Goal: Task Accomplishment & Management: Manage account settings

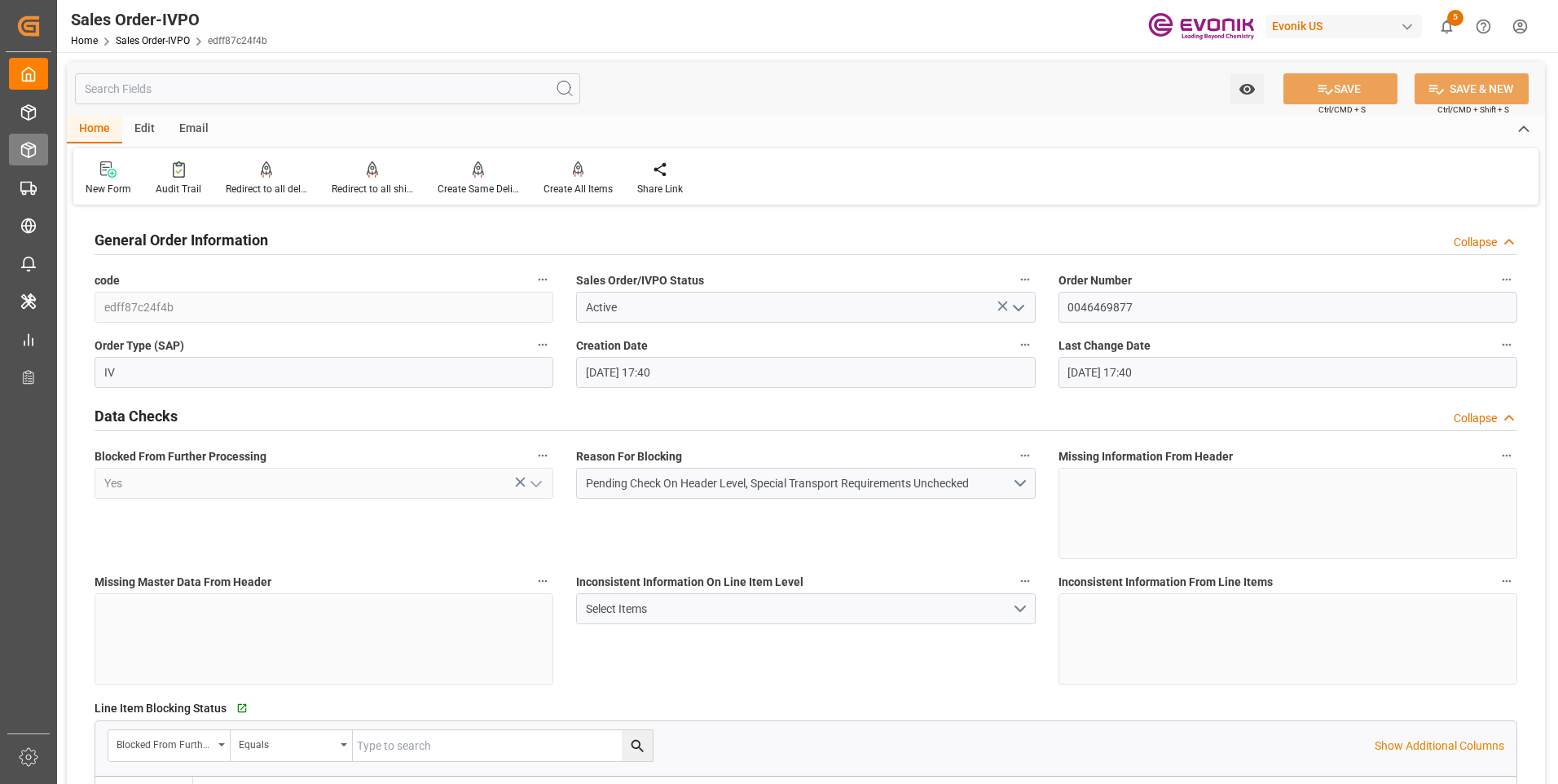
scroll to position [2282, 0]
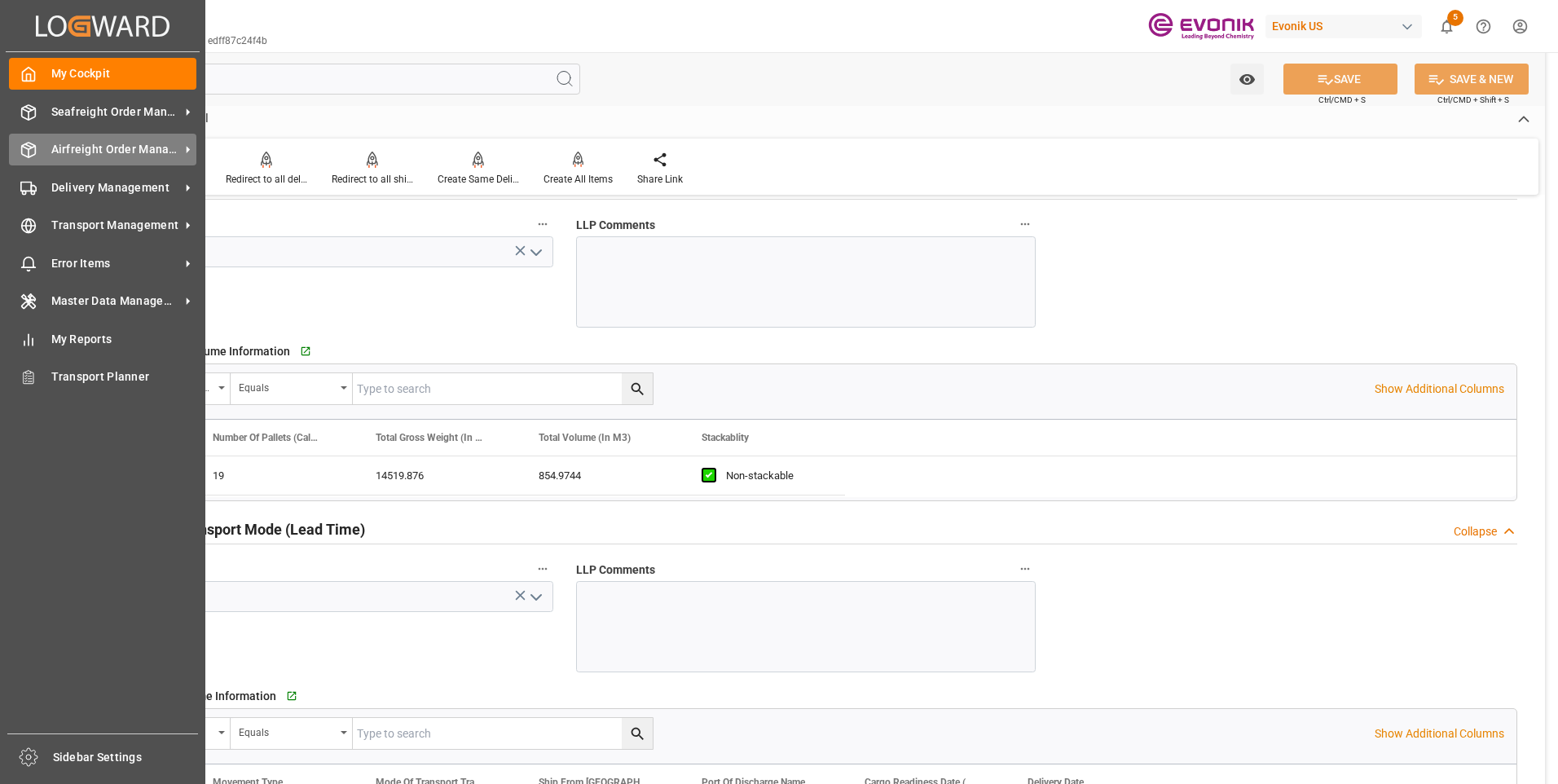
click at [20, 149] on icon at bounding box center [28, 149] width 17 height 17
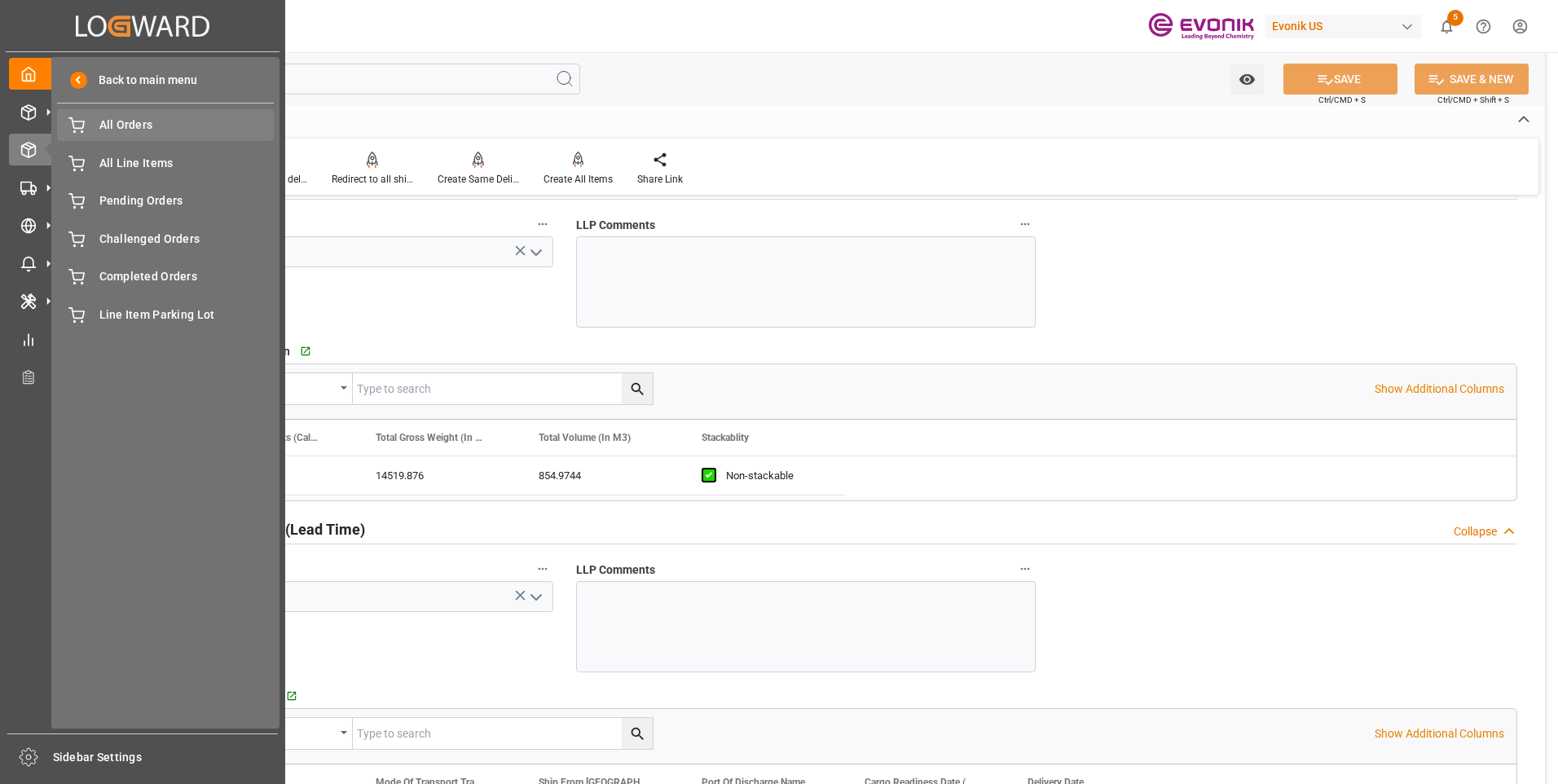
click at [154, 126] on span "All Orders" at bounding box center [187, 125] width 176 height 17
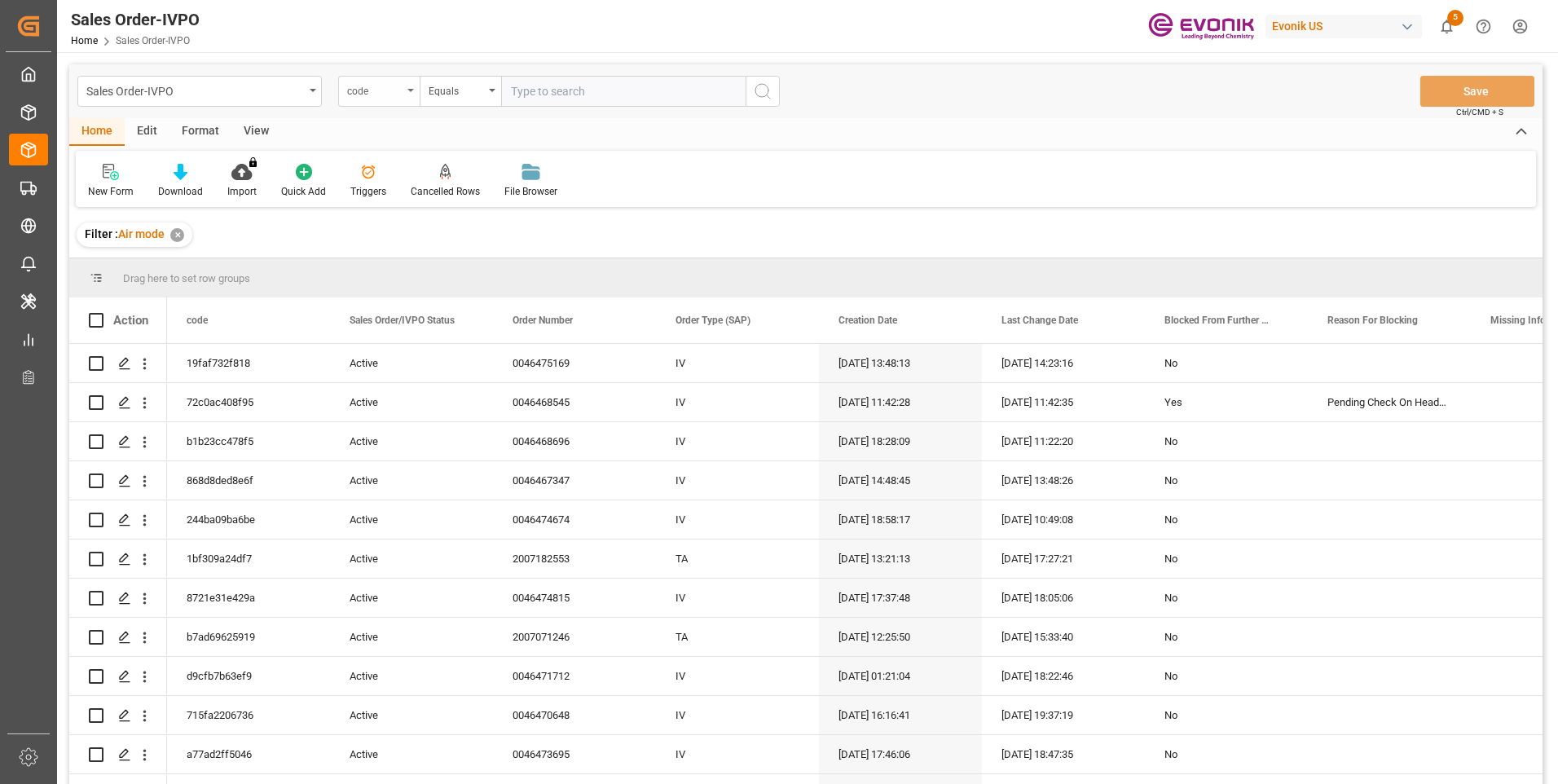
click at [376, 99] on div "code" at bounding box center [379, 91] width 82 height 31
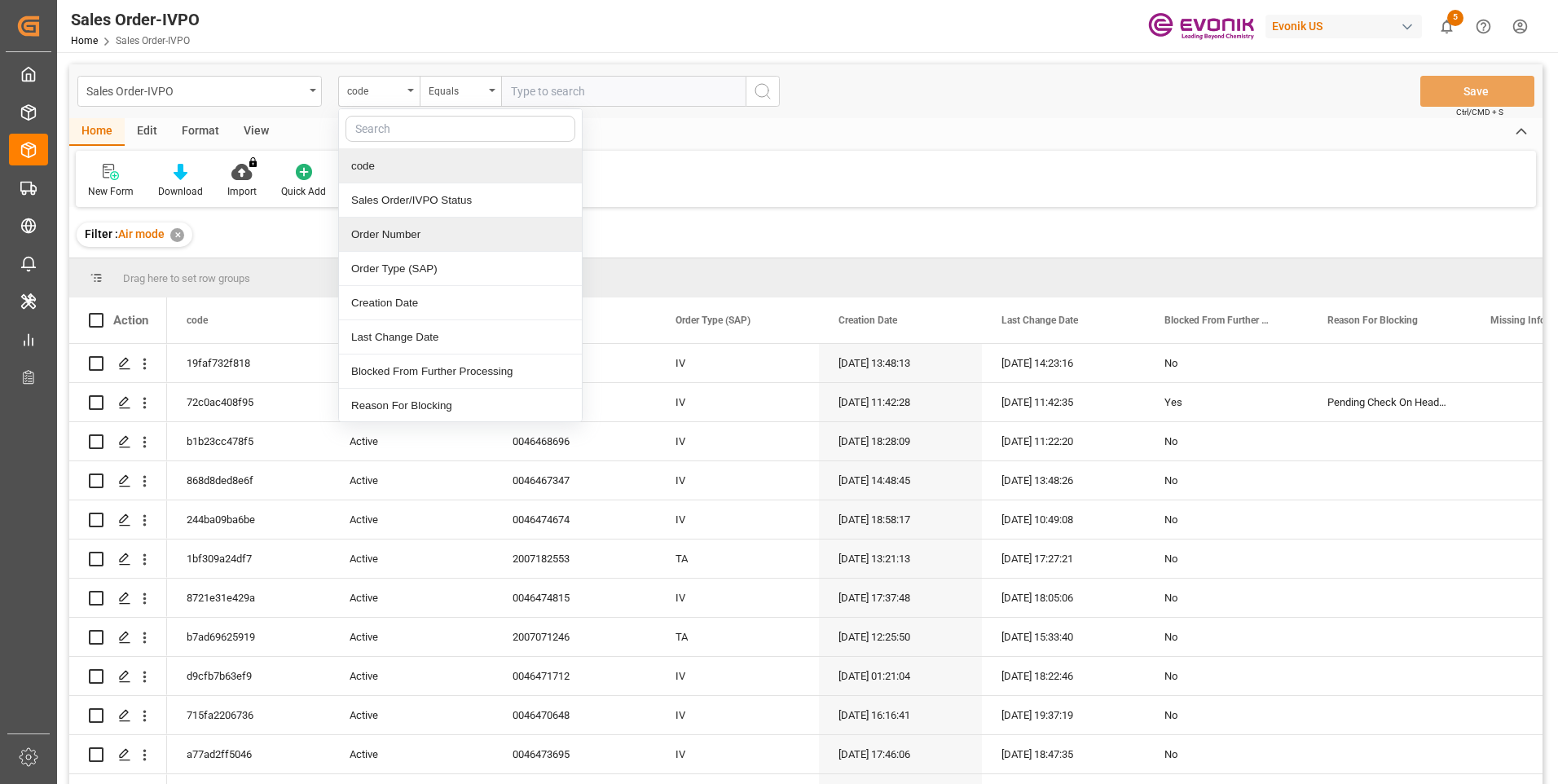
click at [394, 235] on div "Order Number" at bounding box center [460, 234] width 243 height 34
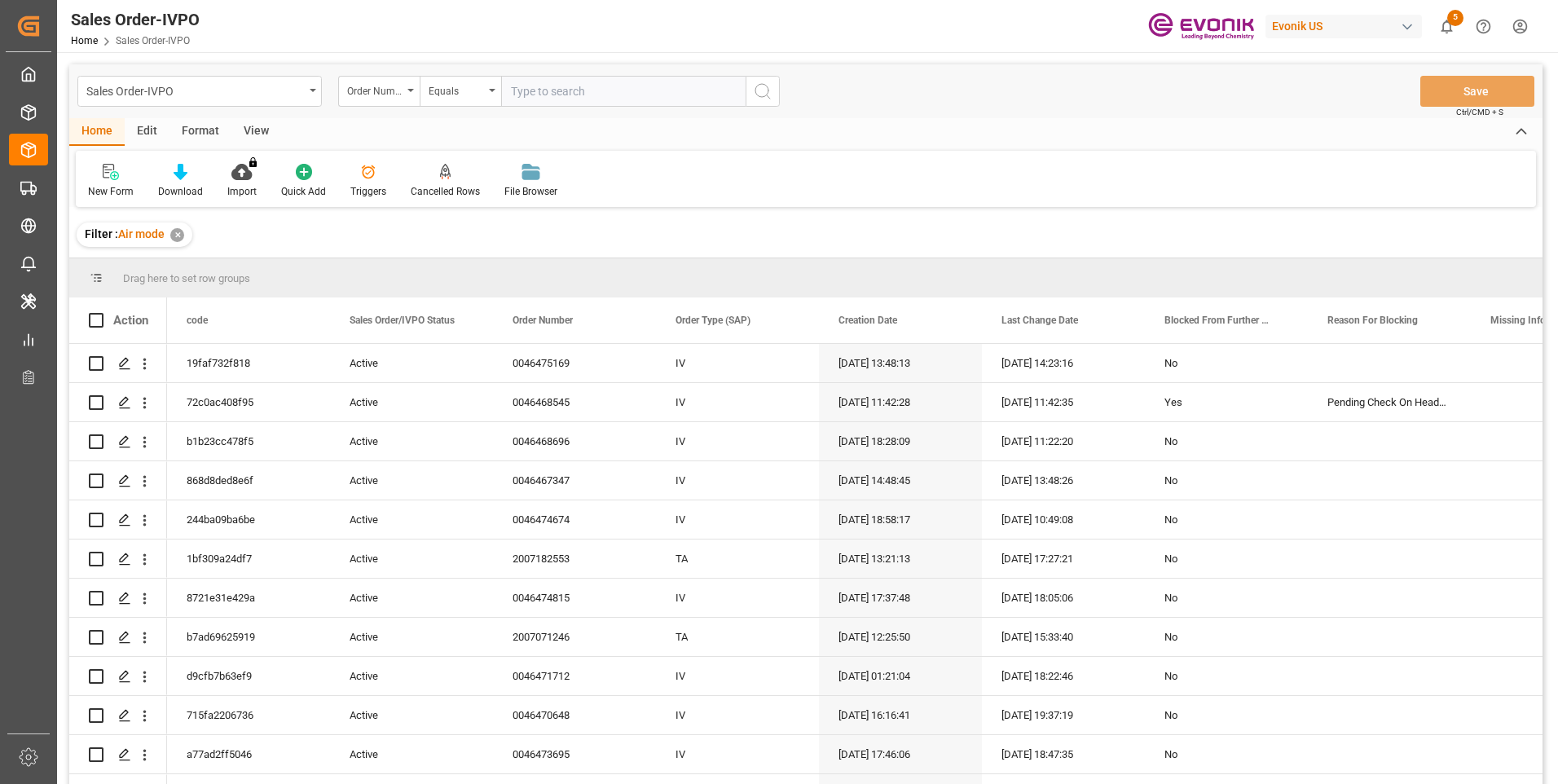
click at [556, 86] on input "text" at bounding box center [623, 91] width 244 height 31
paste input "46468545"
type input "0046468545"
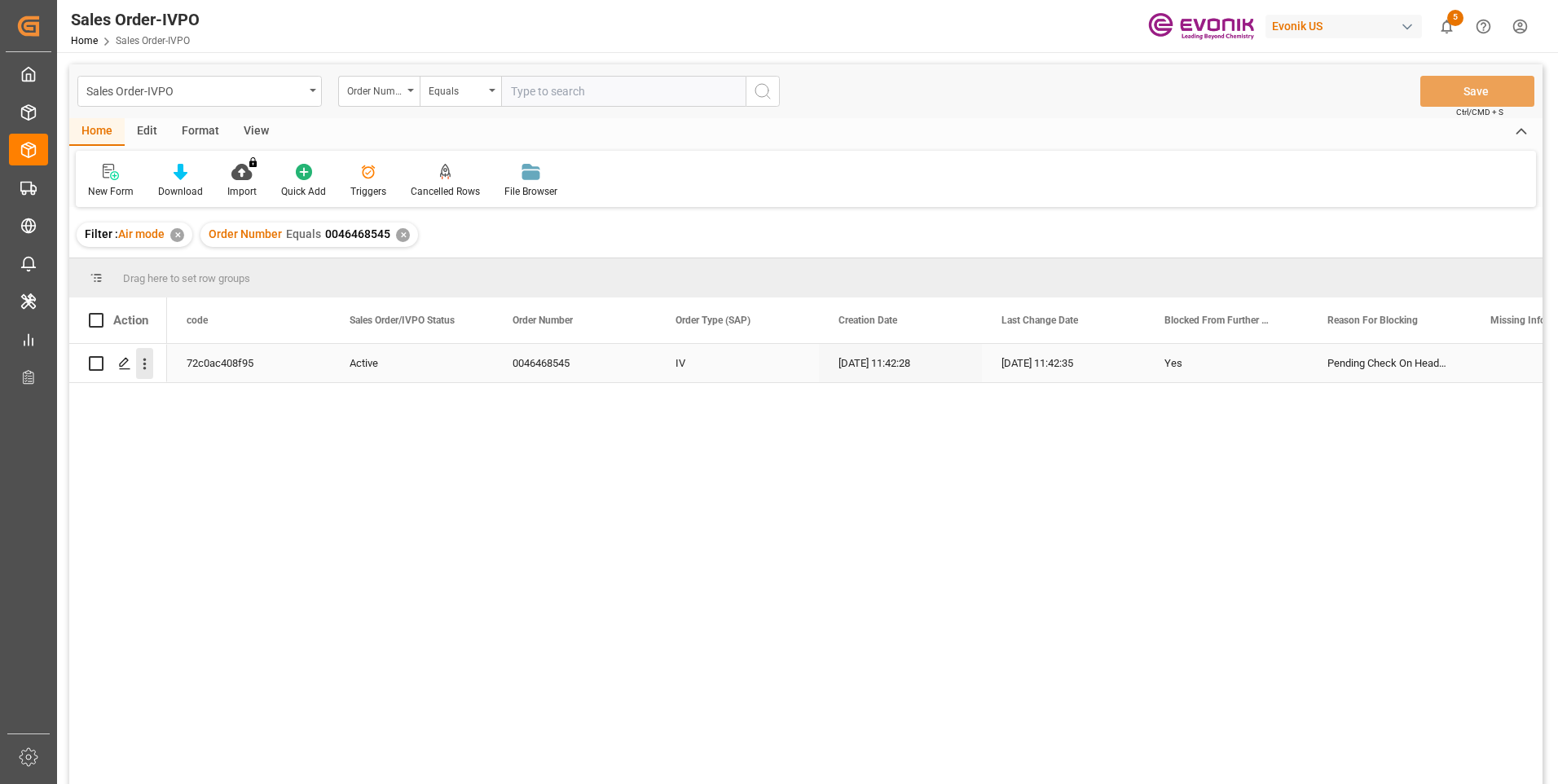
click at [137, 368] on icon "open menu" at bounding box center [145, 364] width 17 height 17
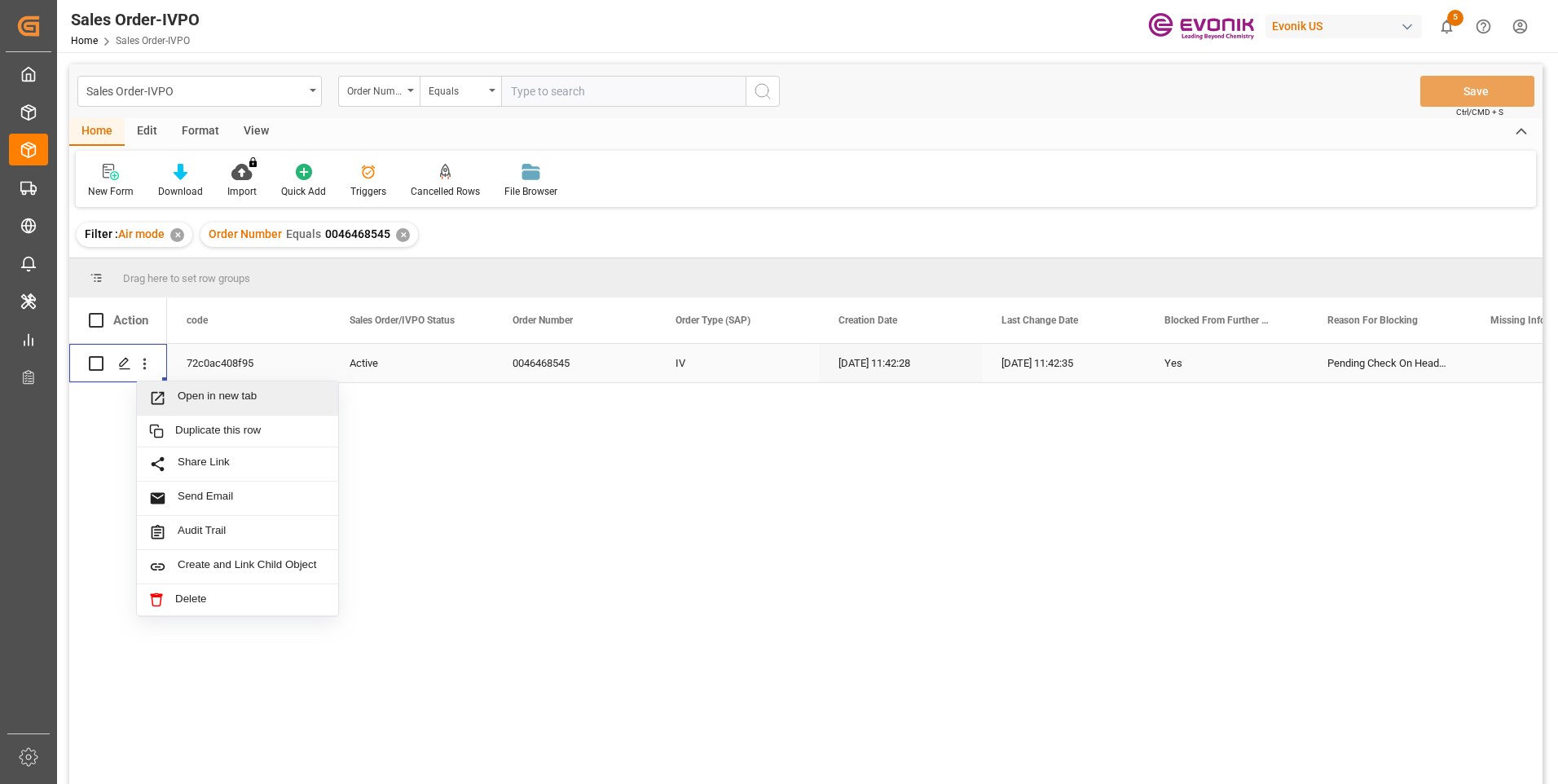
click at [175, 393] on span "Press SPACE to select this row." at bounding box center [163, 398] width 29 height 17
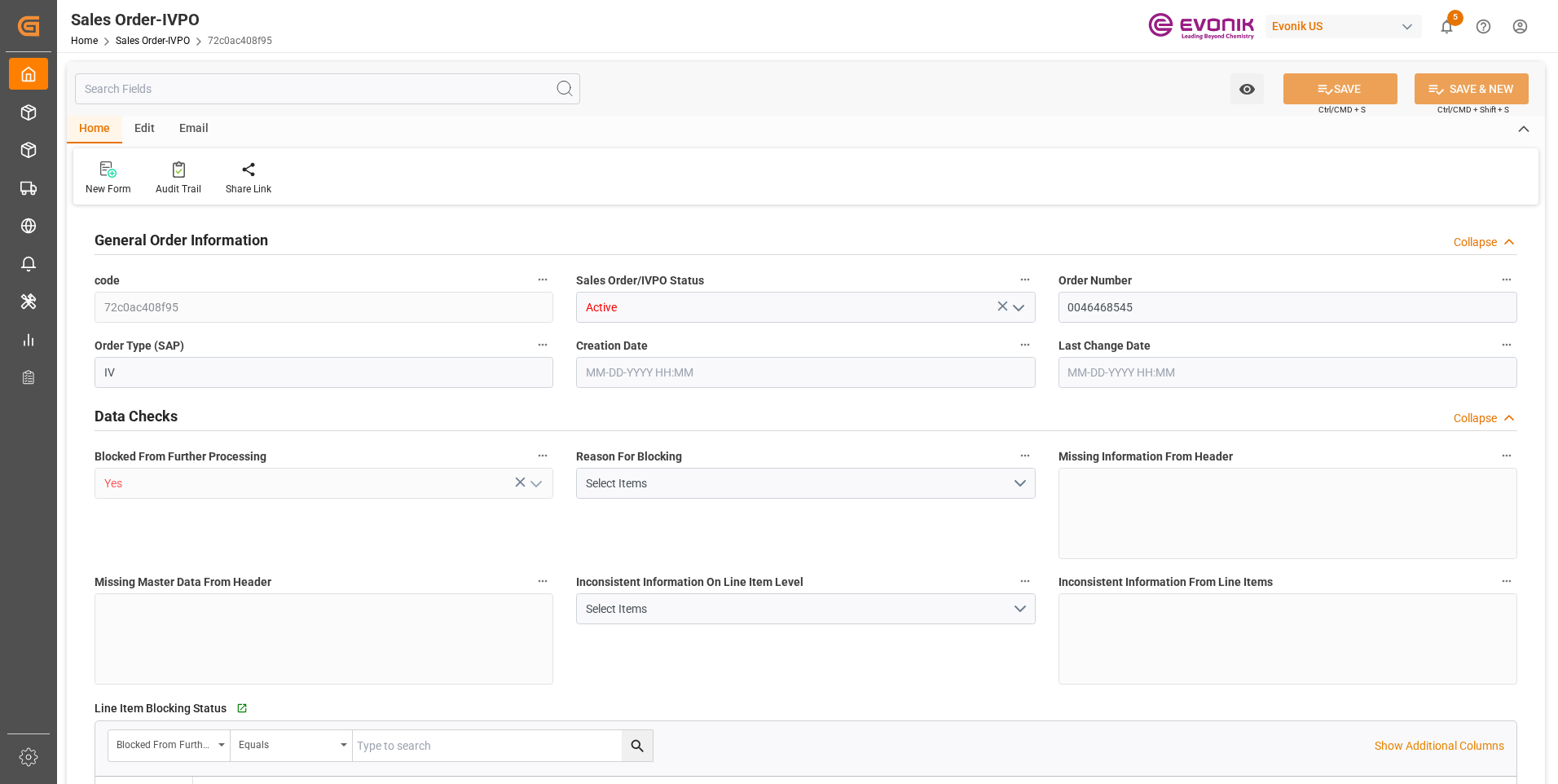
type input "BRGRU"
type input "0"
type input "1"
type input "268.8"
type input "09-30-2025 11:42"
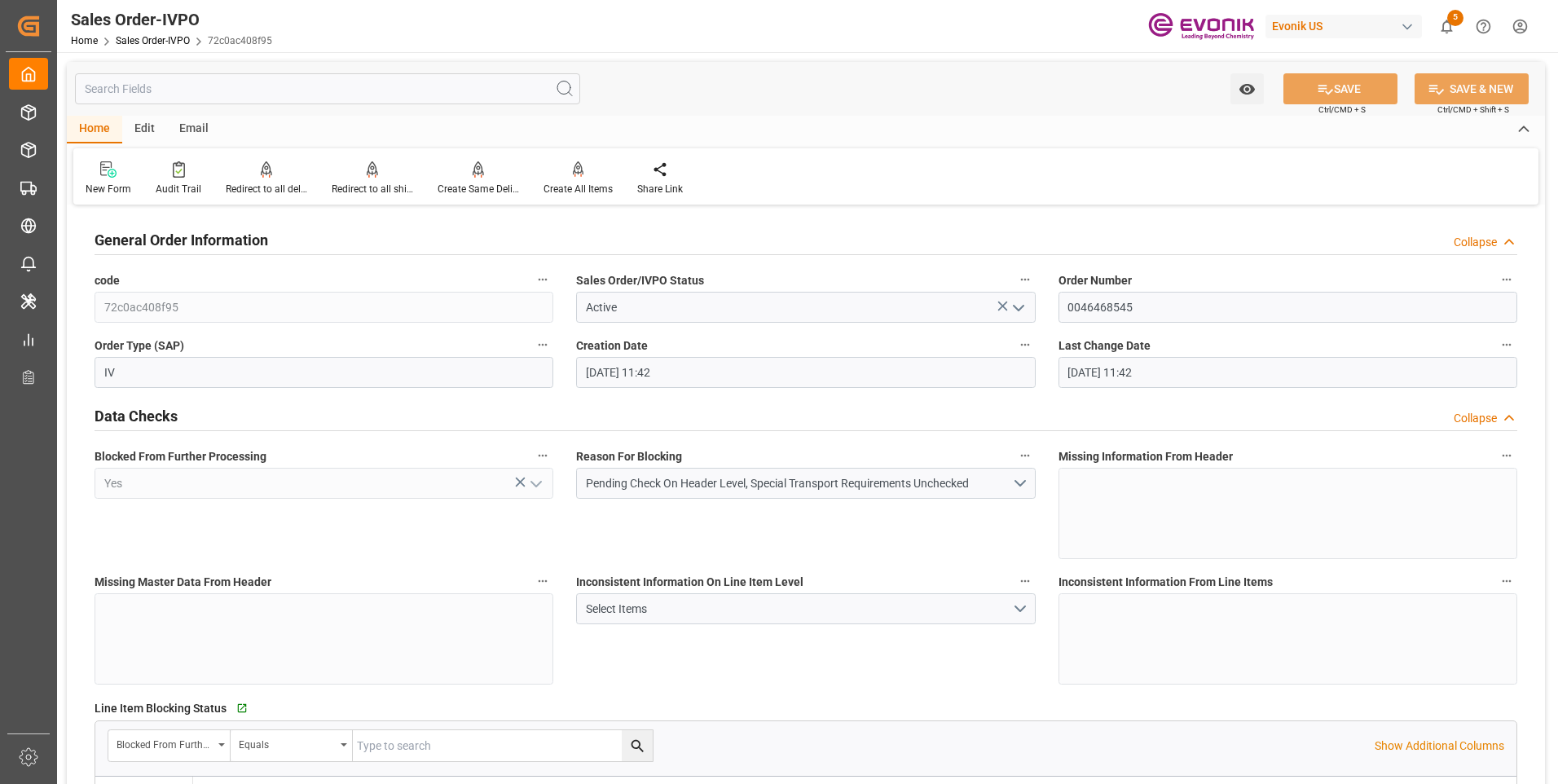
type input "09-30-2025 11:42"
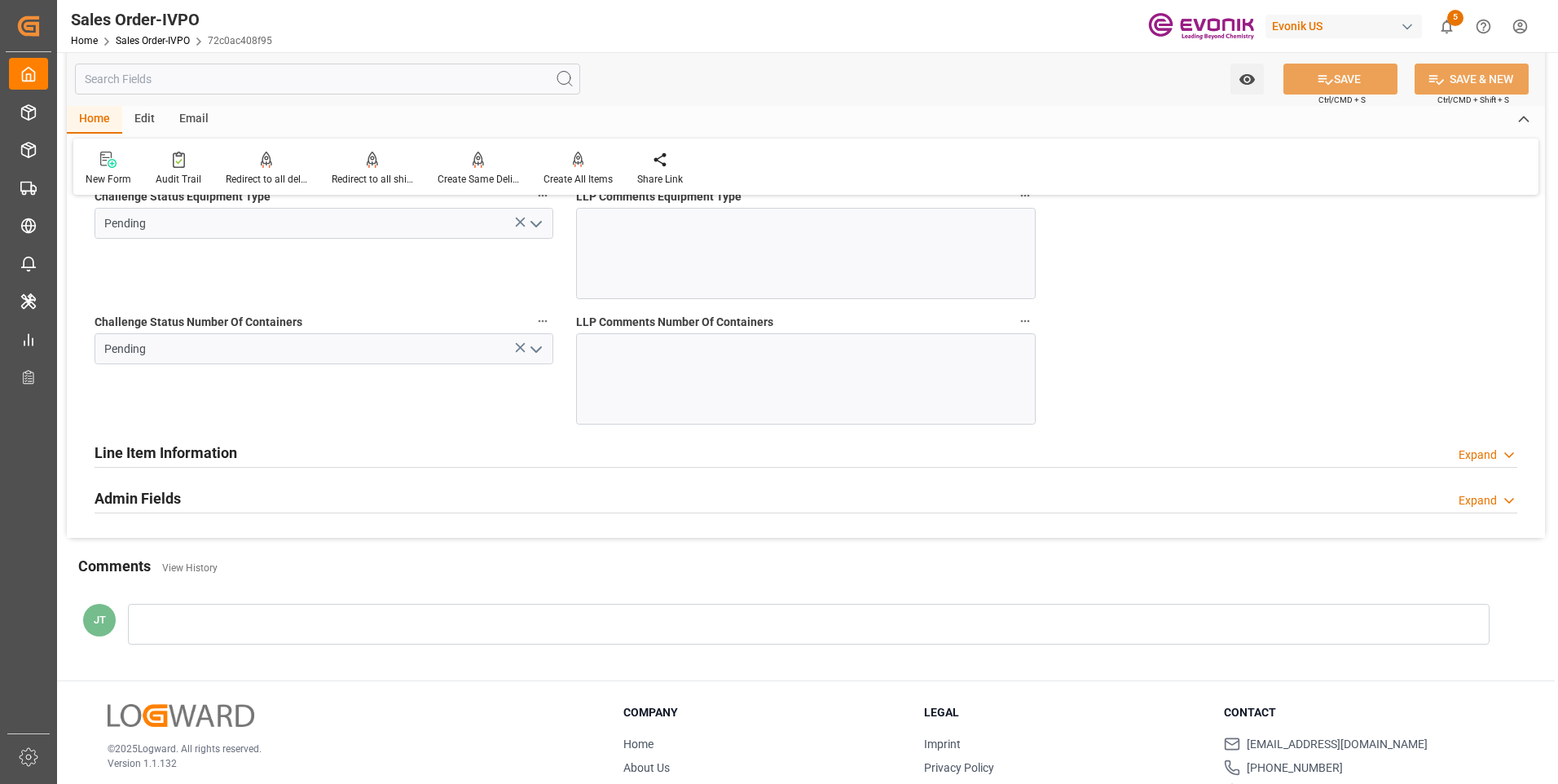
scroll to position [3341, 0]
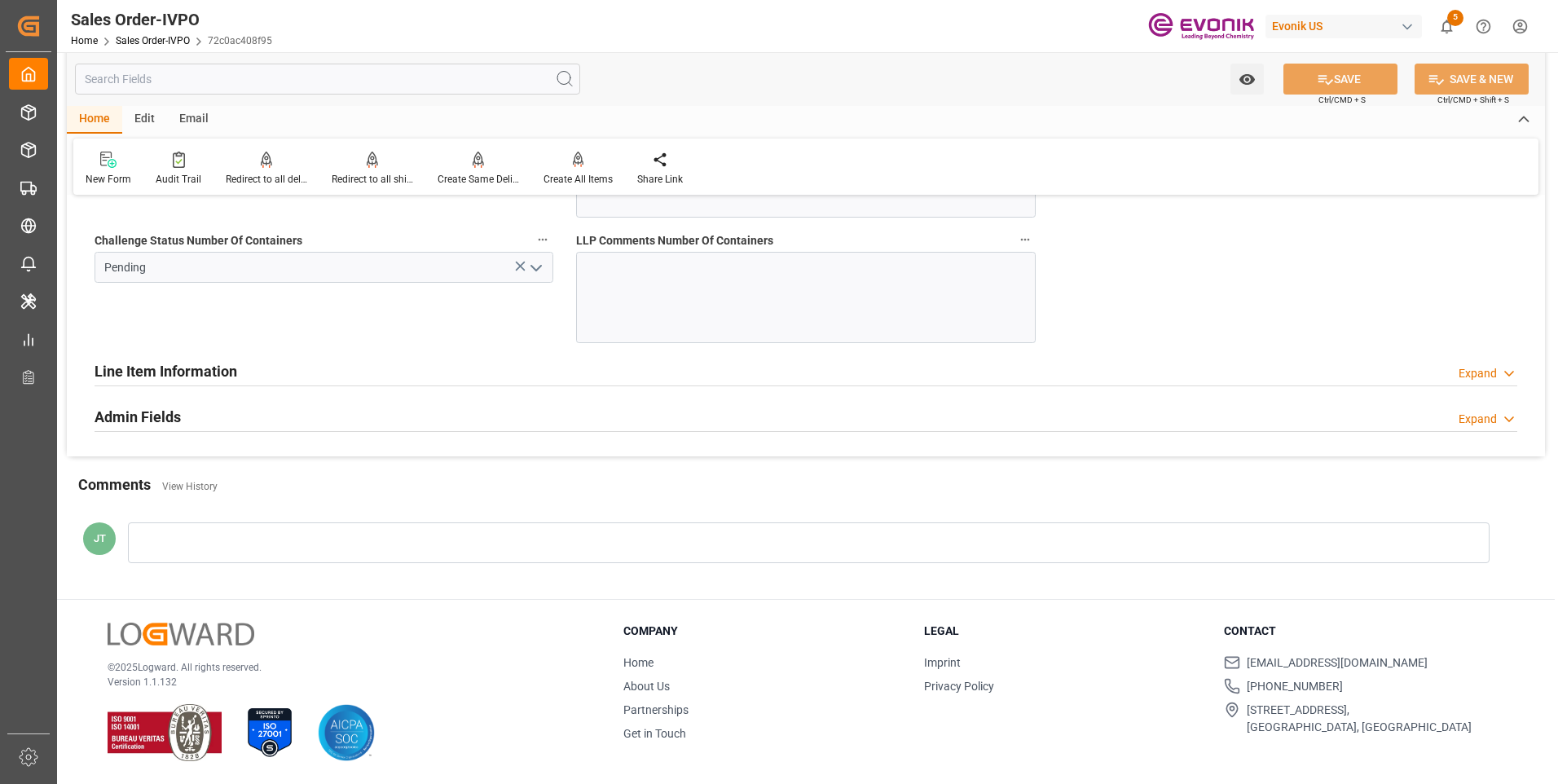
click at [538, 272] on icon "open menu" at bounding box center [536, 268] width 19 height 19
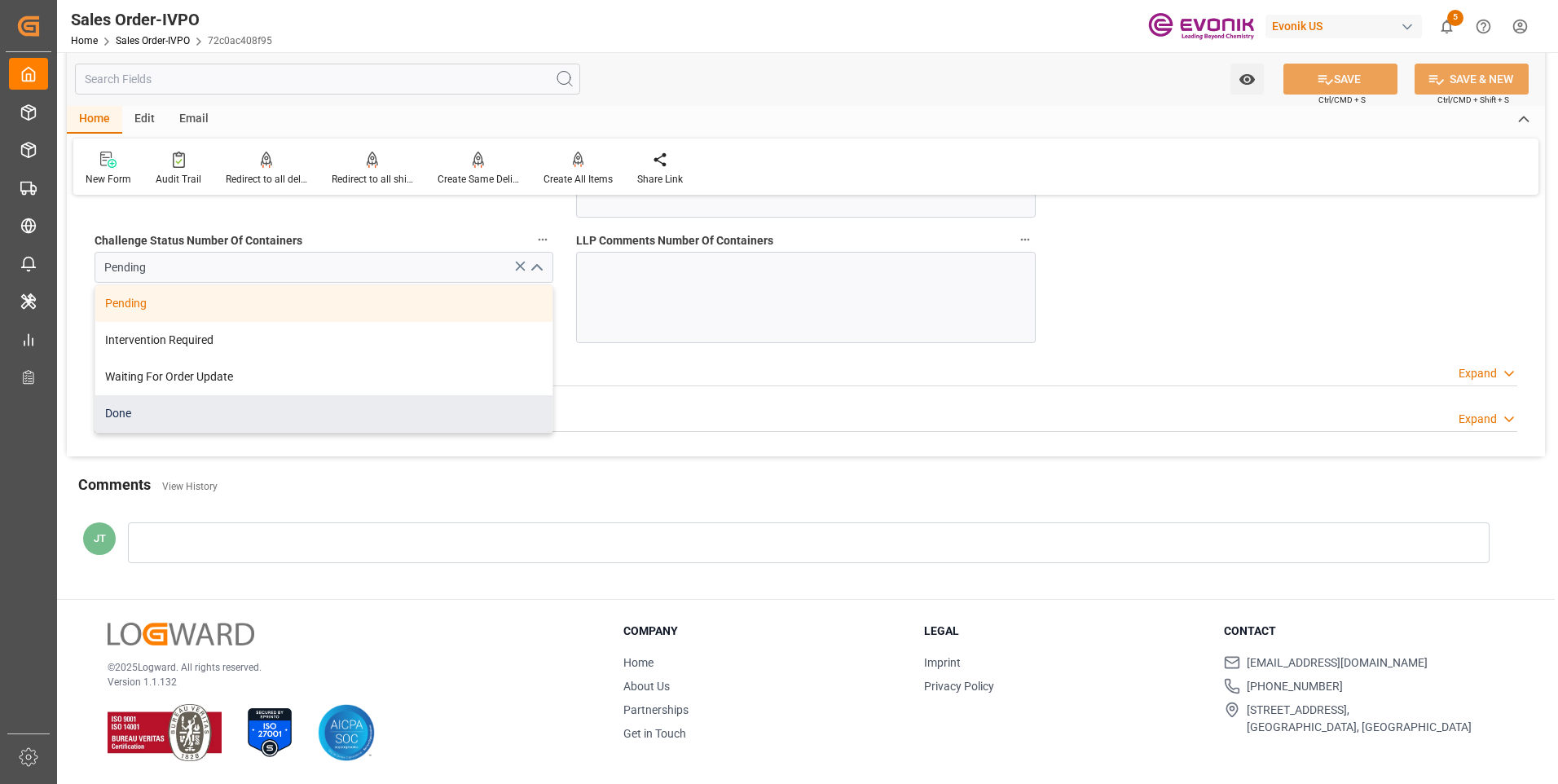
click at [213, 408] on div "Done" at bounding box center [324, 414] width 457 height 37
type input "Done"
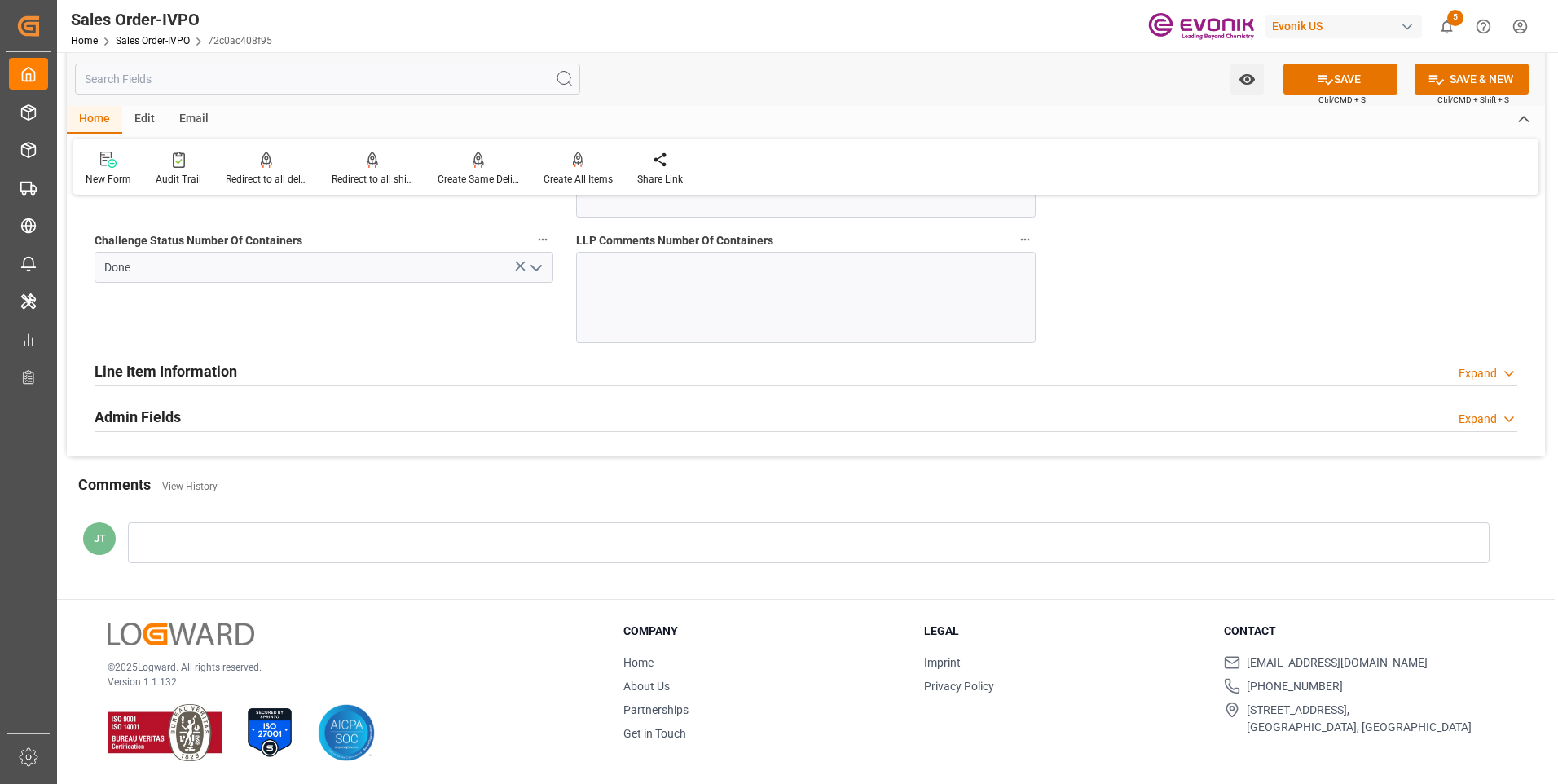
scroll to position [3097, 0]
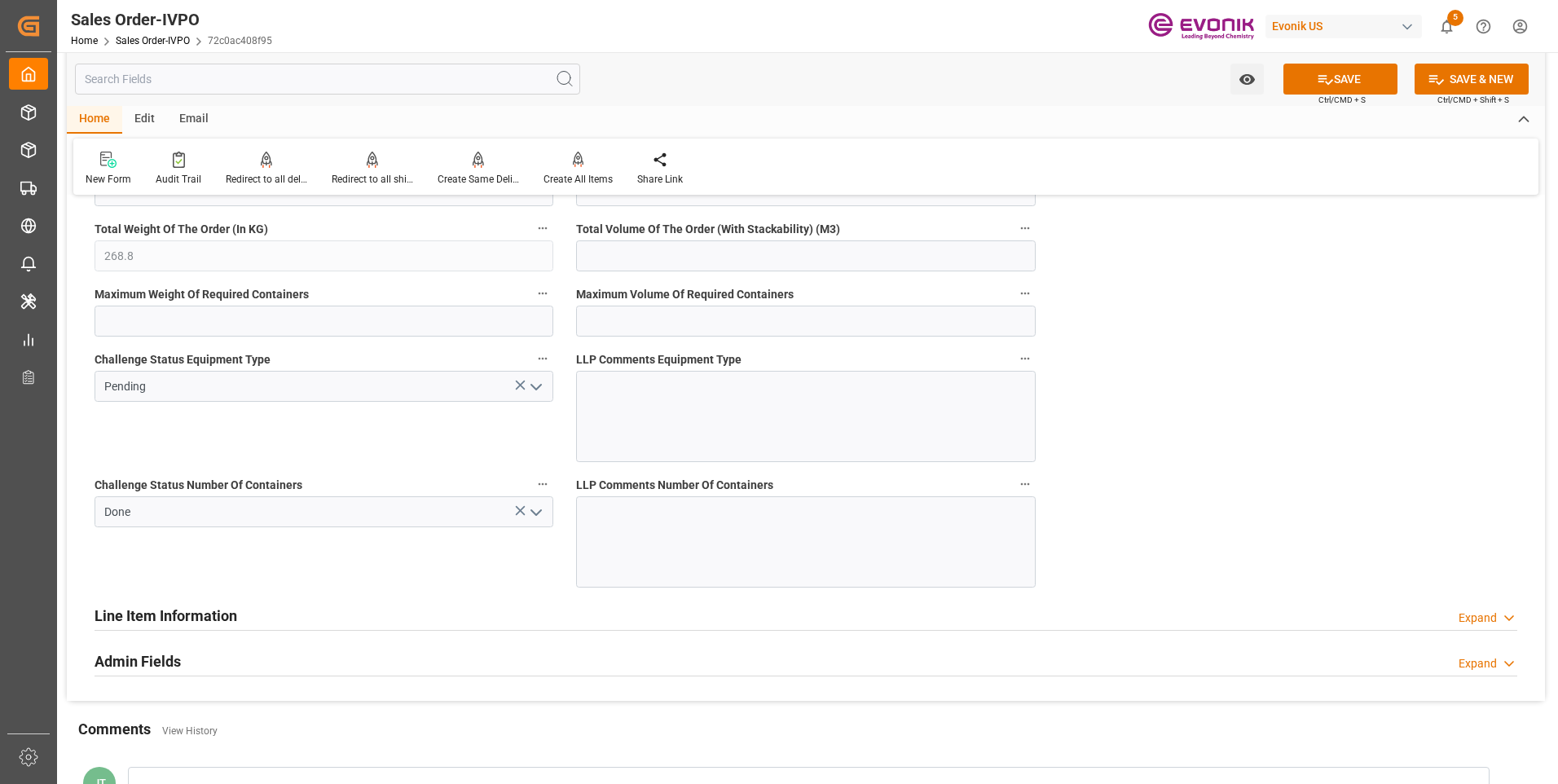
click at [539, 388] on polyline "open menu" at bounding box center [536, 387] width 10 height 5
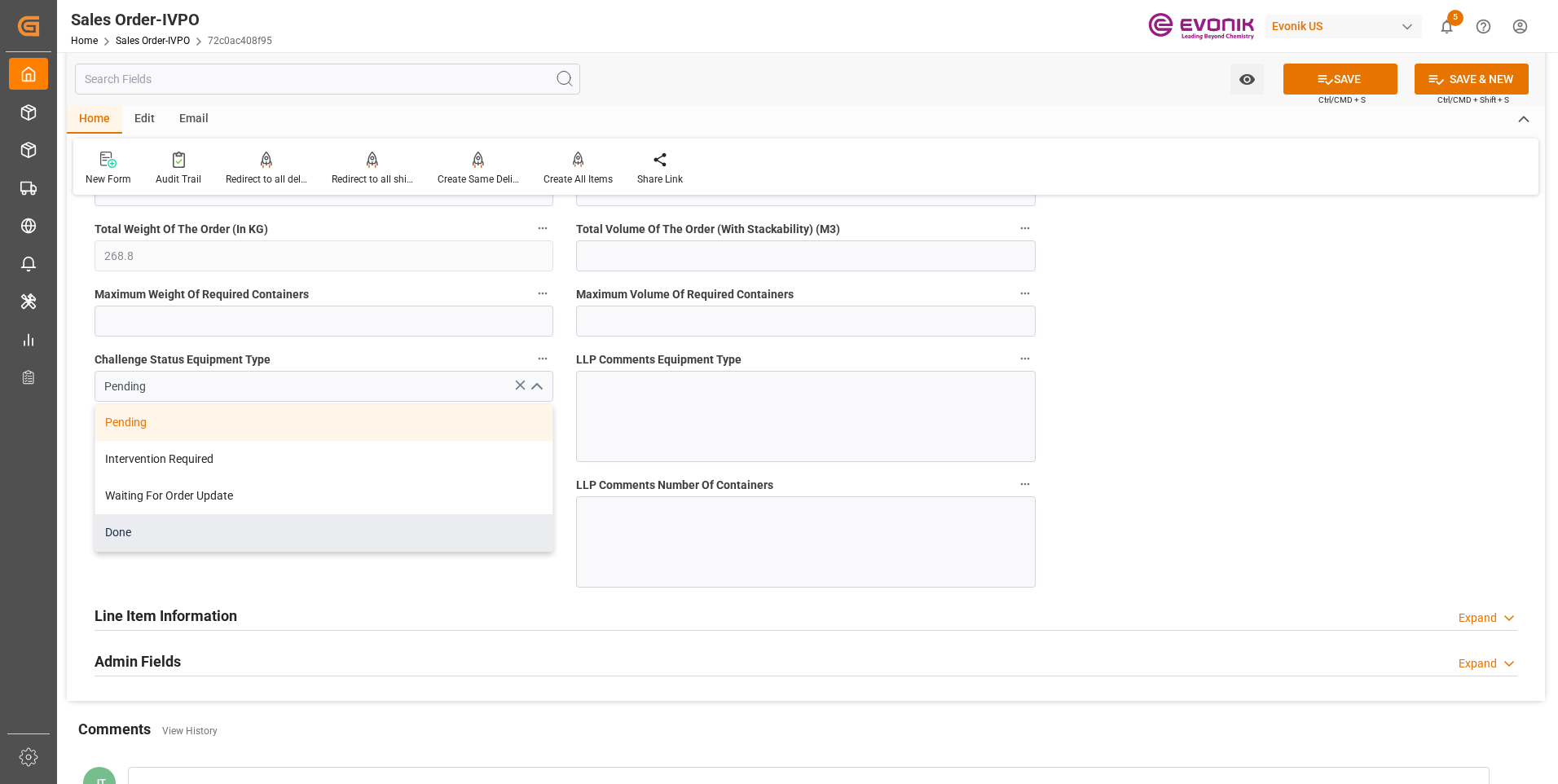
click at [184, 524] on div "Done" at bounding box center [324, 533] width 457 height 37
type input "Done"
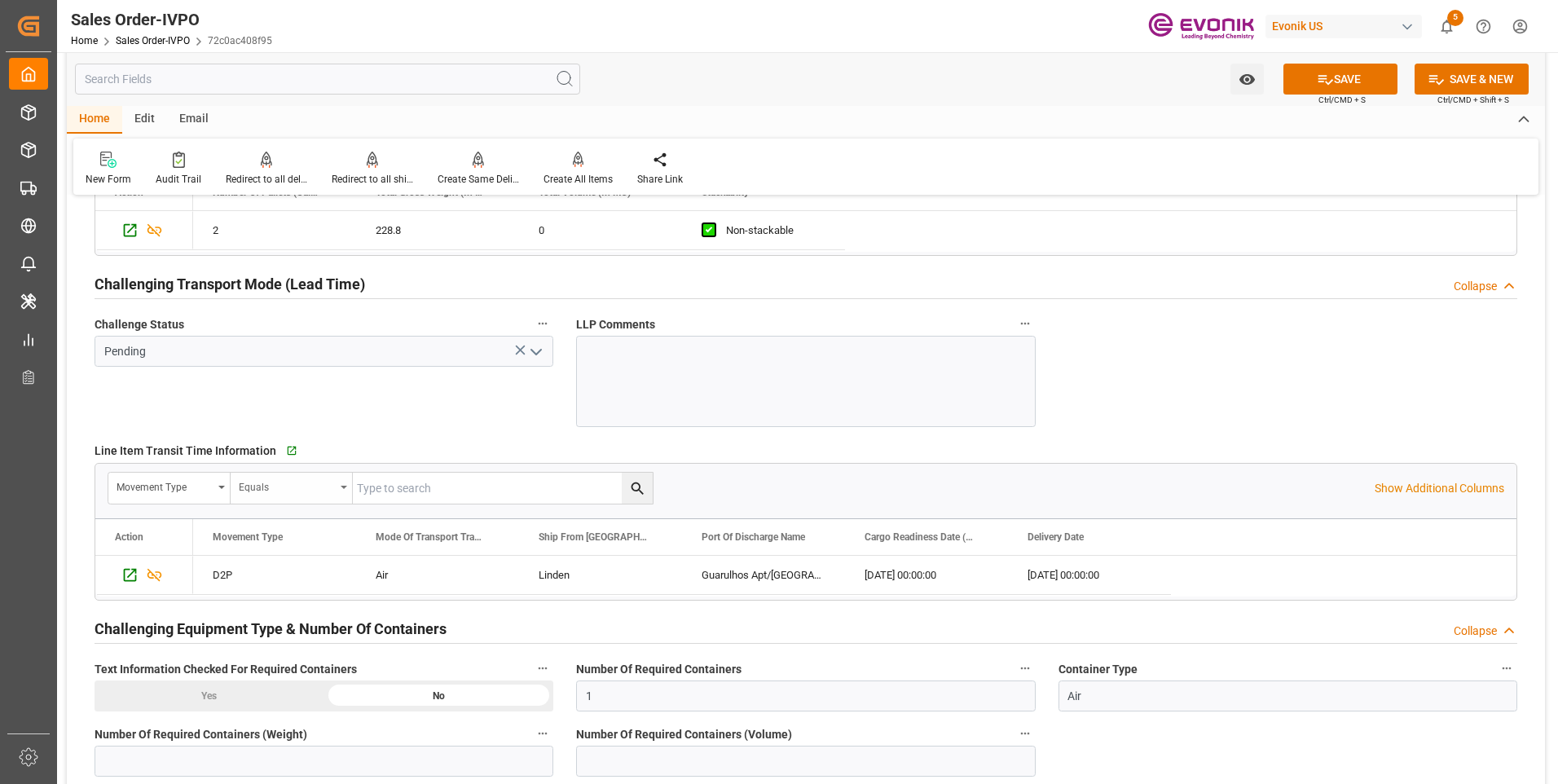
scroll to position [2445, 0]
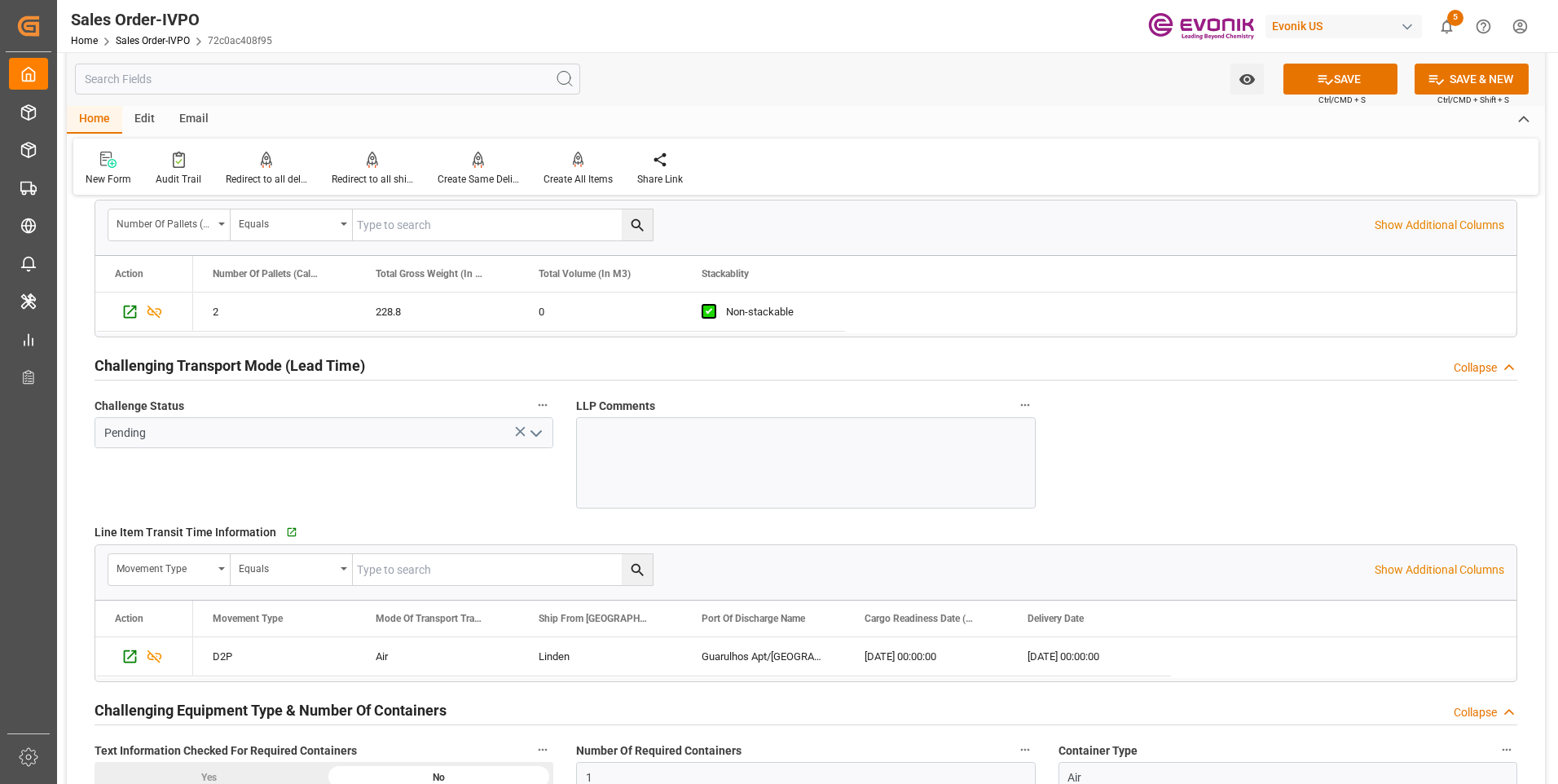
click at [533, 433] on polyline "open menu" at bounding box center [536, 434] width 10 height 5
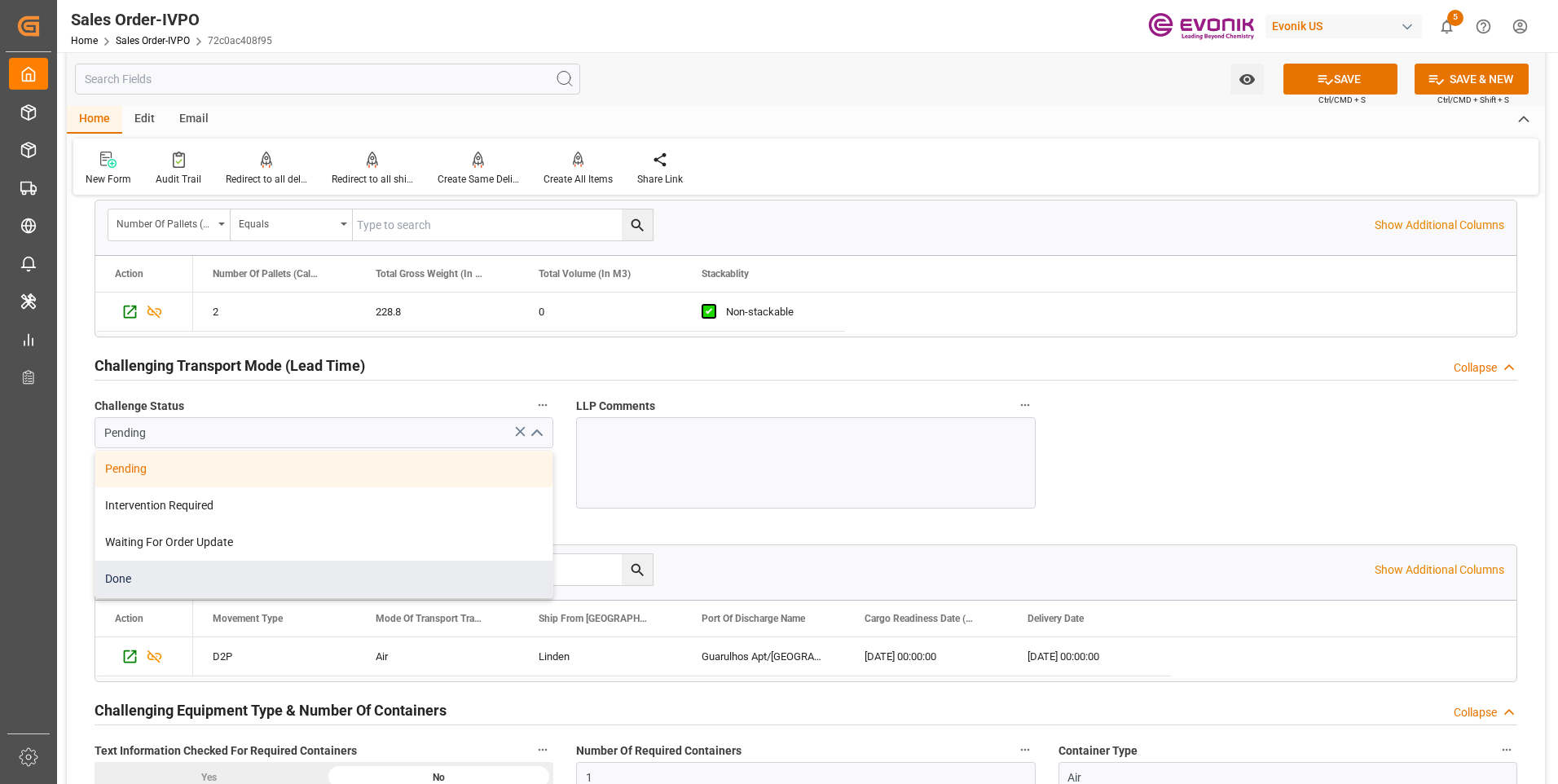
click at [158, 570] on div "Done" at bounding box center [324, 579] width 457 height 37
type input "Done"
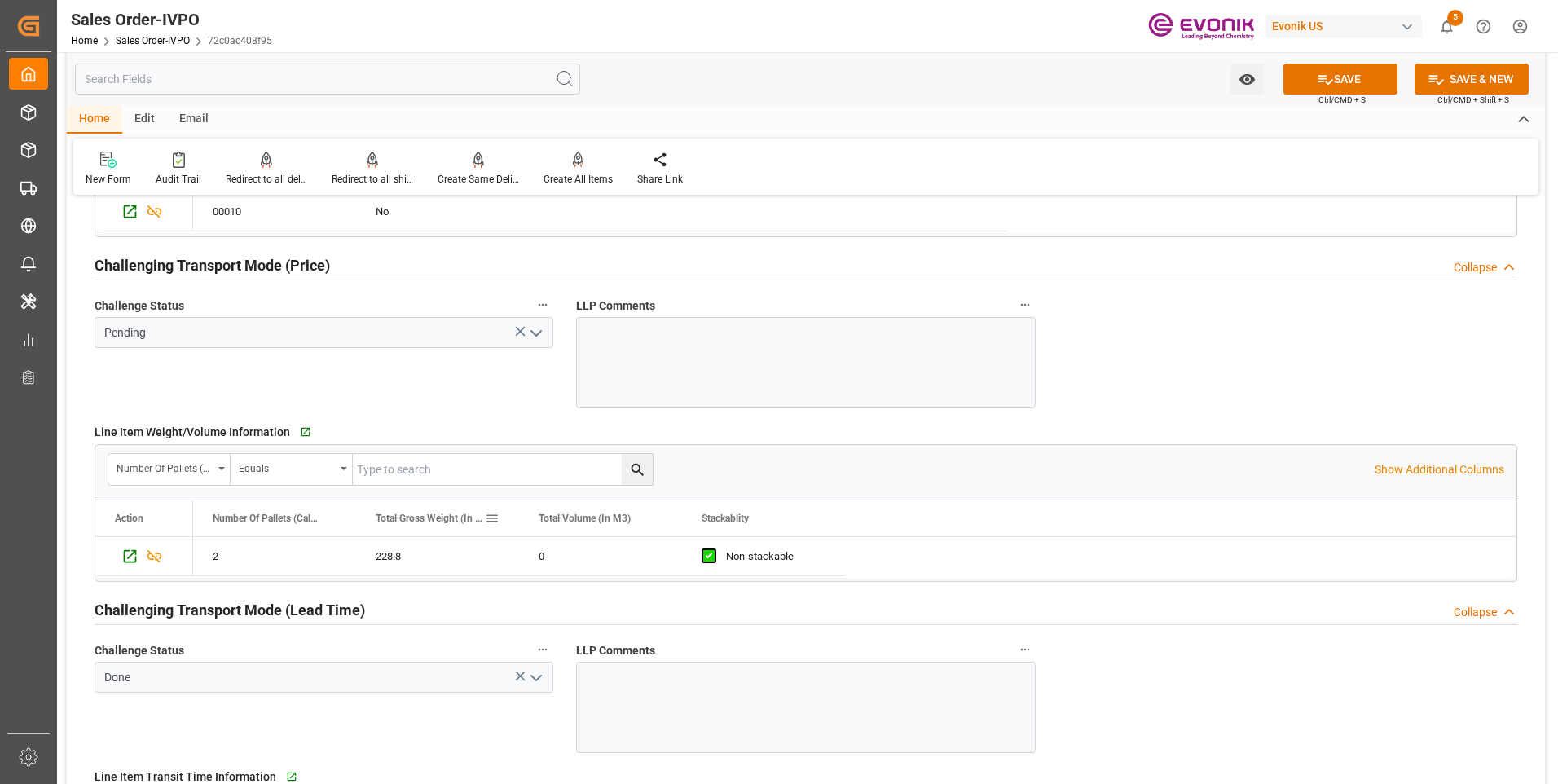
scroll to position [2038, 0]
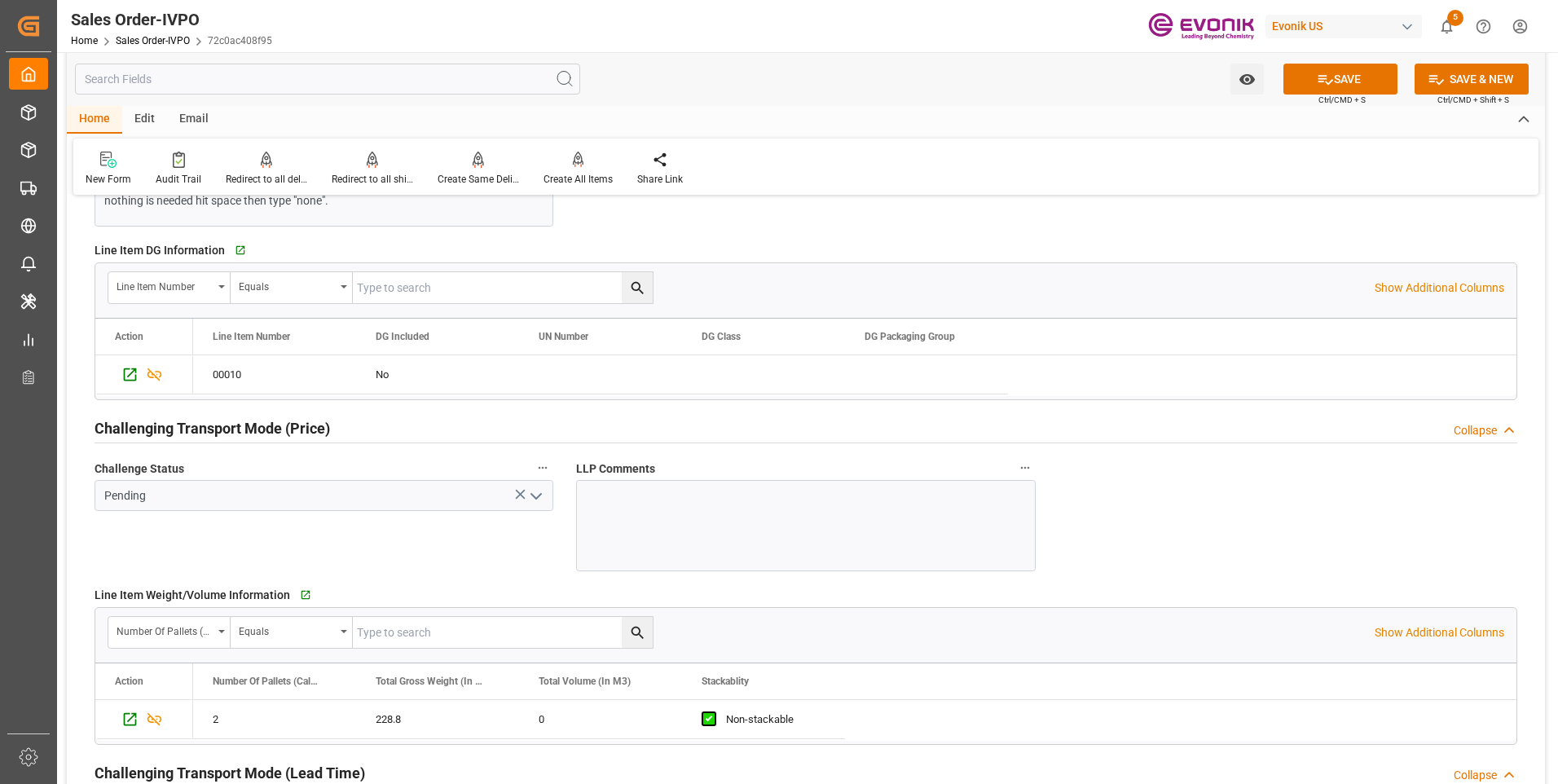
click at [531, 498] on icon "open menu" at bounding box center [536, 496] width 19 height 19
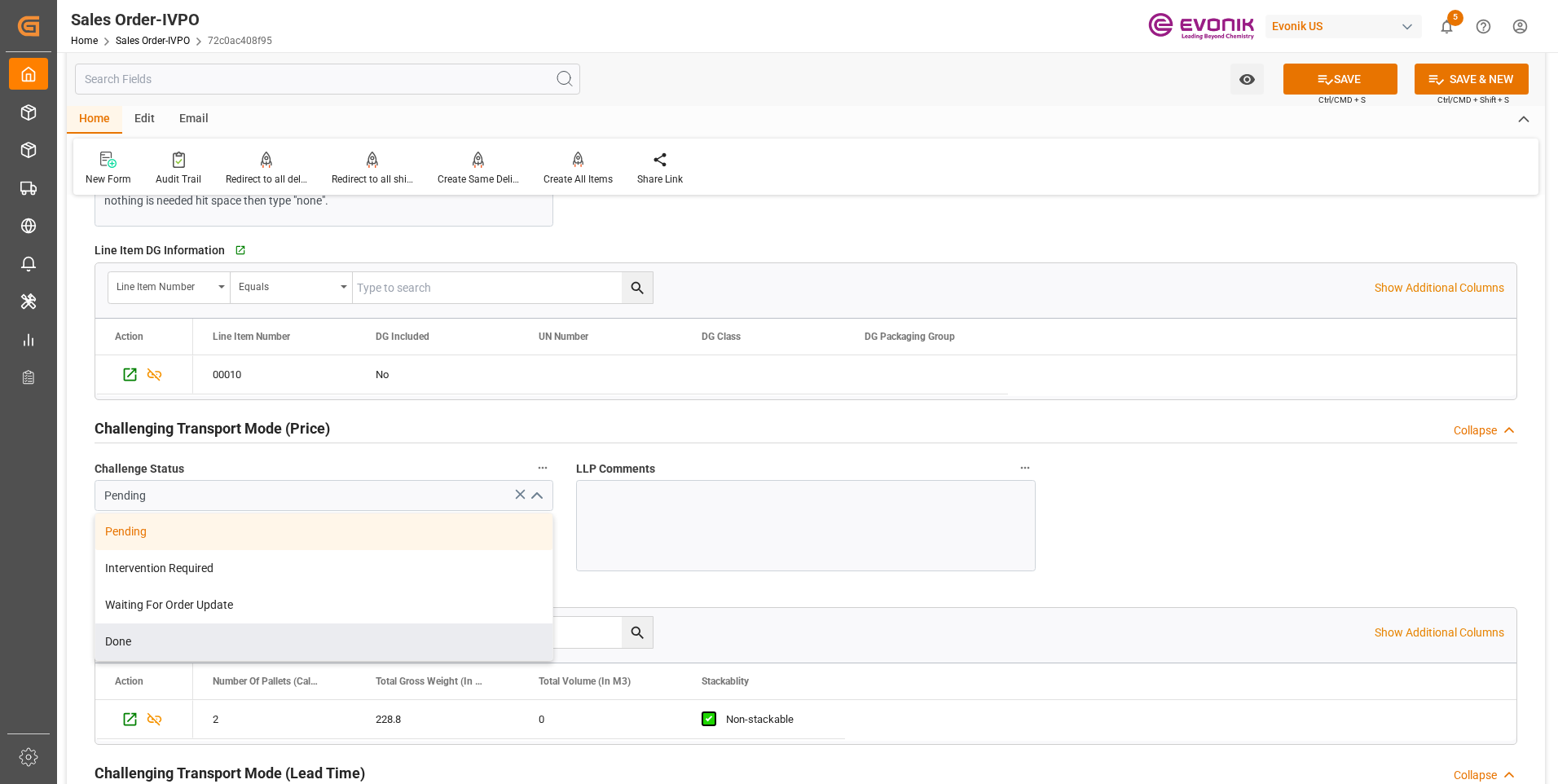
click at [175, 633] on div "Done" at bounding box center [324, 641] width 457 height 37
type input "Done"
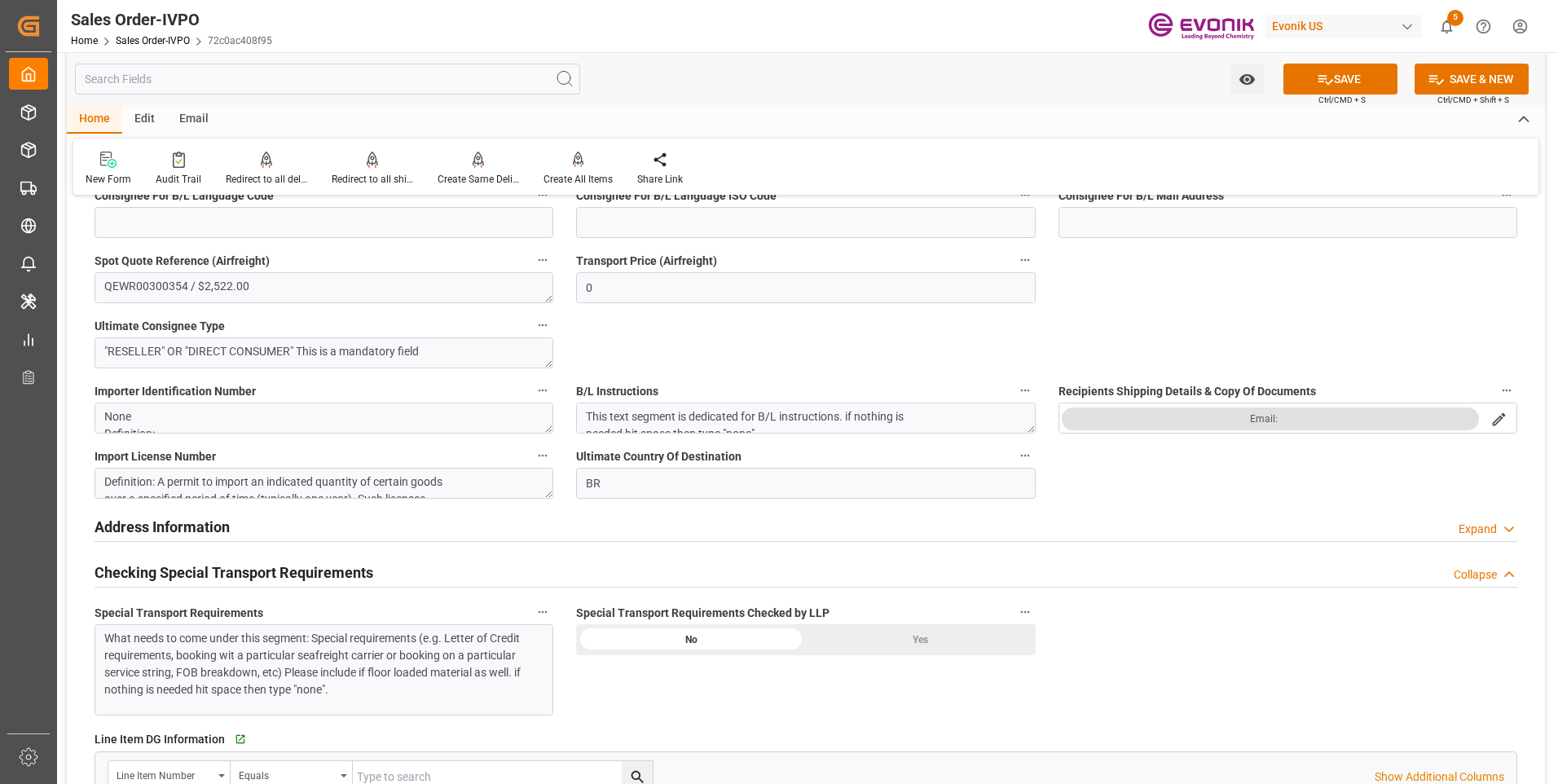
scroll to position [1467, 0]
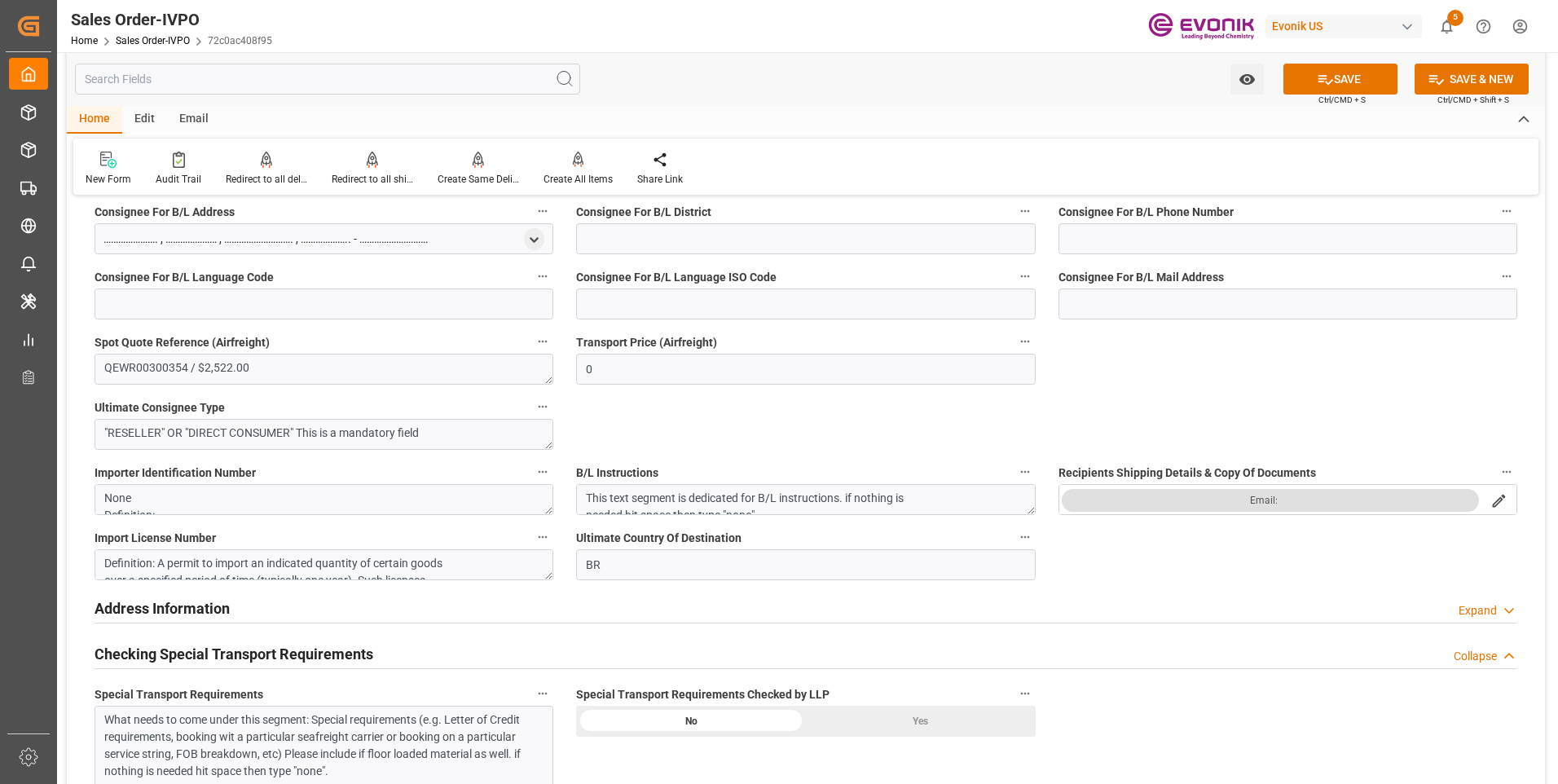
click at [907, 719] on div "Yes" at bounding box center [921, 721] width 230 height 31
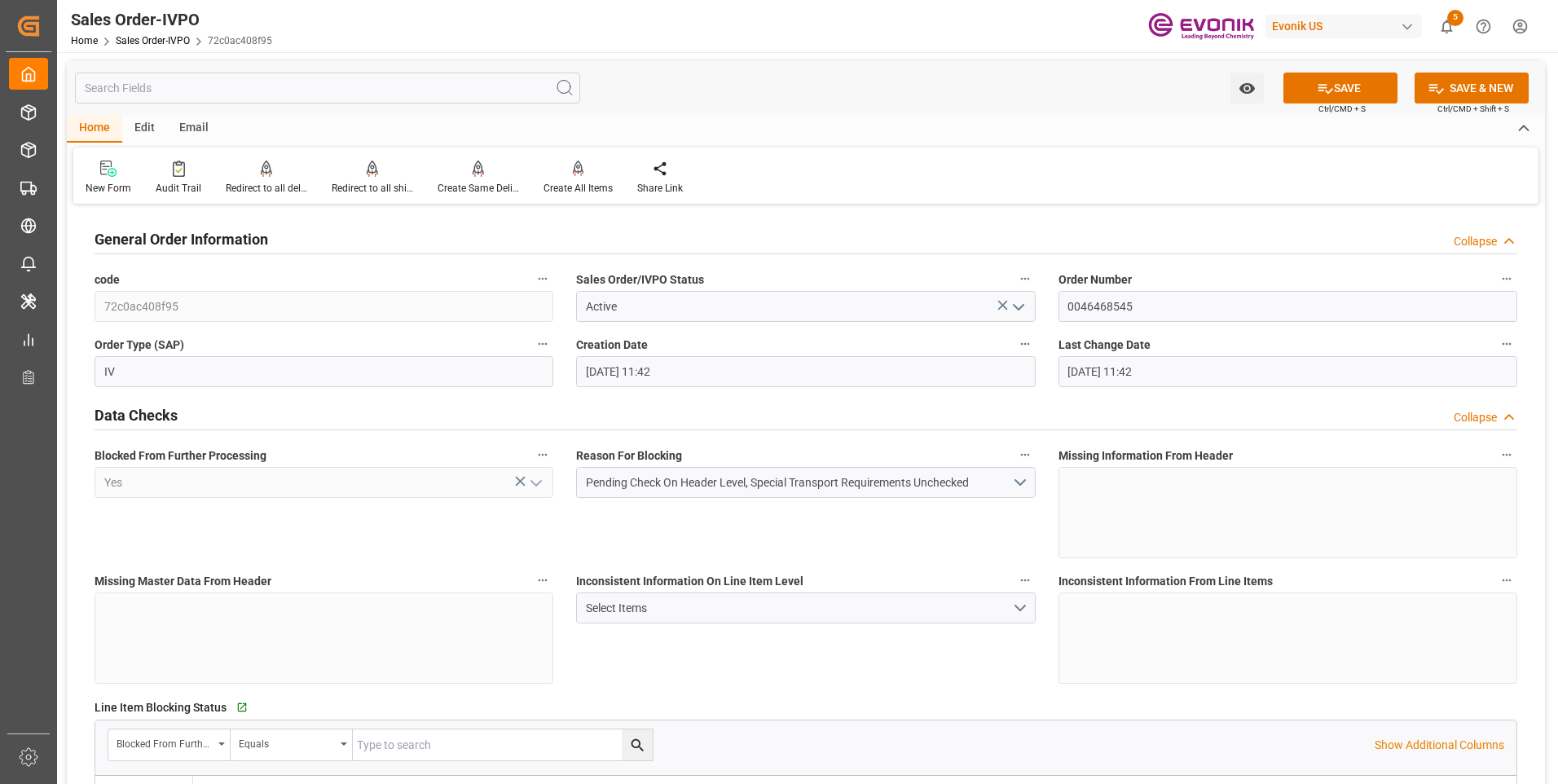
scroll to position [0, 0]
click at [1385, 83] on button "SAVE" at bounding box center [1340, 89] width 114 height 31
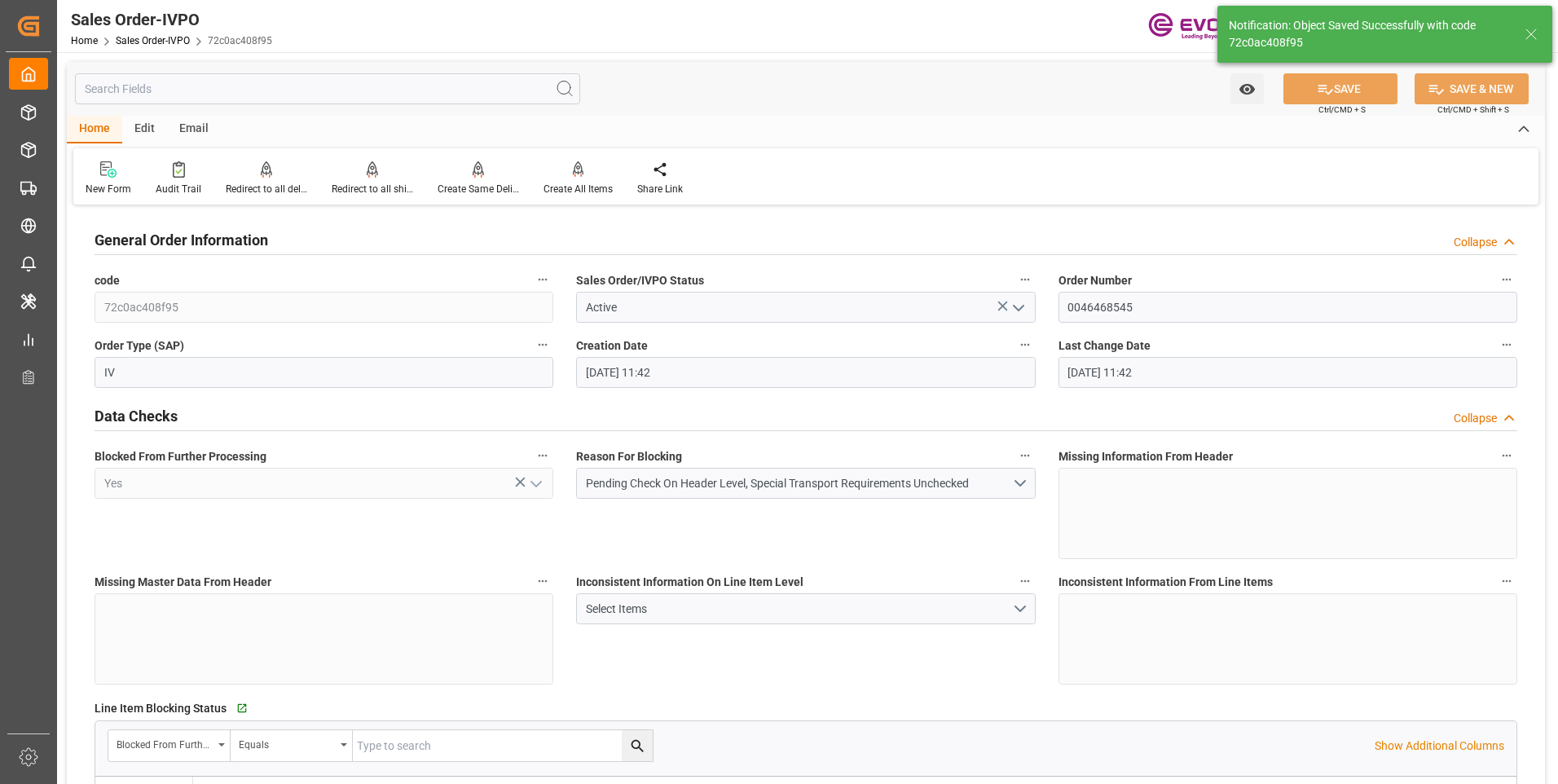
type input "[DATE] 16:07"
type input "No"
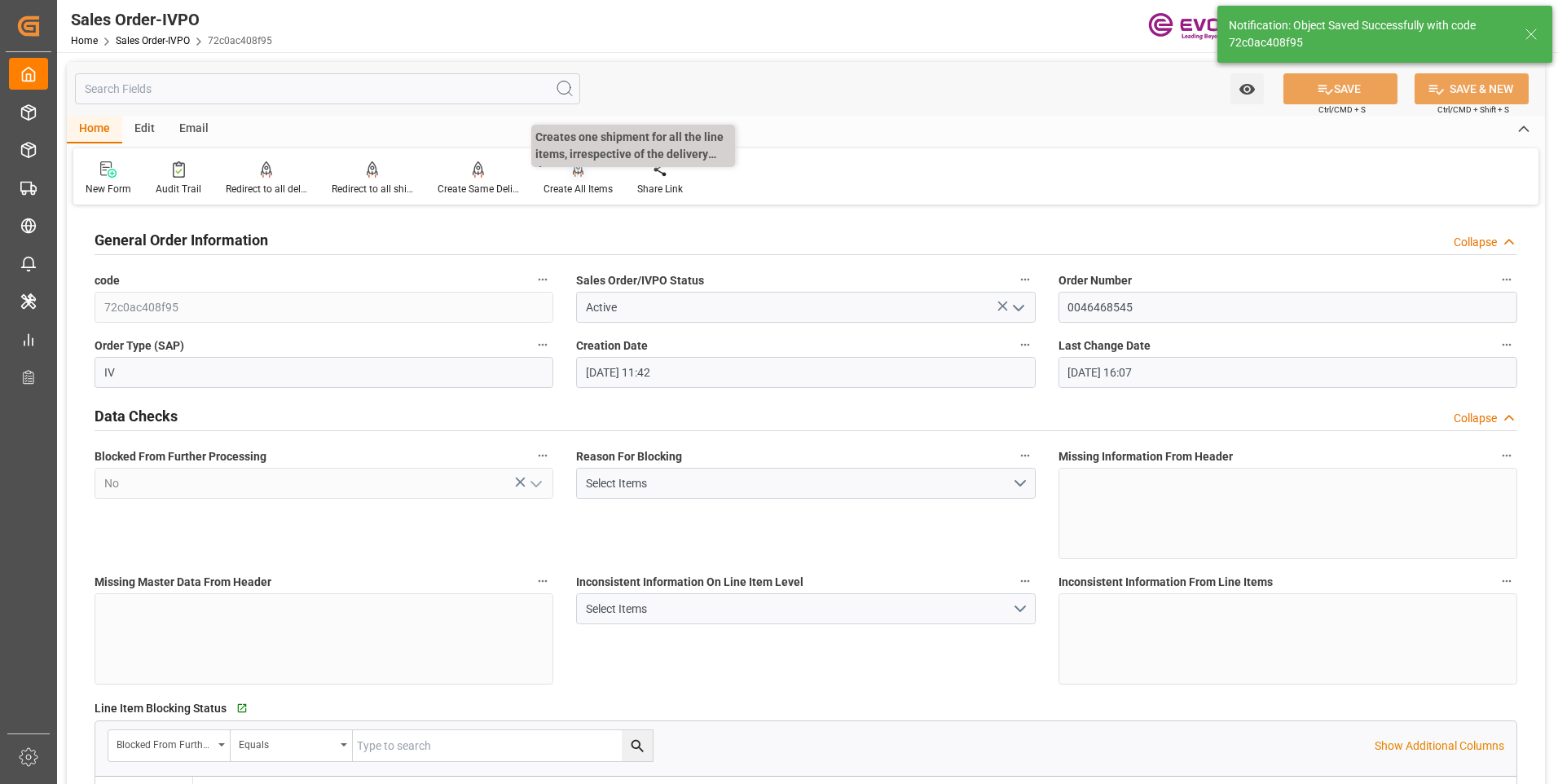
click at [566, 179] on div "Create All Items" at bounding box center [578, 178] width 94 height 36
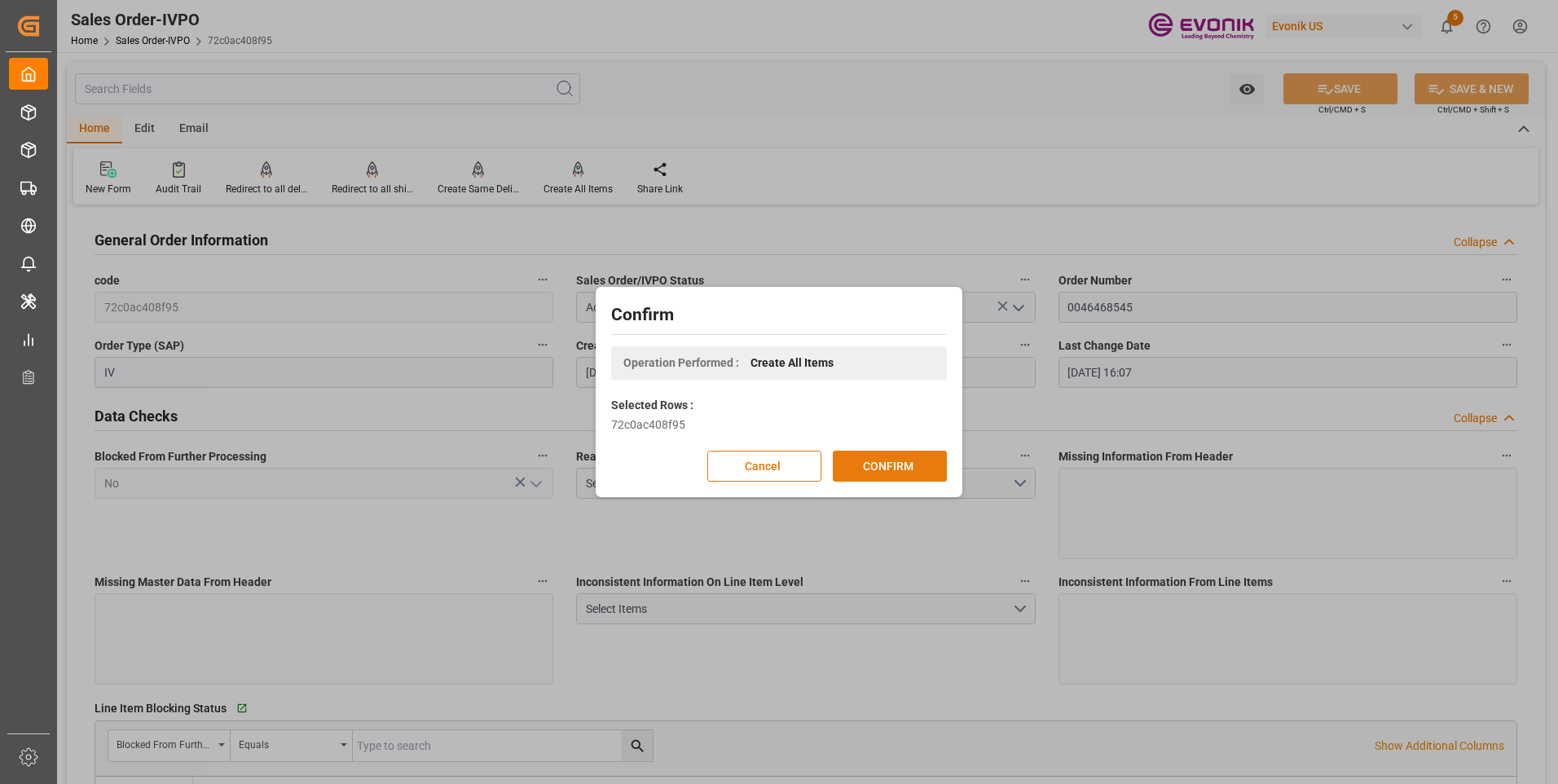
click at [879, 475] on button "CONFIRM" at bounding box center [889, 466] width 114 height 31
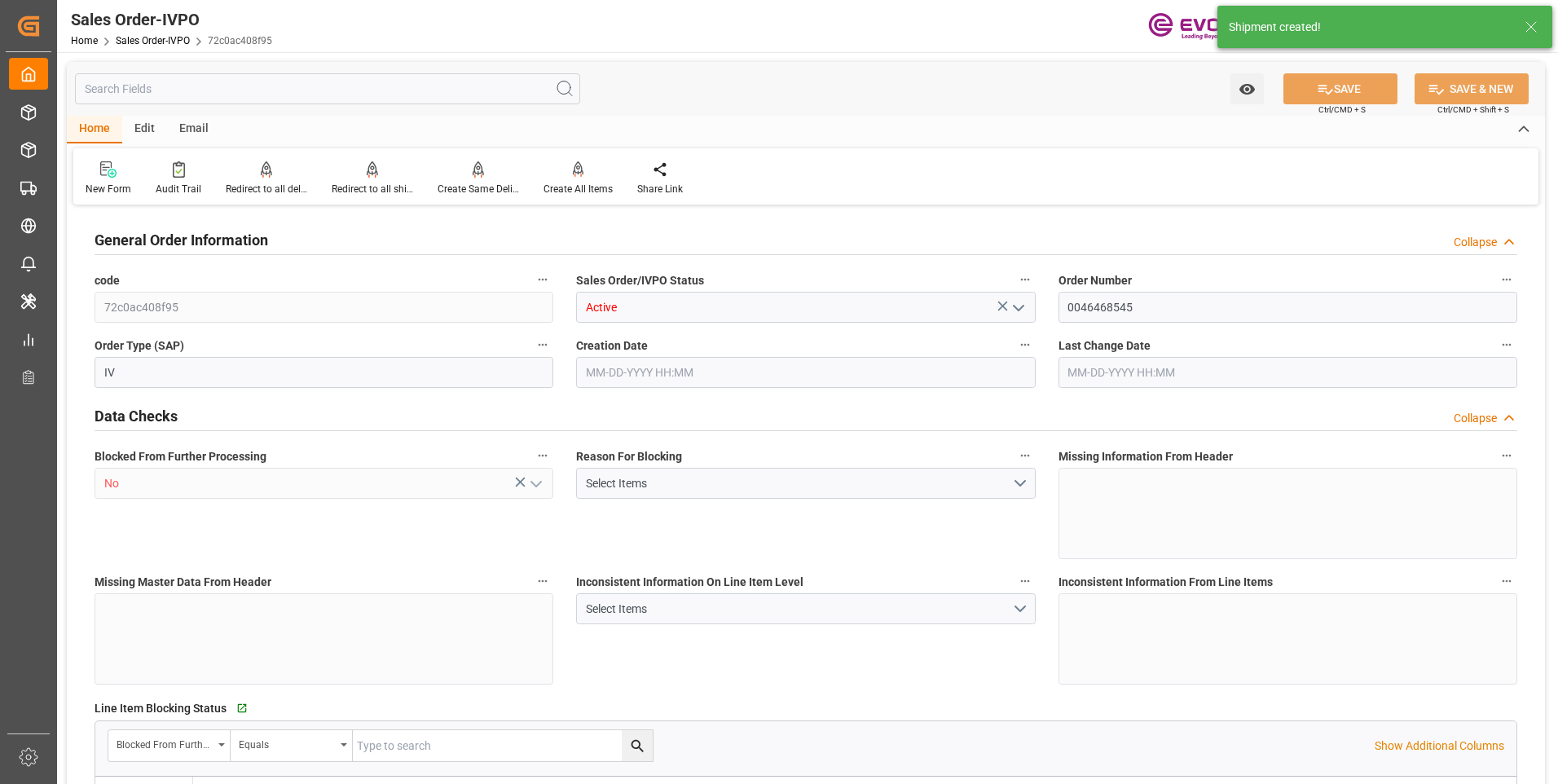
type input "BRGRU"
type input "0"
type input "1"
type input "268.8"
type input "09-30-2025 11:42"
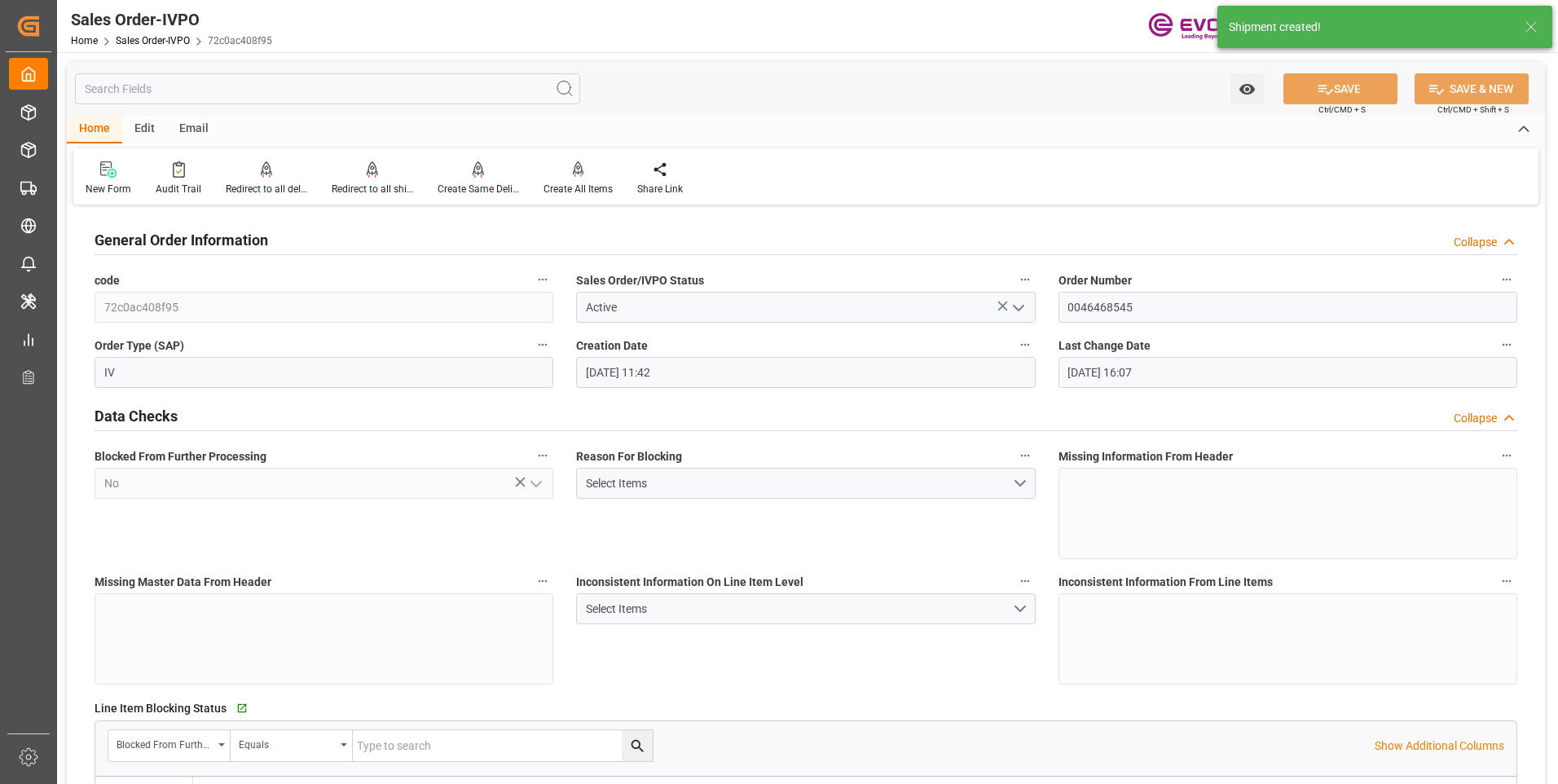
type input "[DATE] 16:07"
click at [357, 193] on div "Redirect to all shipments" at bounding box center [373, 189] width 82 height 15
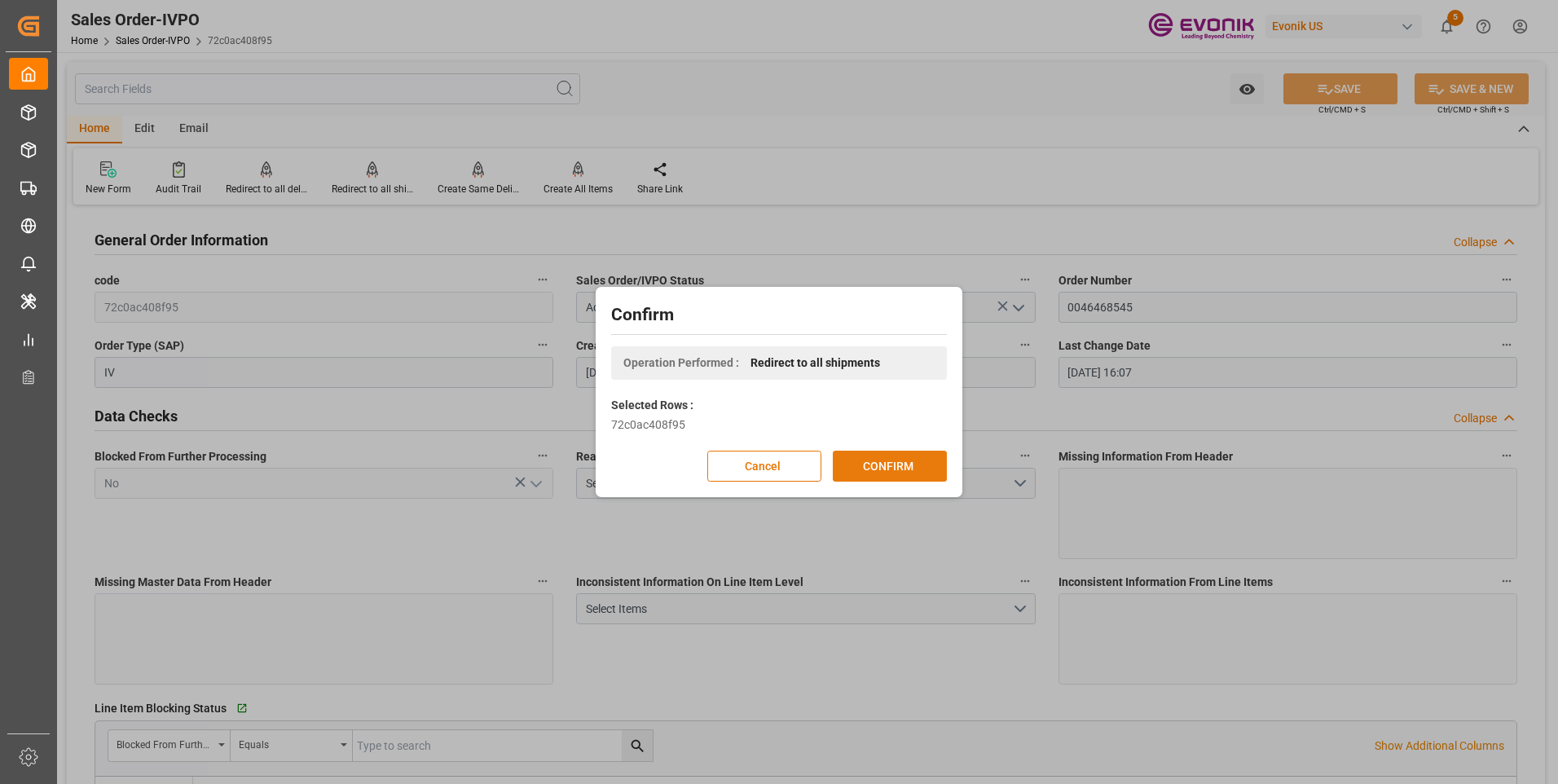
click at [866, 466] on button "CONFIRM" at bounding box center [889, 466] width 114 height 31
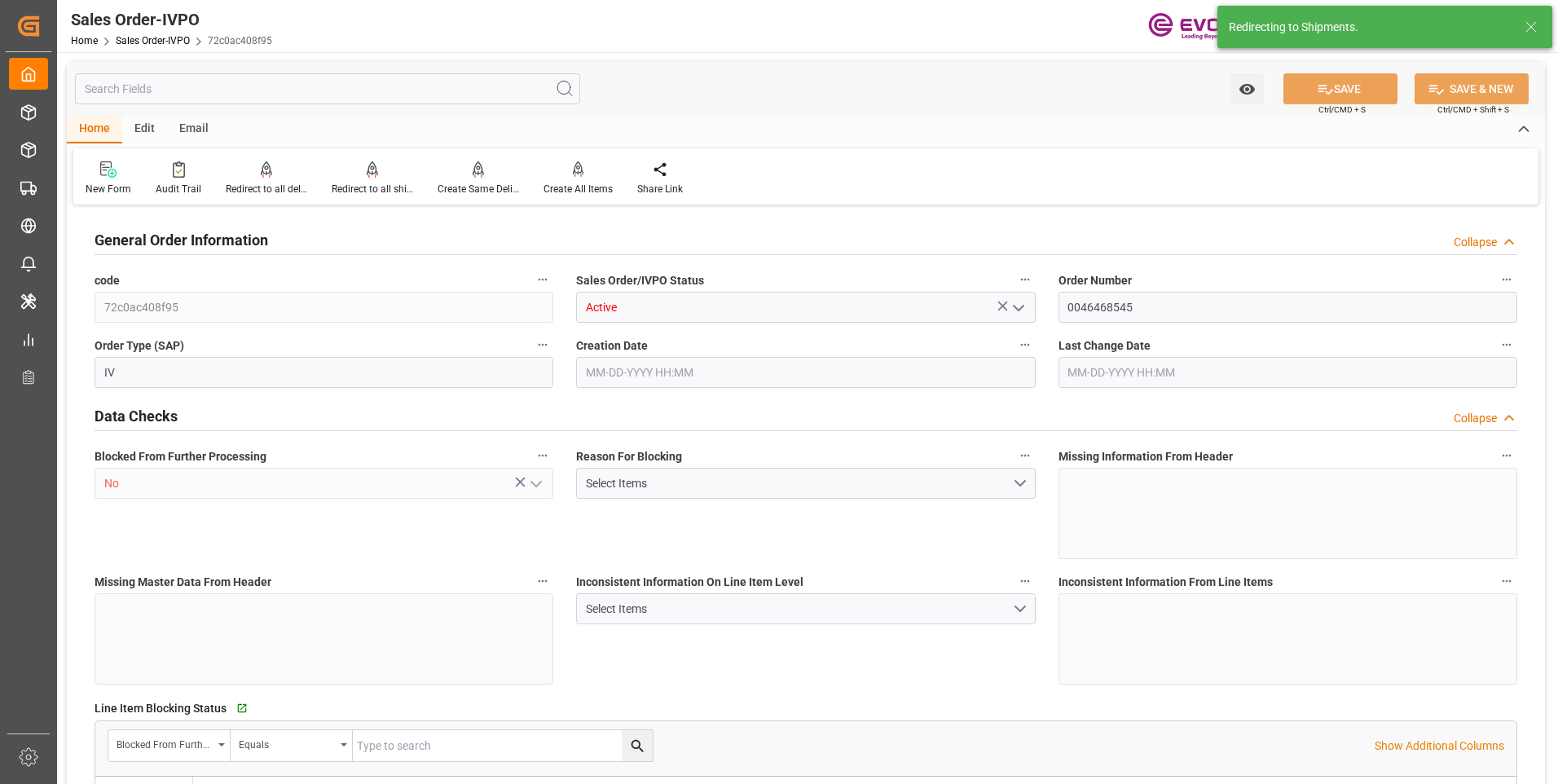
type input "BRGRU"
type input "0"
type input "1"
type input "268.8"
type input "09-30-2025 11:42"
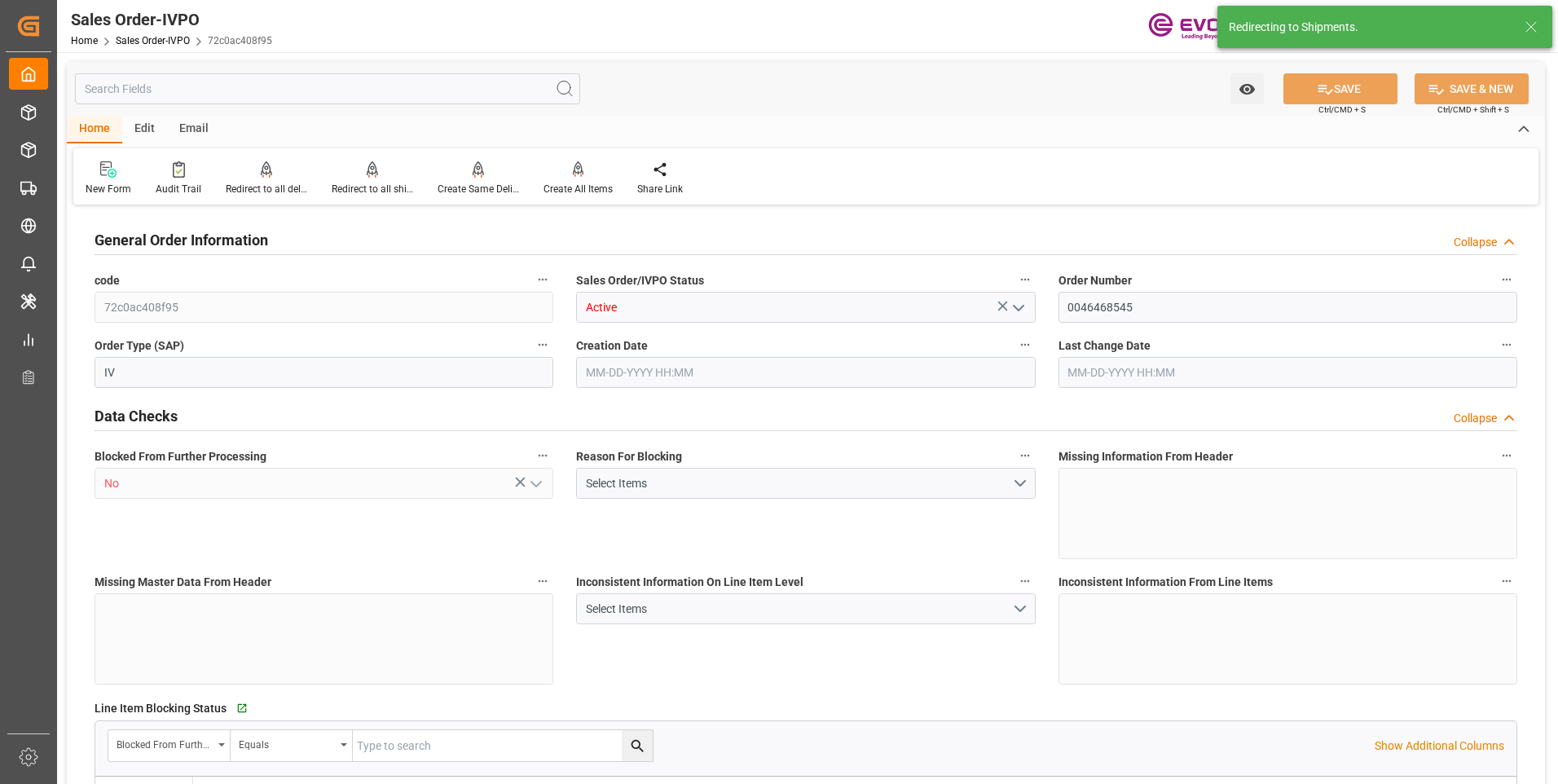
type input "[DATE] 16:07"
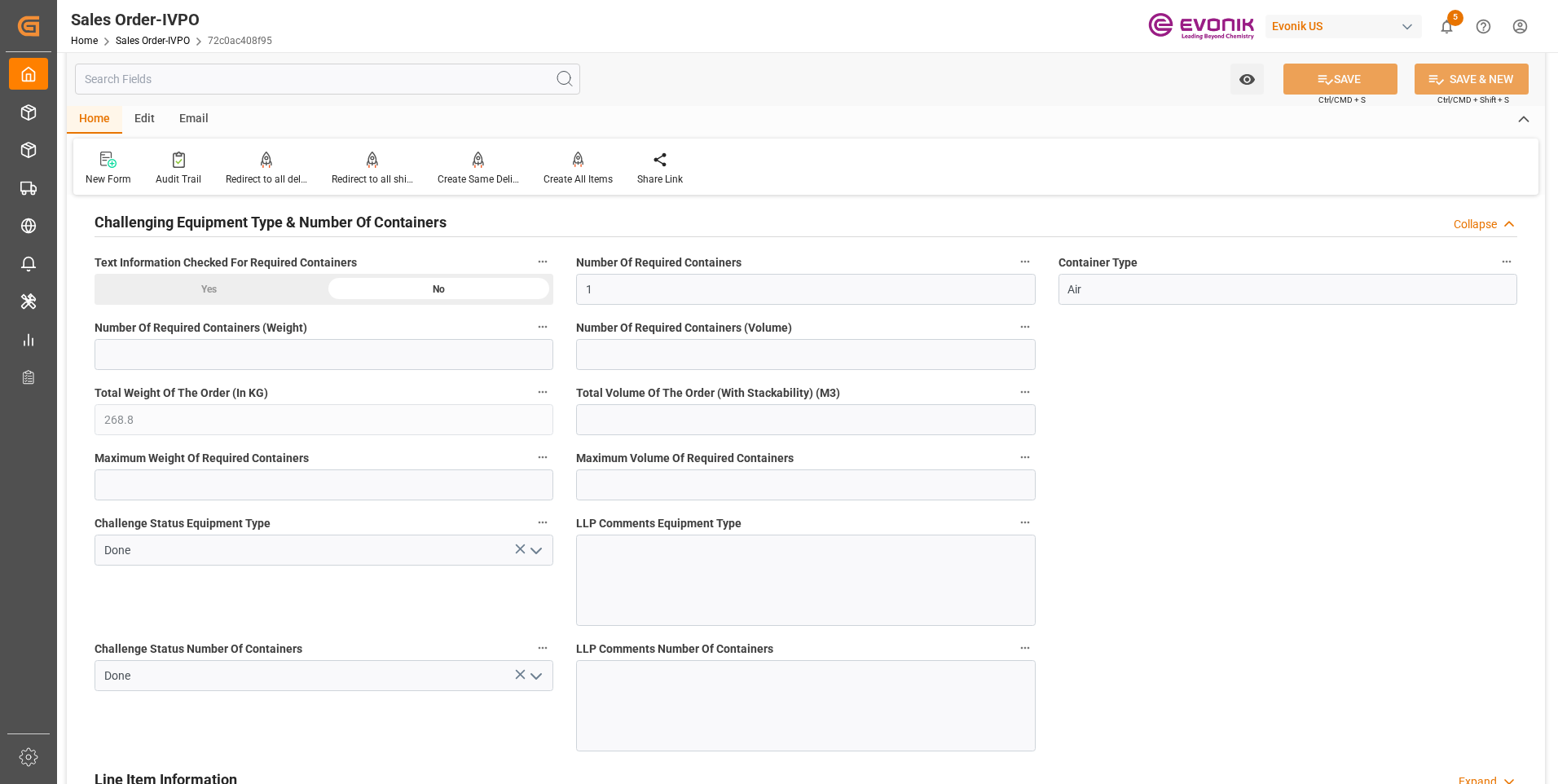
scroll to position [2770, 0]
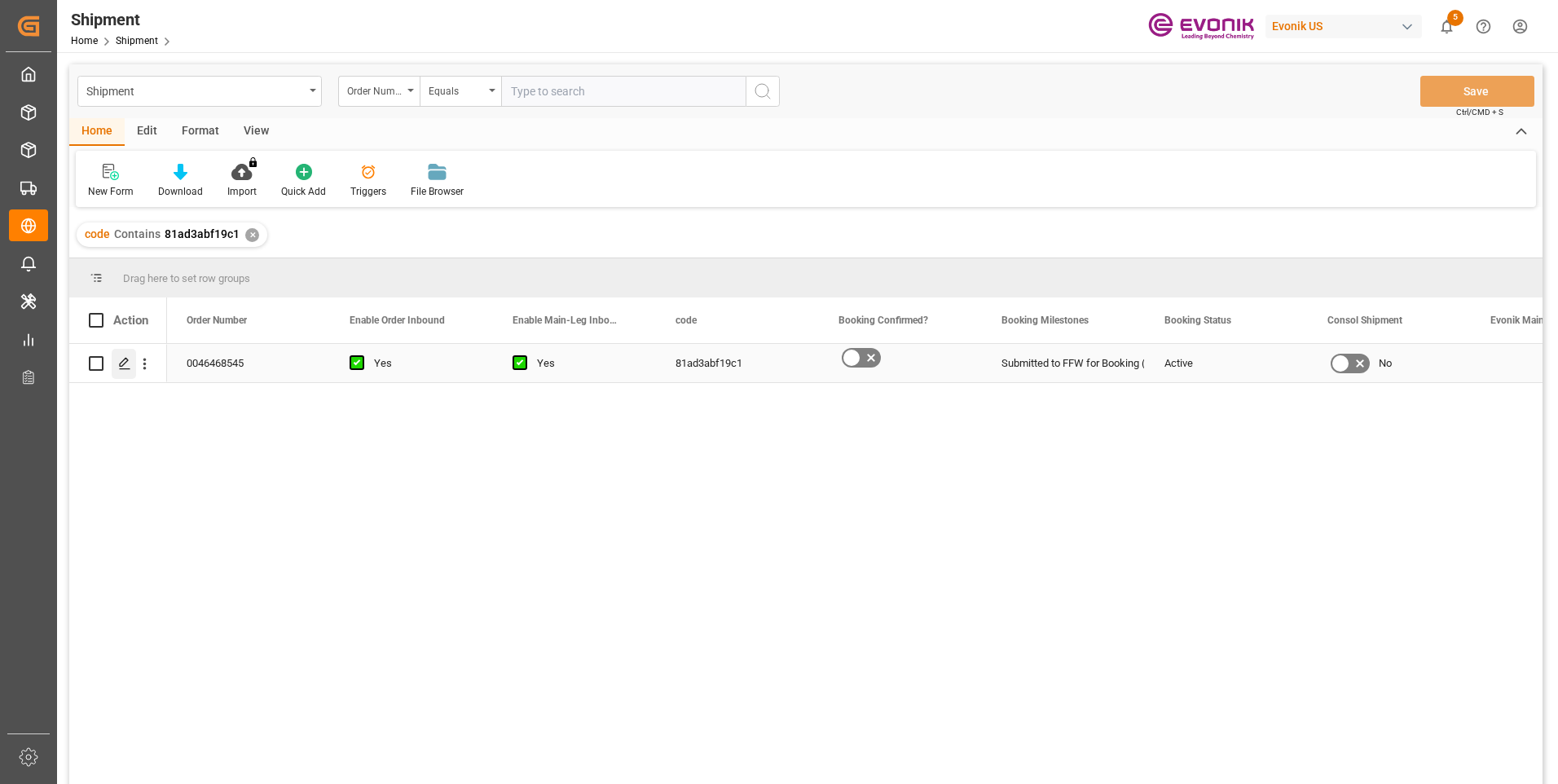
click at [128, 363] on icon "Press SPACE to select this row." at bounding box center [124, 363] width 13 height 13
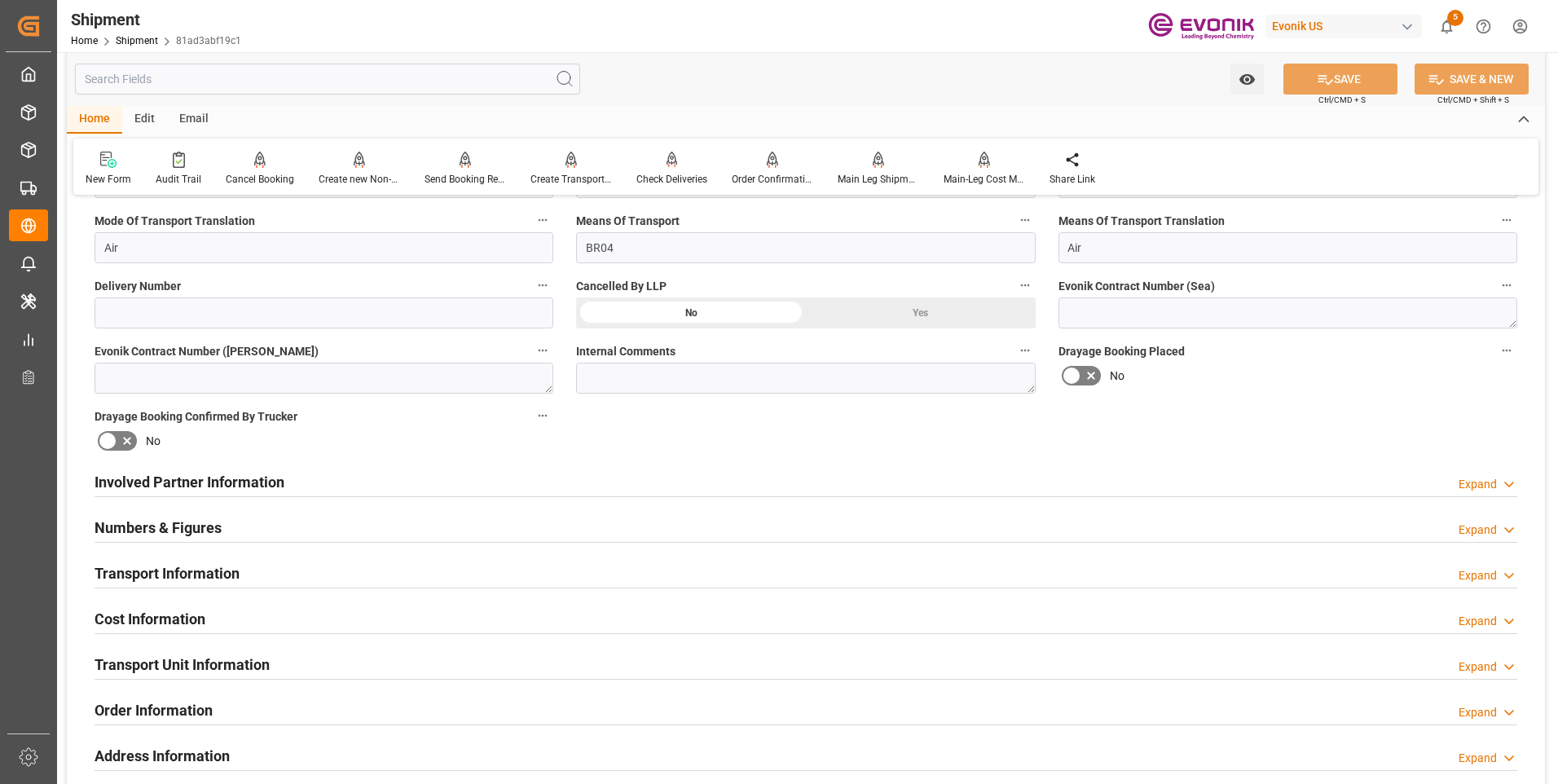
scroll to position [814, 0]
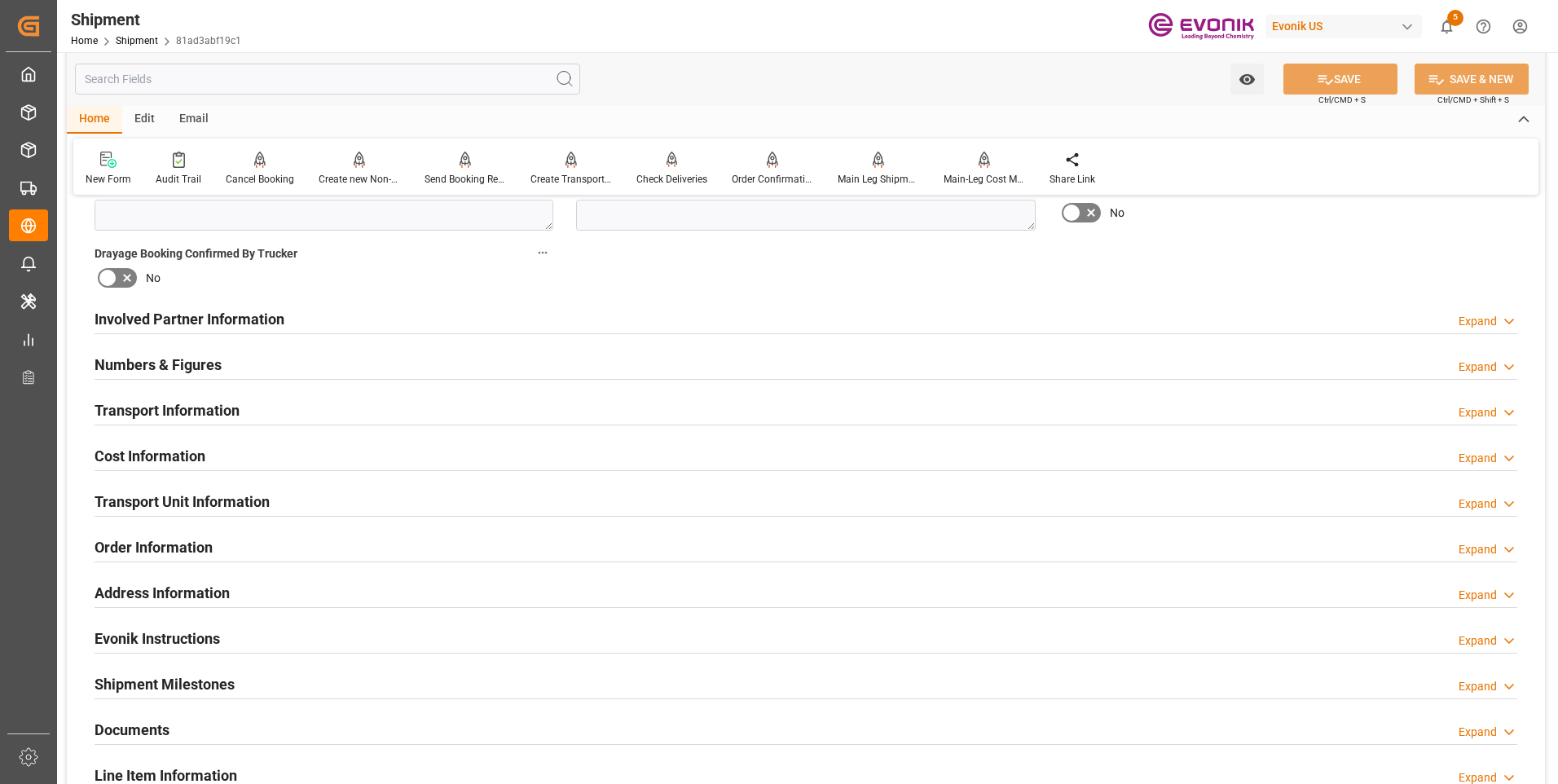
click at [312, 414] on div "Transport Information Expand" at bounding box center [806, 409] width 1423 height 31
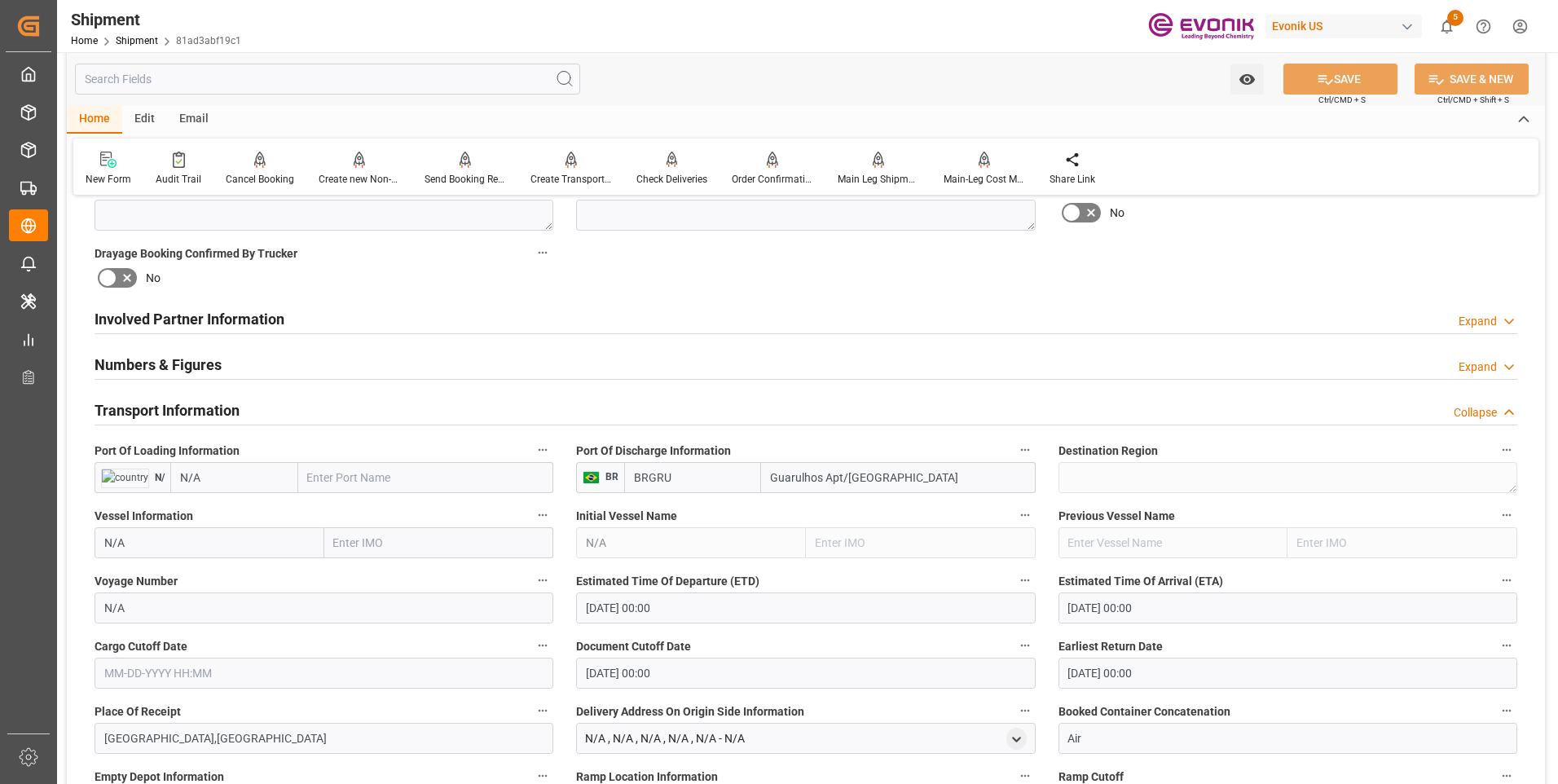
scroll to position [978, 0]
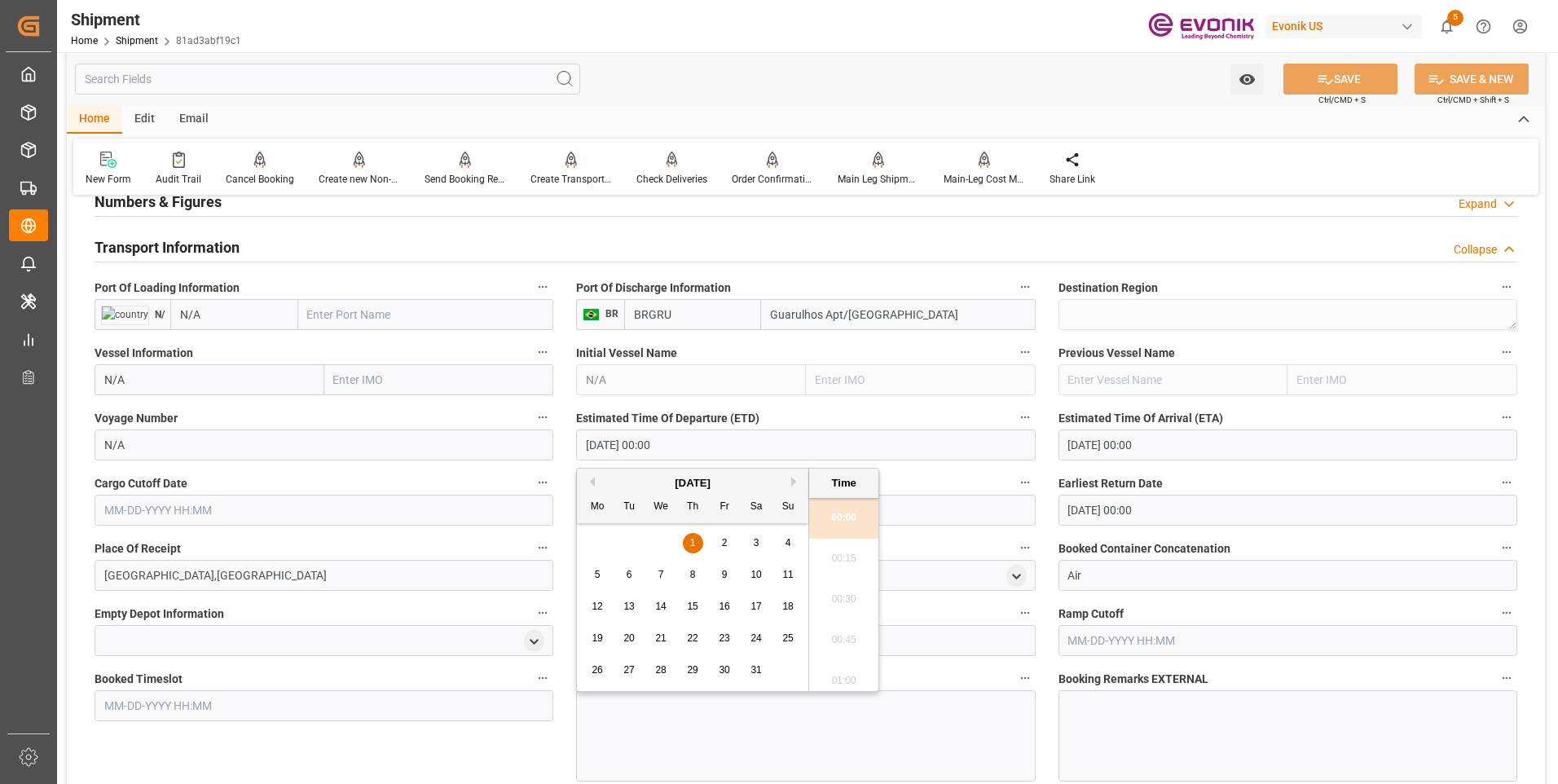
drag, startPoint x: 703, startPoint y: 449, endPoint x: 521, endPoint y: 446, distance: 182.0
click at [521, 446] on div "Booking Confirmation Milestone Bar Collapse Submitted to FFW for Booking (Pendi…" at bounding box center [806, 332] width 1479 height 2202
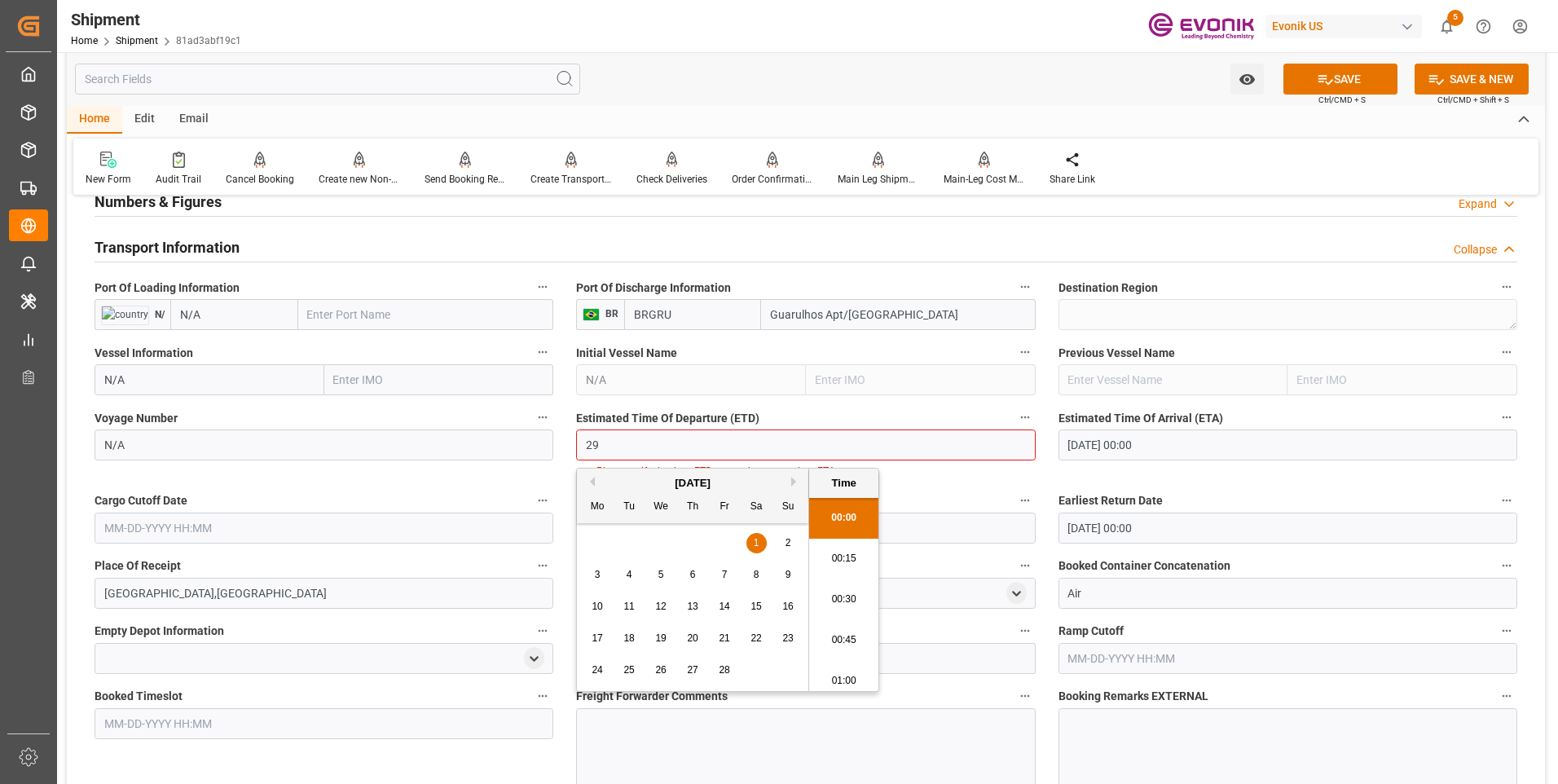
type input "2"
drag, startPoint x: 842, startPoint y: 592, endPoint x: 881, endPoint y: 556, distance: 53.1
click at [842, 592] on li "00:30" at bounding box center [844, 600] width 70 height 41
type input "[DATE] 00:30"
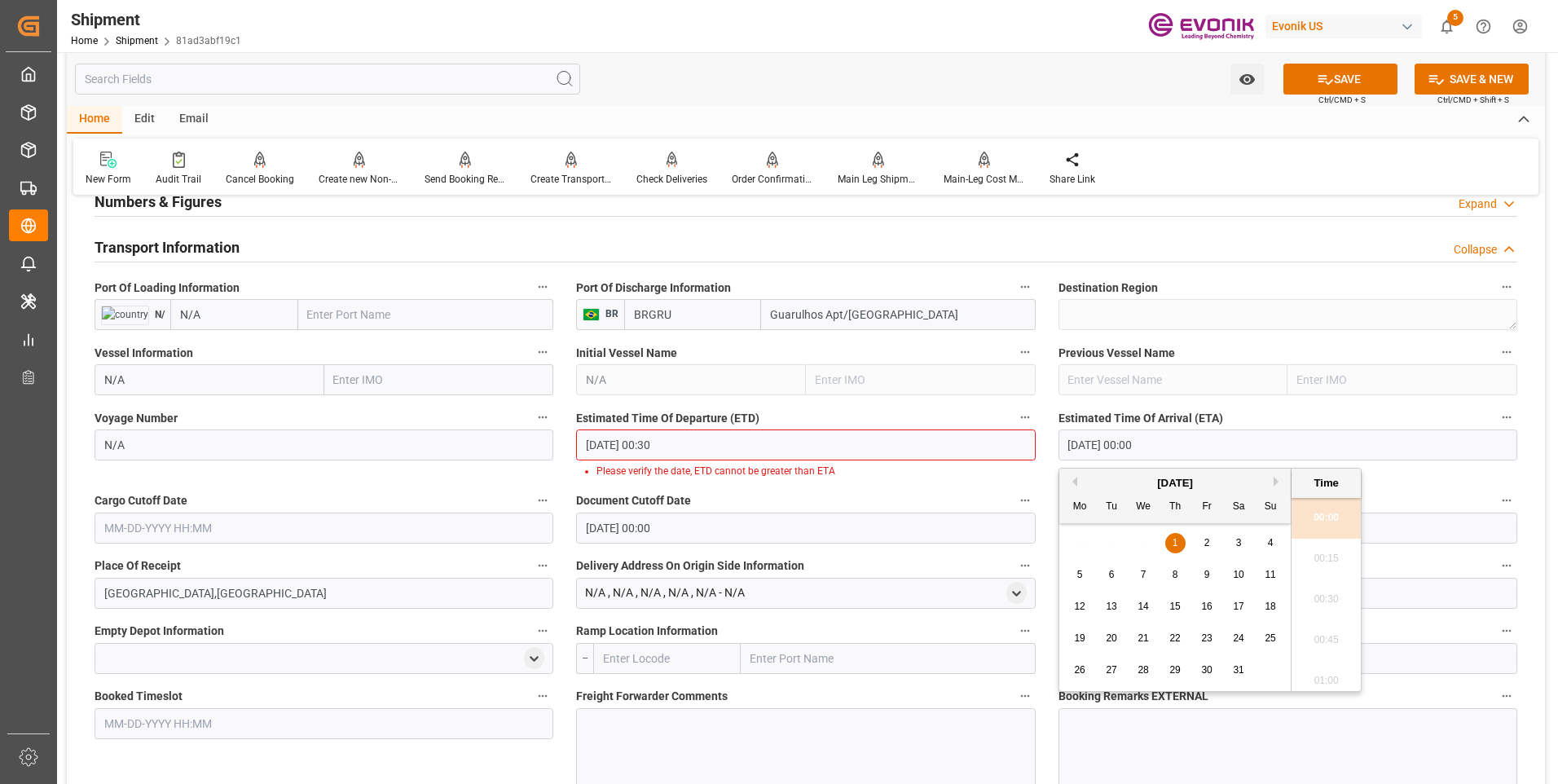
click at [1164, 445] on input "01-01-1970 00:00" at bounding box center [1288, 445] width 459 height 31
drag, startPoint x: 1171, startPoint y: 447, endPoint x: 996, endPoint y: 449, distance: 175.0
click at [997, 449] on div "Booking Confirmation Milestone Bar Collapse Submitted to FFW for Booking (Pendi…" at bounding box center [806, 342] width 1479 height 2220
click at [1333, 588] on li "00:30" at bounding box center [1327, 600] width 70 height 41
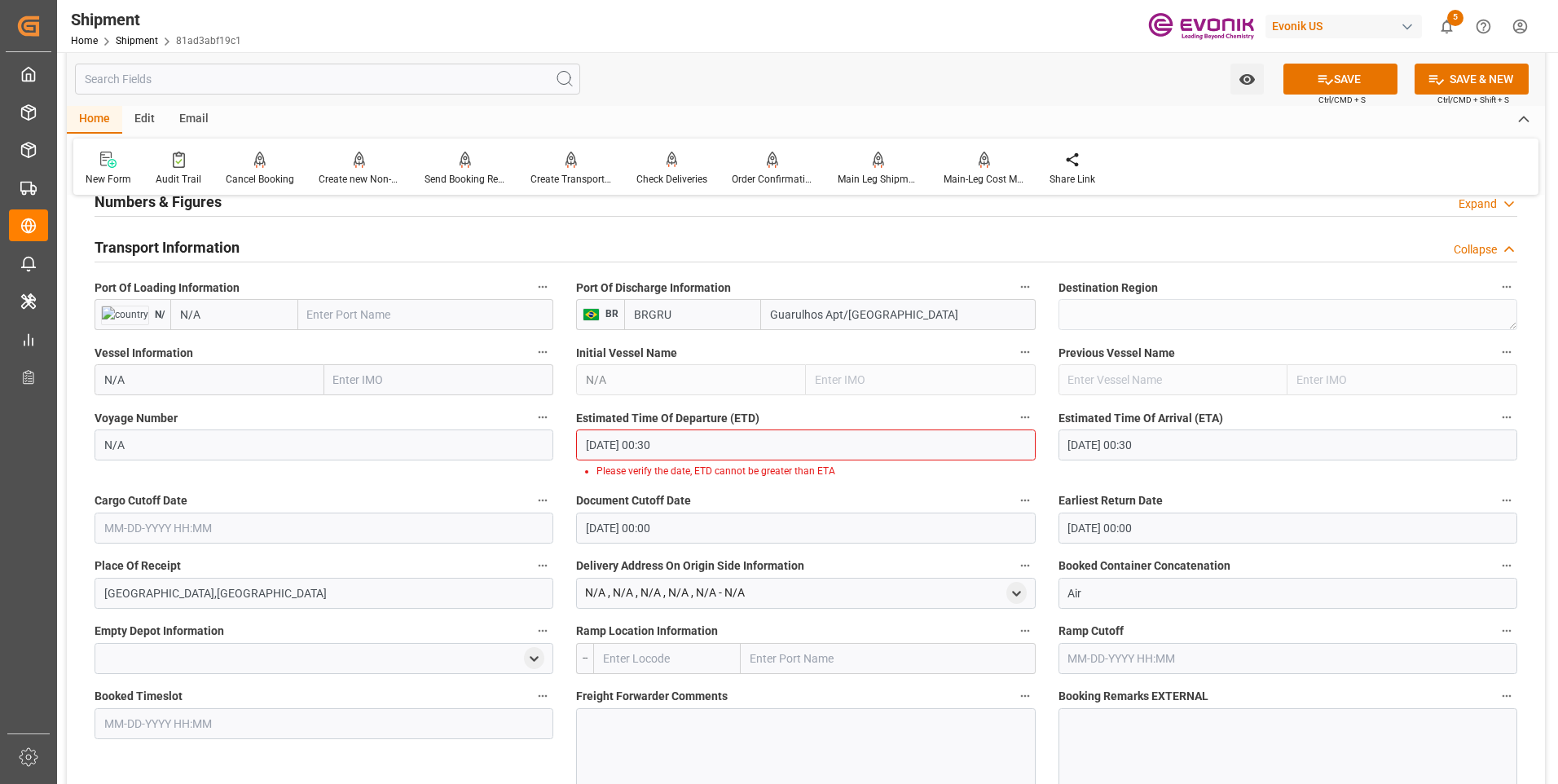
click at [1102, 438] on input "10-10-2025 00:30" at bounding box center [1288, 445] width 459 height 31
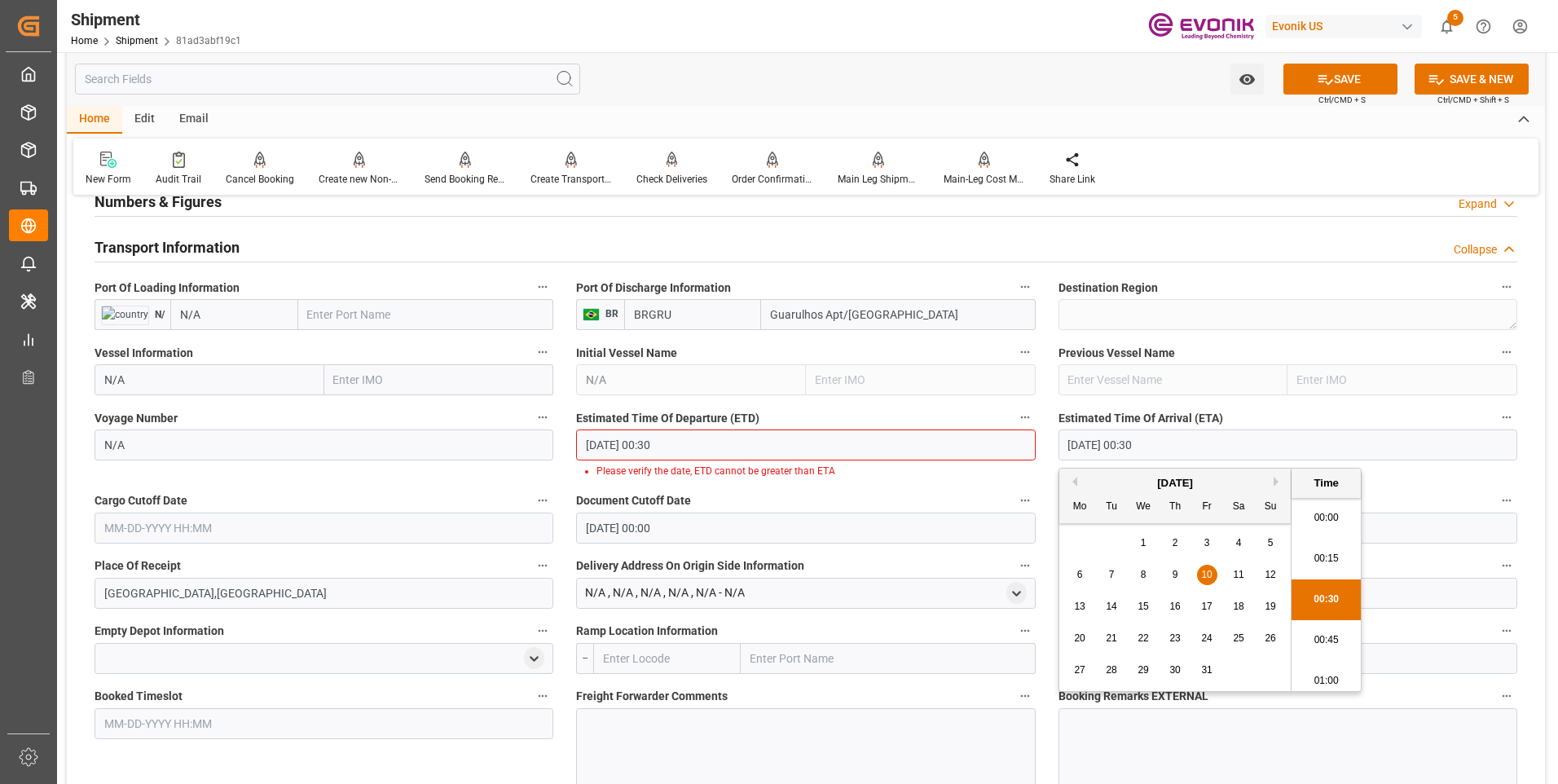
scroll to position [6, 0]
click at [1113, 576] on span "7" at bounding box center [1112, 574] width 6 height 11
type input "[DATE] 00:30"
click at [1322, 594] on li "00:30" at bounding box center [1327, 594] width 70 height 41
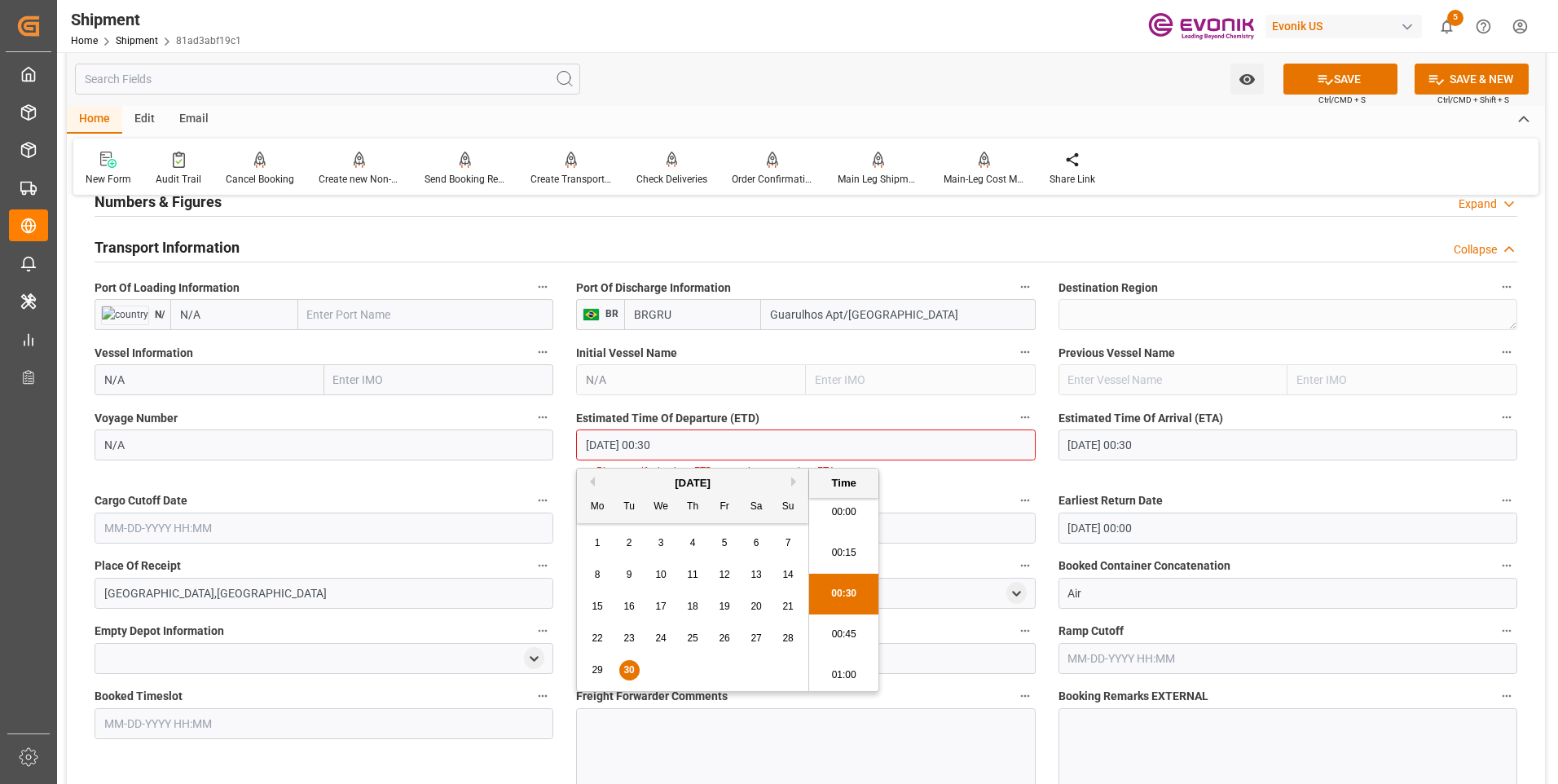
drag, startPoint x: 701, startPoint y: 444, endPoint x: 507, endPoint y: 435, distance: 194.2
click at [507, 435] on div "Booking Confirmation Milestone Bar Collapse Submitted to FFW for Booking (Pendi…" at bounding box center [806, 342] width 1479 height 2220
click at [271, 523] on input "text" at bounding box center [324, 528] width 459 height 31
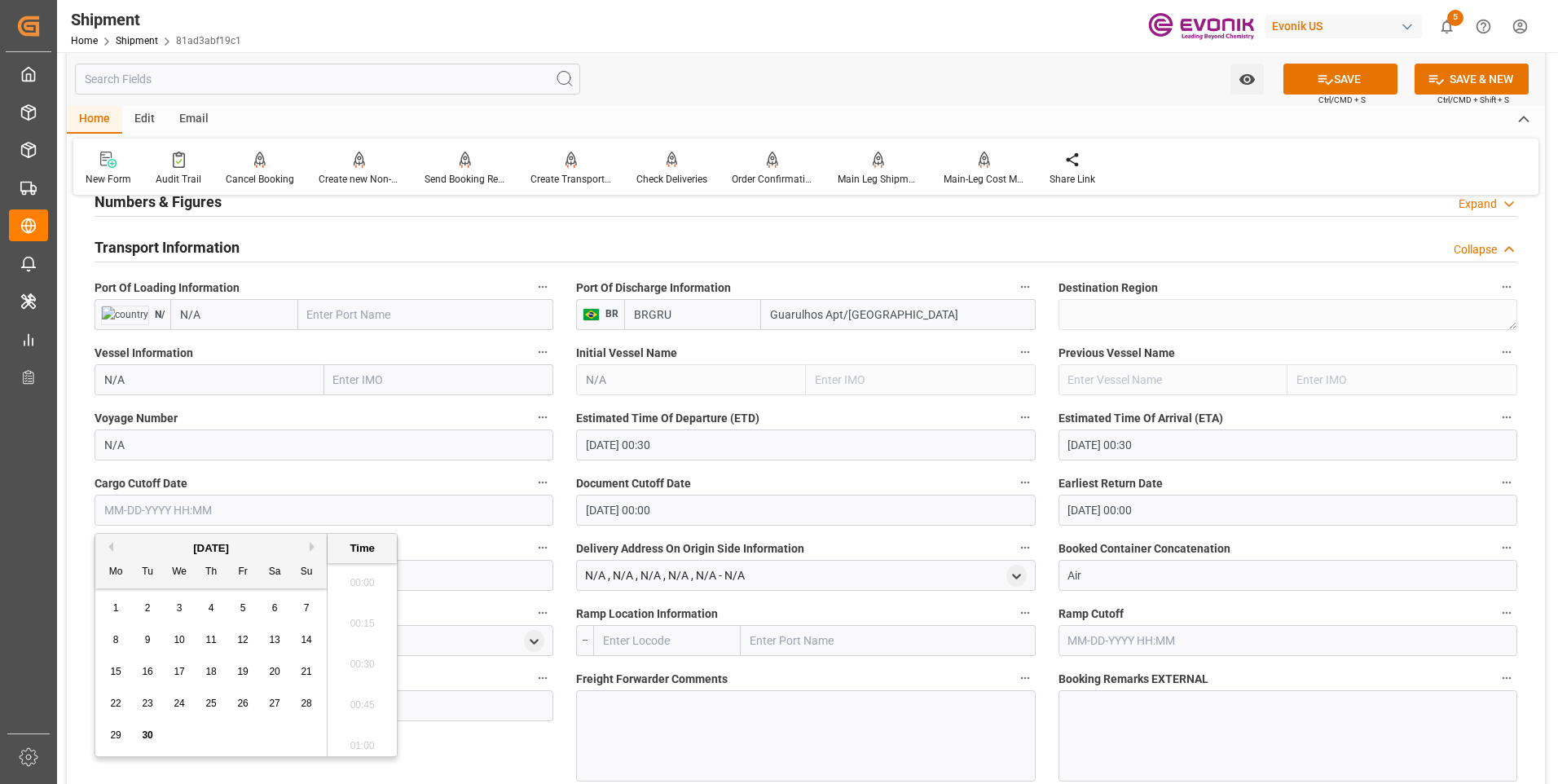
scroll to position [1880, 0]
paste input "[DATE] 00:30"
click at [270, 499] on input "[DATE] 00:30" at bounding box center [324, 510] width 459 height 31
type input "[DATE] 00:30"
click at [705, 516] on input "01-01-1970 00:00" at bounding box center [806, 510] width 459 height 31
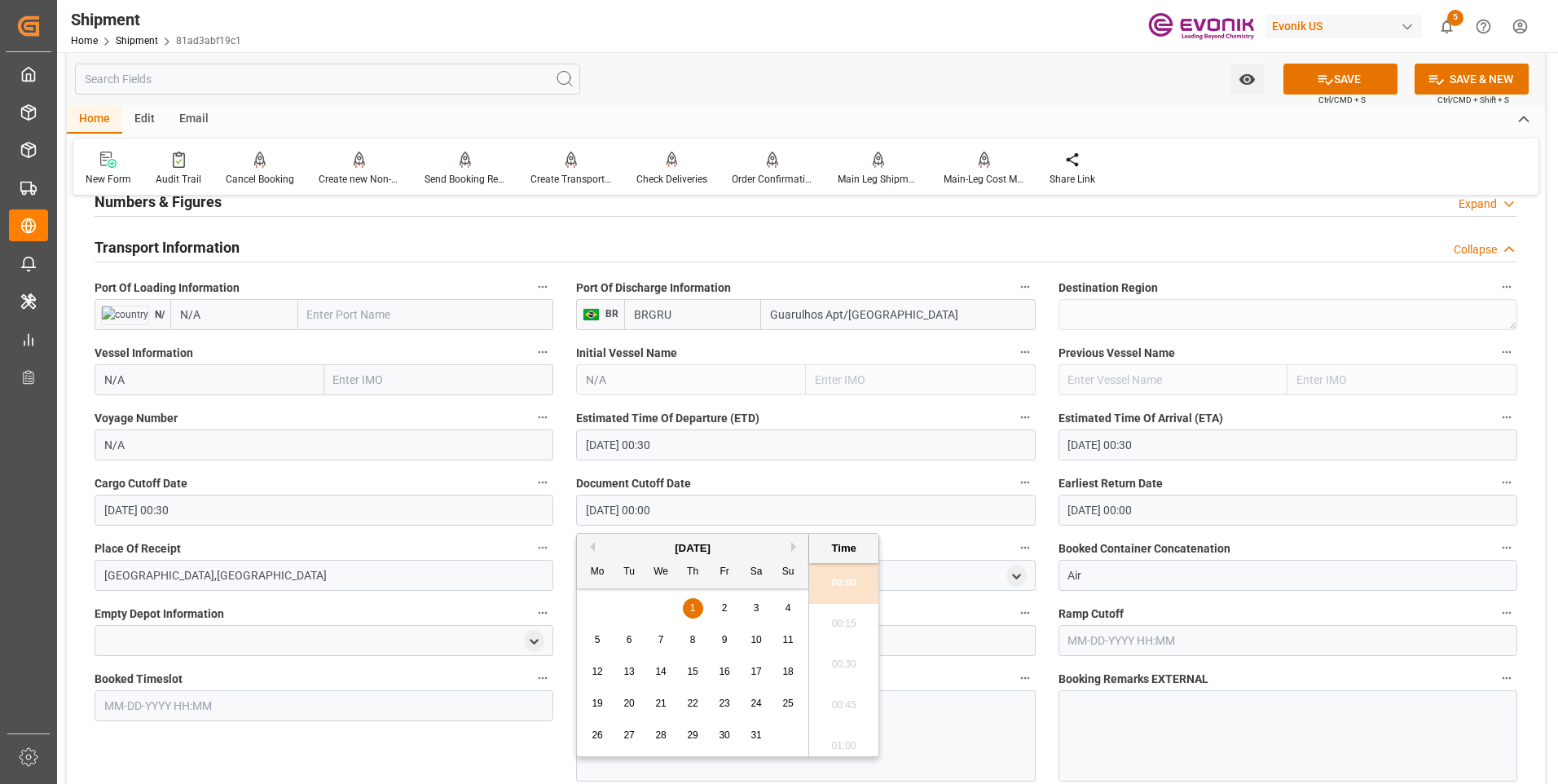
drag, startPoint x: 713, startPoint y: 515, endPoint x: 506, endPoint y: 514, distance: 207.0
click at [506, 514] on div "Booking Confirmation Milestone Bar Collapse Submitted to FFW for Booking (Pendi…" at bounding box center [806, 332] width 1479 height 2202
paste input "9-30-2025 00:3"
type input "[DATE] 00:30"
click at [1168, 509] on input "01-01-1970 00:00" at bounding box center [1288, 510] width 459 height 31
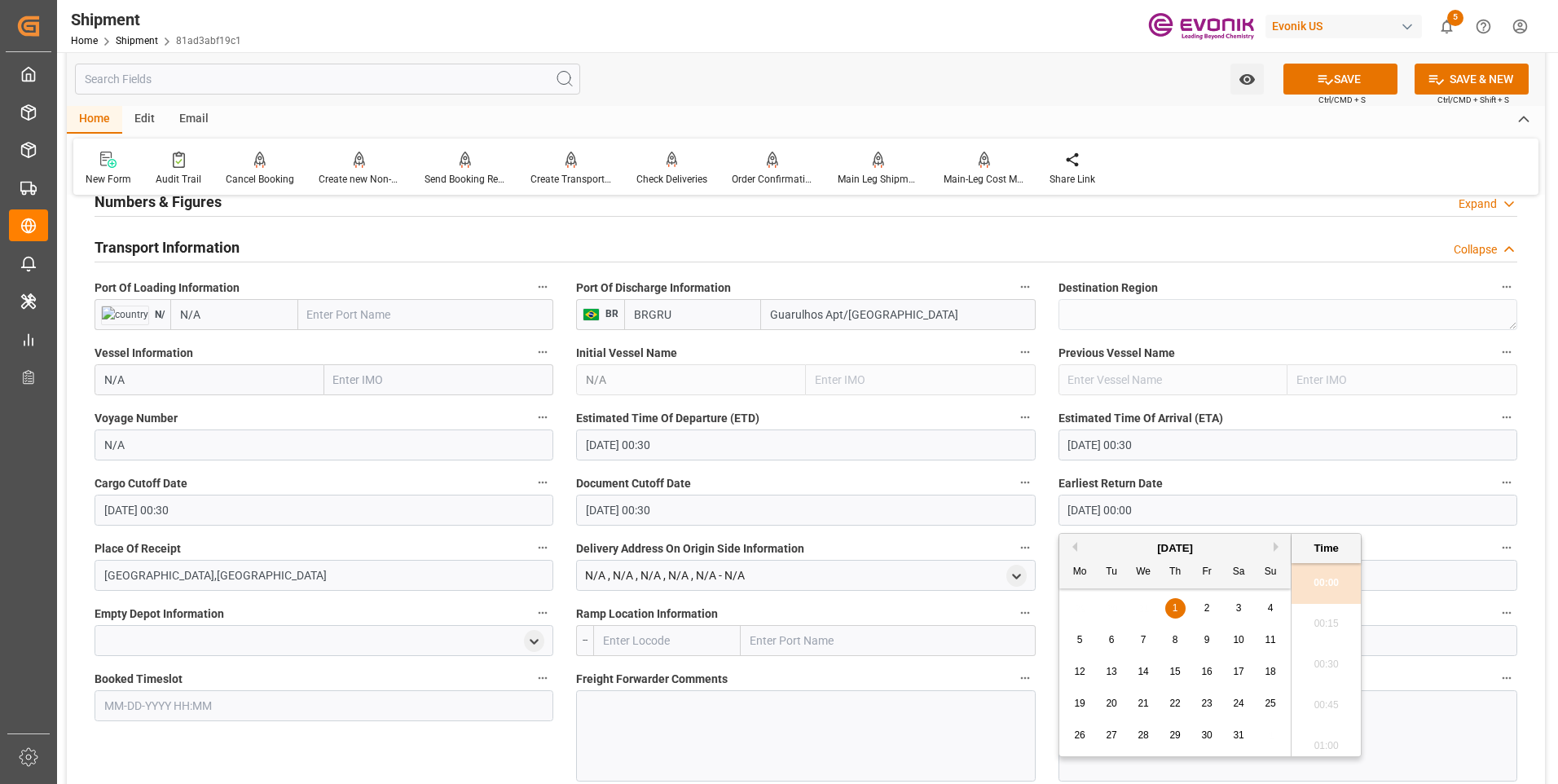
drag, startPoint x: 1178, startPoint y: 508, endPoint x: 905, endPoint y: 504, distance: 273.0
click at [909, 505] on div "Booking Confirmation Milestone Bar Collapse Submitted to FFW for Booking (Pendi…" at bounding box center [806, 332] width 1479 height 2202
paste input "9-30-2025 00:3"
type input "[DATE] 00:30"
click at [1331, 669] on li "00:30" at bounding box center [1327, 665] width 70 height 41
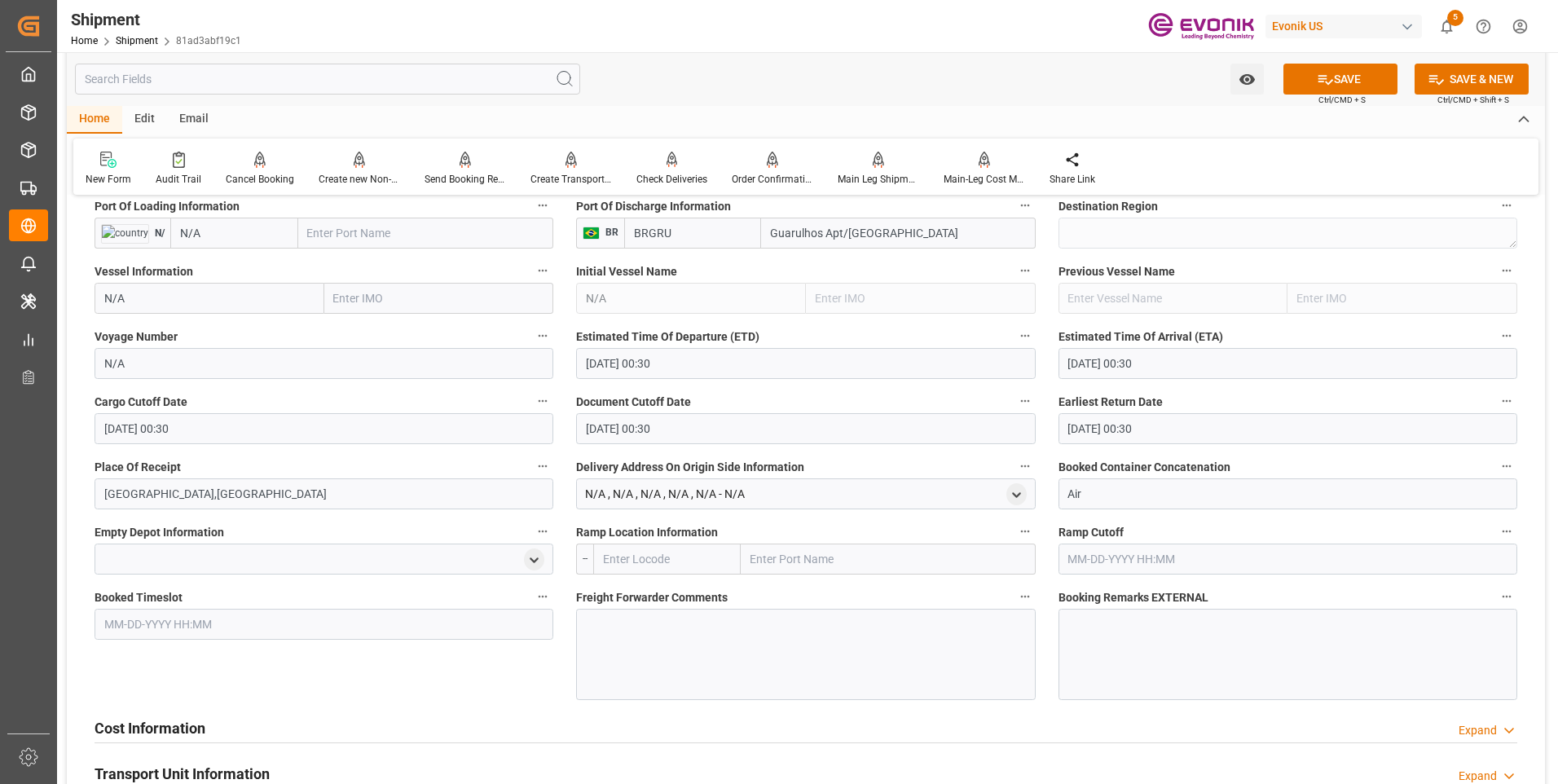
scroll to position [1140, 0]
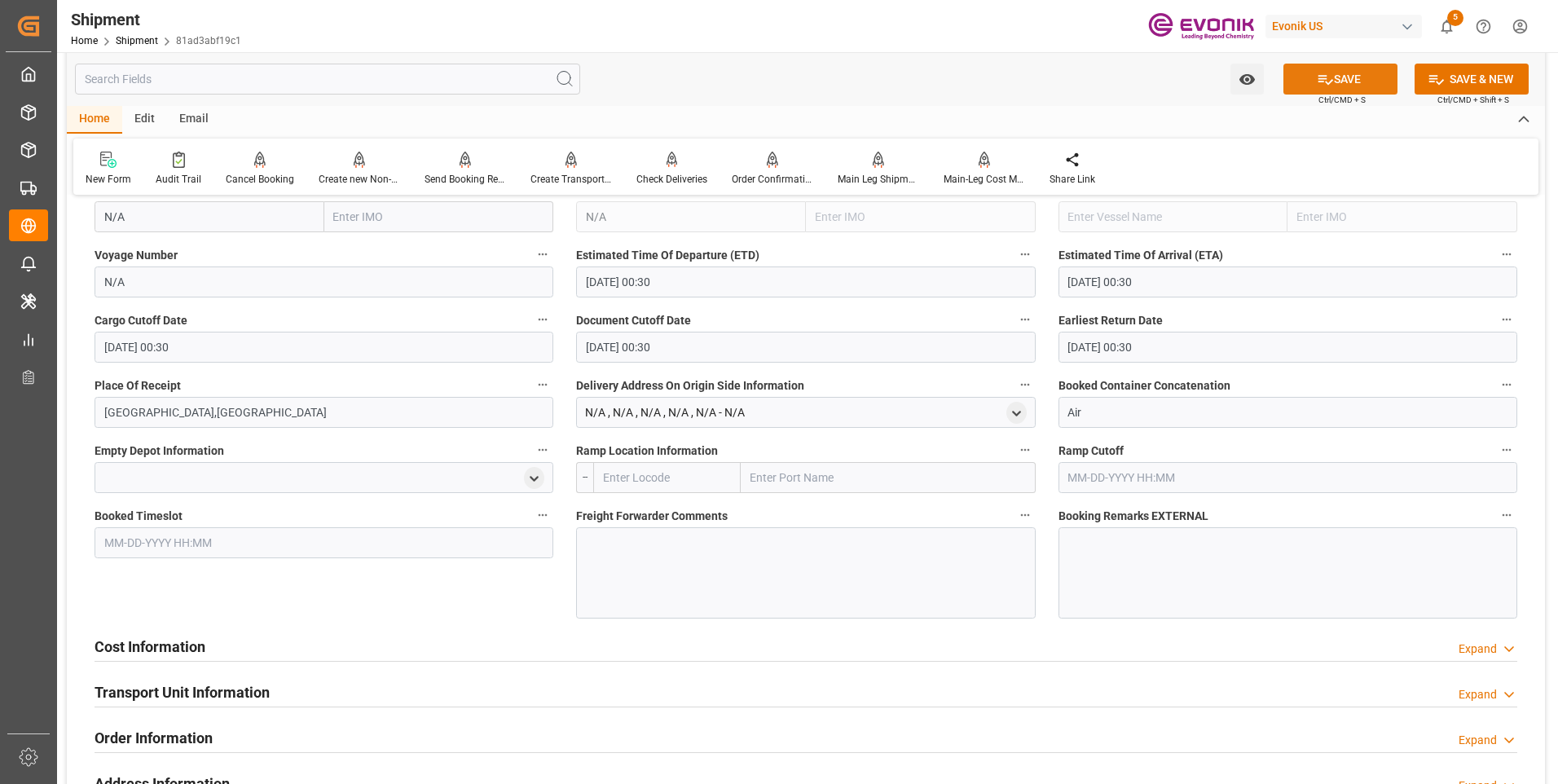
click at [1321, 85] on icon at bounding box center [1326, 80] width 17 height 17
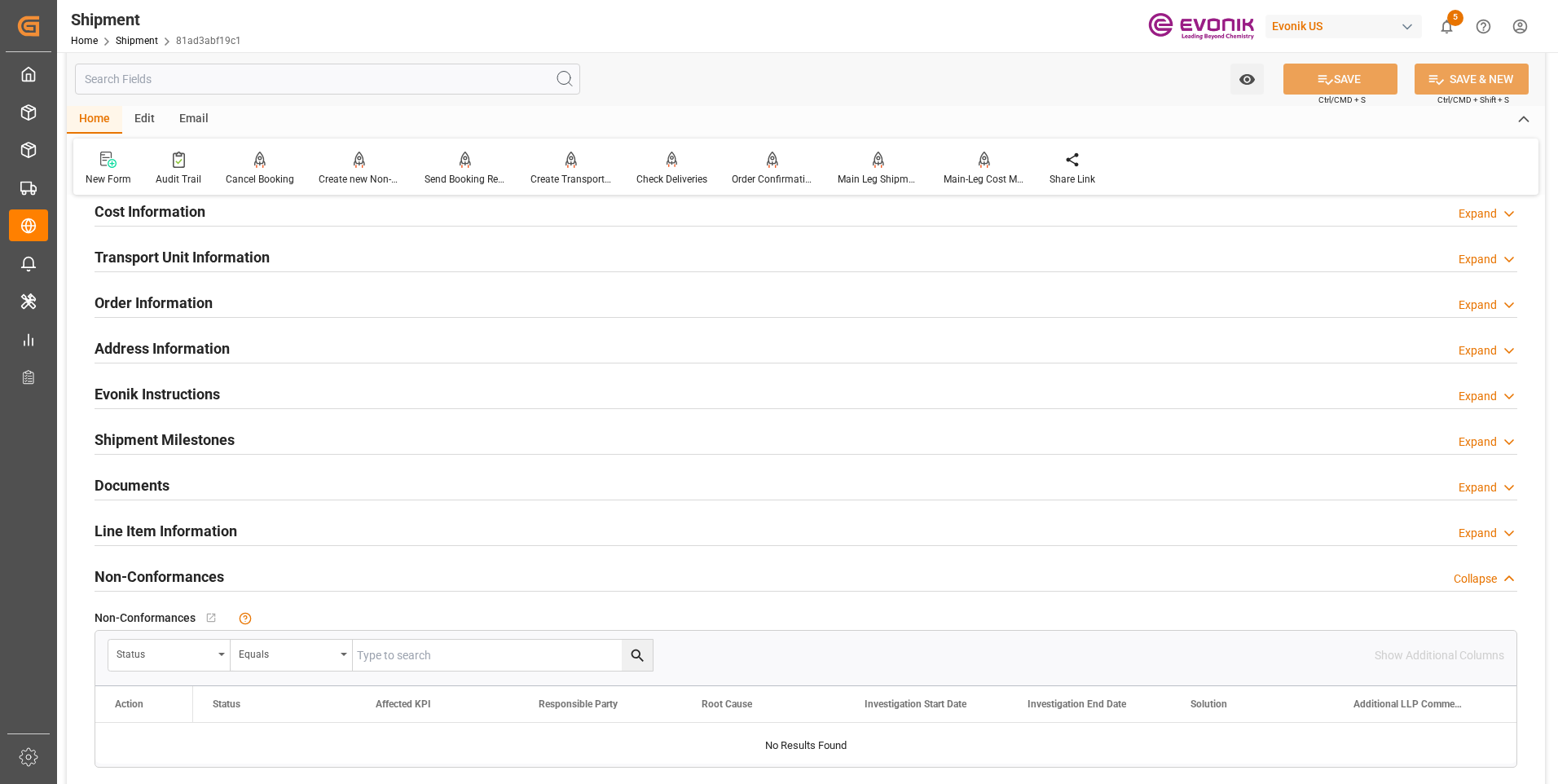
scroll to position [978, 0]
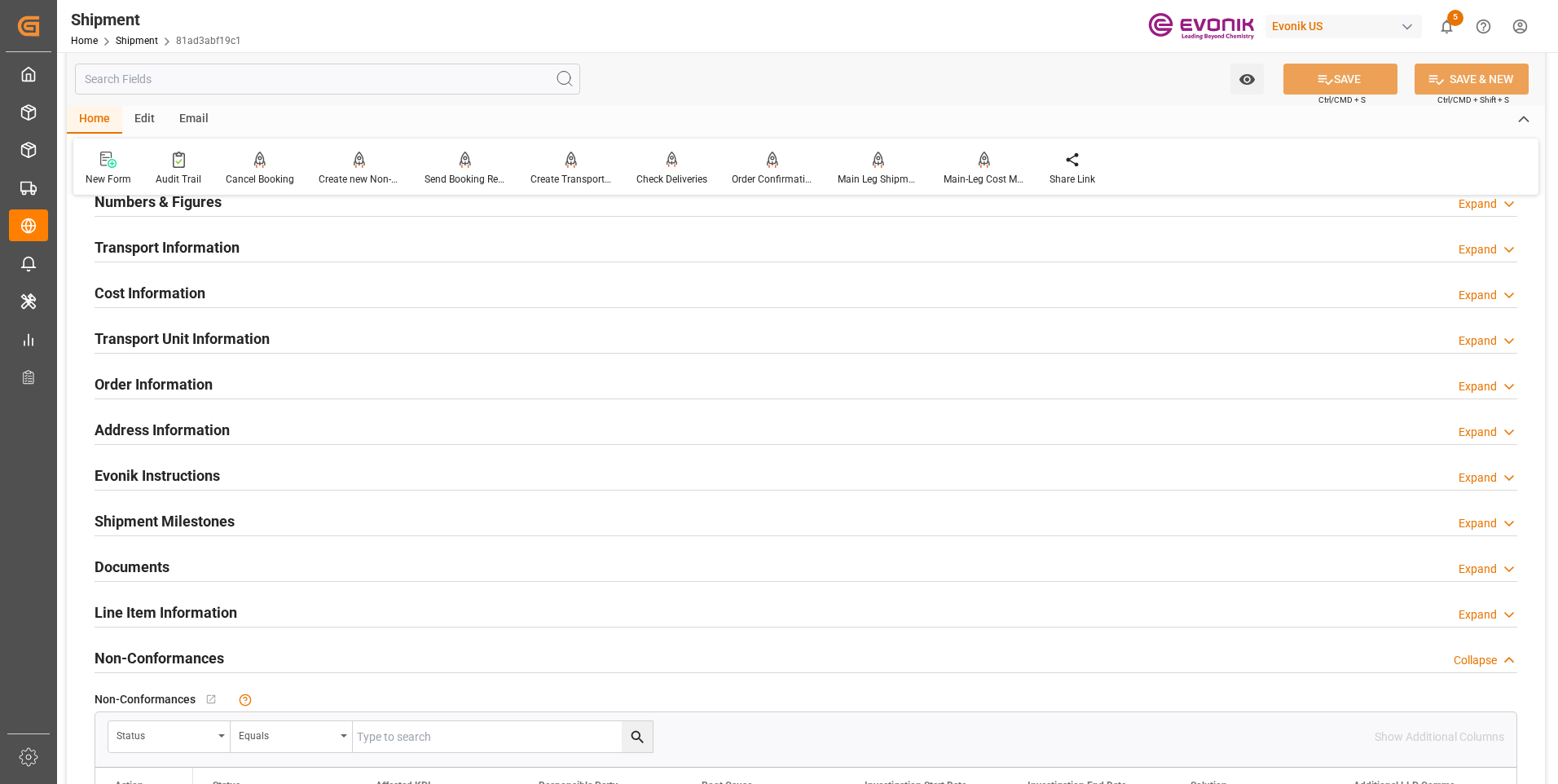
click at [348, 293] on div "Cost Information Expand" at bounding box center [806, 292] width 1423 height 31
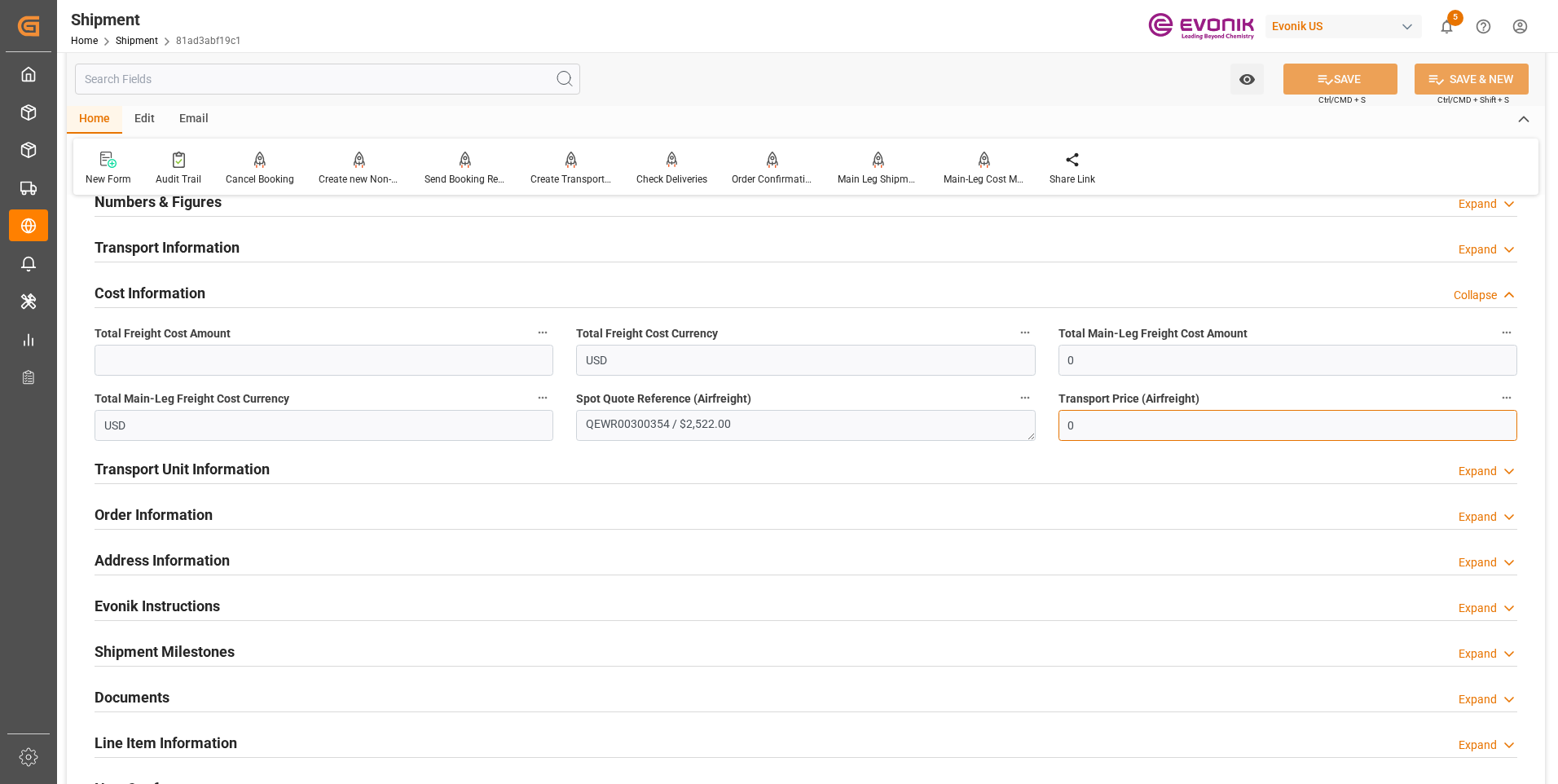
click at [1119, 421] on input "0" at bounding box center [1288, 426] width 459 height 31
click at [1103, 342] on label "Total Main-Leg Freight Cost Amount" at bounding box center [1288, 333] width 459 height 23
click at [1496, 342] on button "Total Main-Leg Freight Cost Amount" at bounding box center [1507, 332] width 21 height 21
click at [1115, 358] on div at bounding box center [779, 392] width 1558 height 784
click at [1109, 360] on input "0" at bounding box center [1288, 361] width 459 height 31
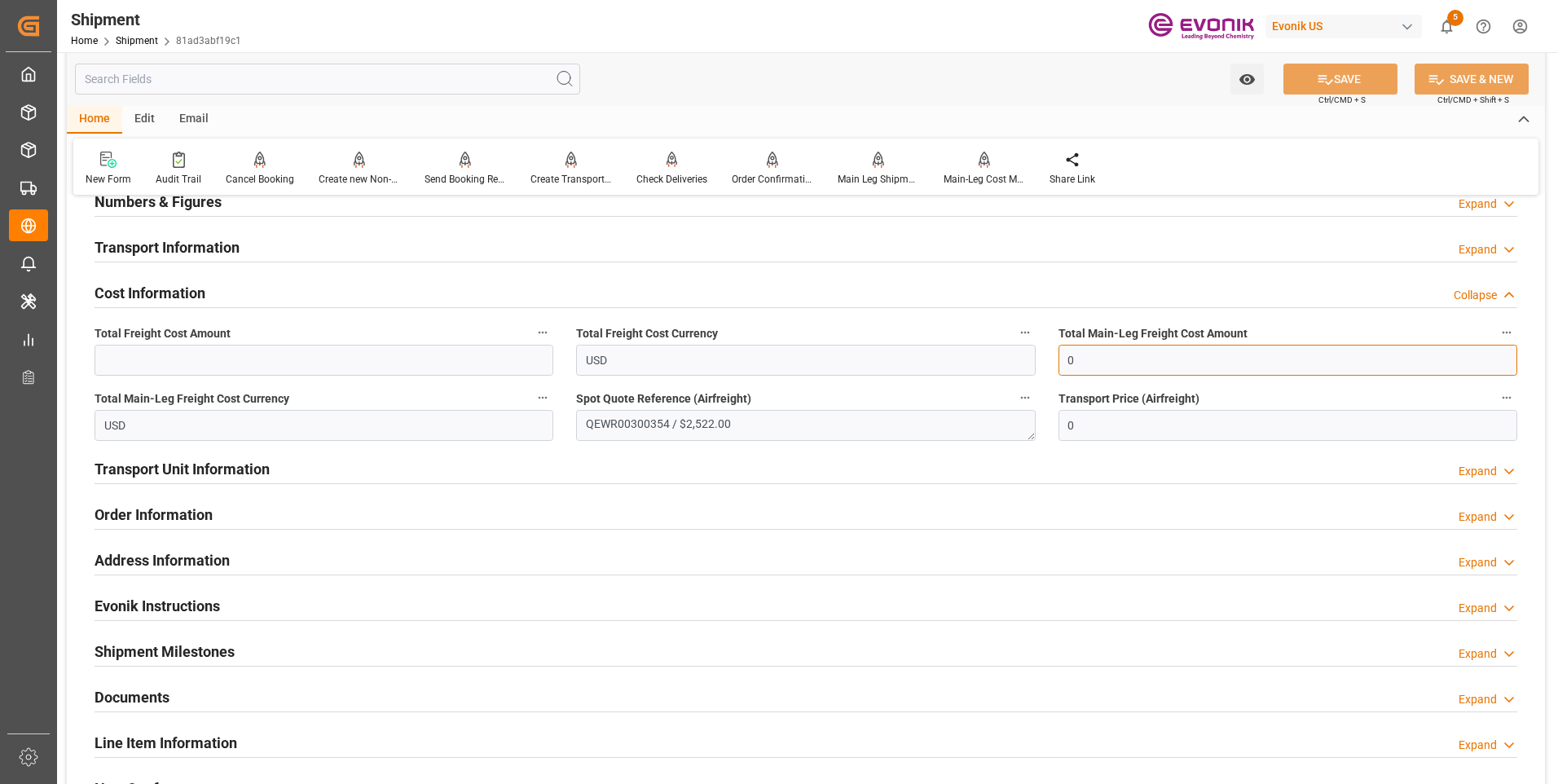
drag, startPoint x: 1109, startPoint y: 361, endPoint x: 1029, endPoint y: 349, distance: 80.9
click at [1016, 360] on div "Booking Confirmation Milestone Bar Collapse Submitted to FFW for Booking (Pendi…" at bounding box center [806, 139] width 1479 height 1816
drag, startPoint x: 1117, startPoint y: 358, endPoint x: 997, endPoint y: 356, distance: 120.0
click at [1019, 358] on div "Booking Confirmation Milestone Bar Collapse Submitted to FFW for Booking (Pendi…" at bounding box center [806, 139] width 1479 height 1816
type input "2522"
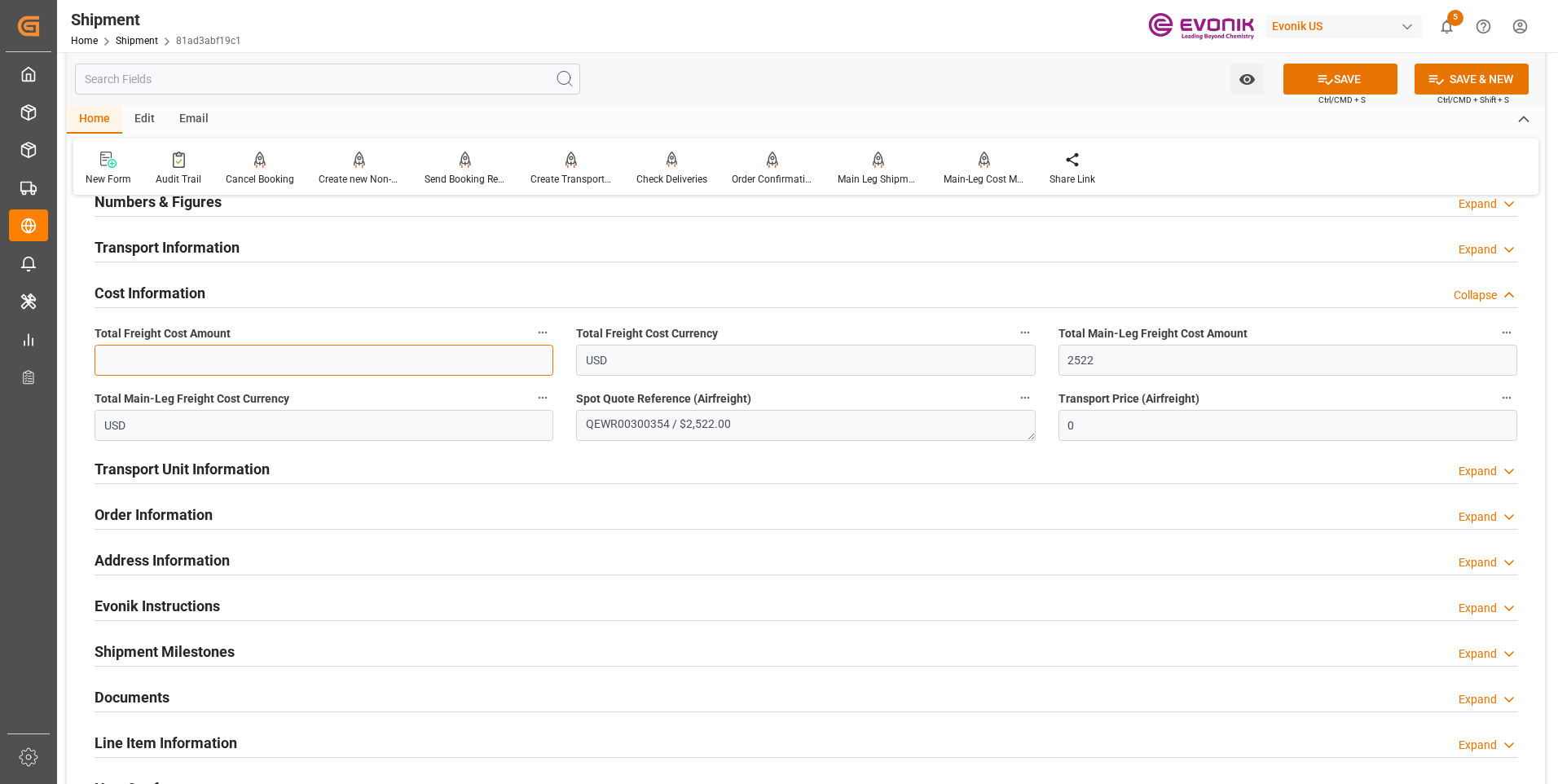
click at [297, 353] on input "text" at bounding box center [324, 361] width 459 height 31
paste input "2522"
type input "2522"
click at [667, 423] on textarea "QEWR00300354 / $2,522.00" at bounding box center [806, 426] width 459 height 31
click at [588, 425] on textarea "QEWR00300354 / $2,522.00" at bounding box center [806, 426] width 459 height 31
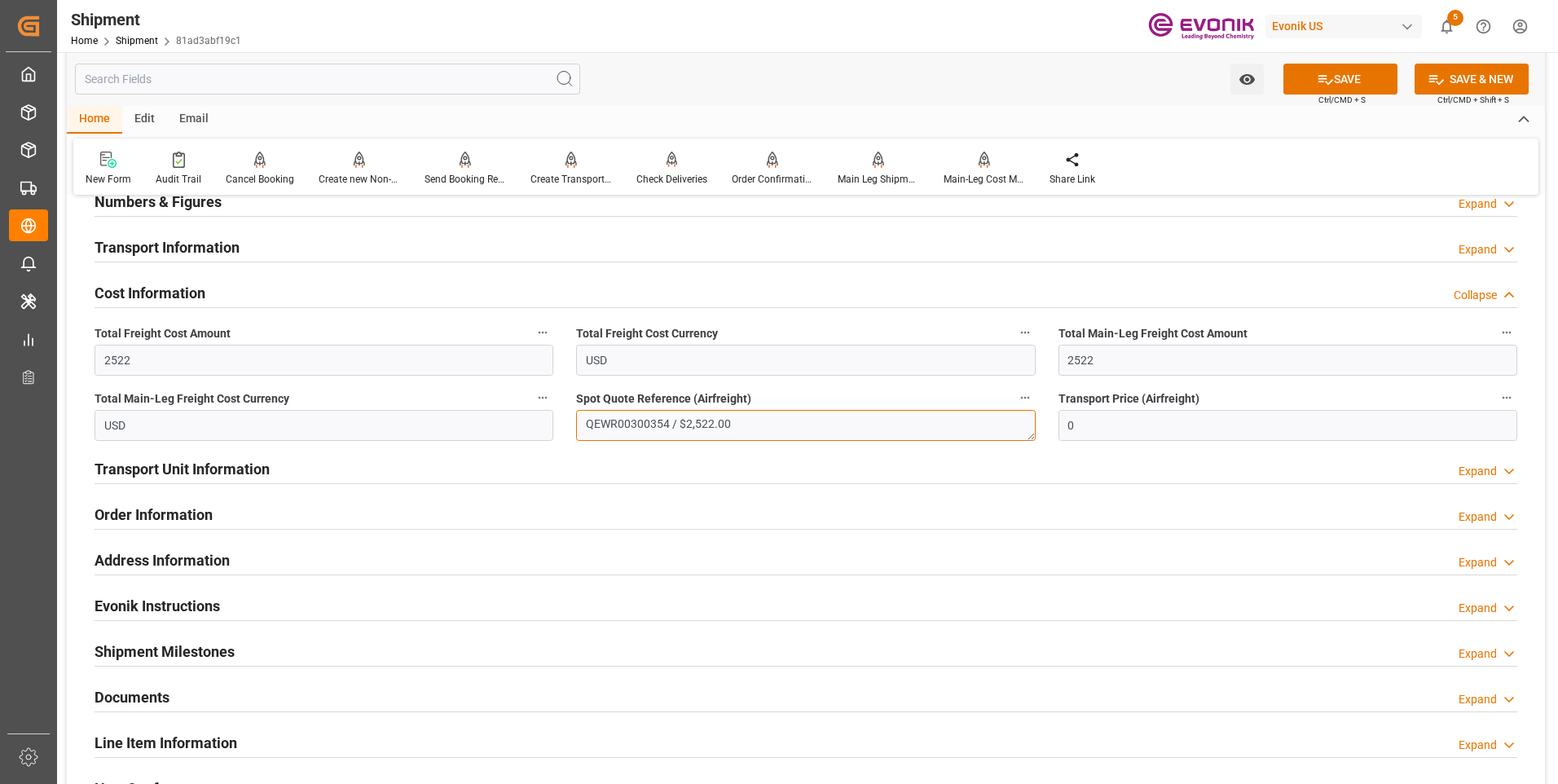
drag, startPoint x: 587, startPoint y: 425, endPoint x: 669, endPoint y: 421, distance: 82.1
click at [669, 421] on textarea "QEWR00300354 / $2,522.00" at bounding box center [806, 426] width 459 height 31
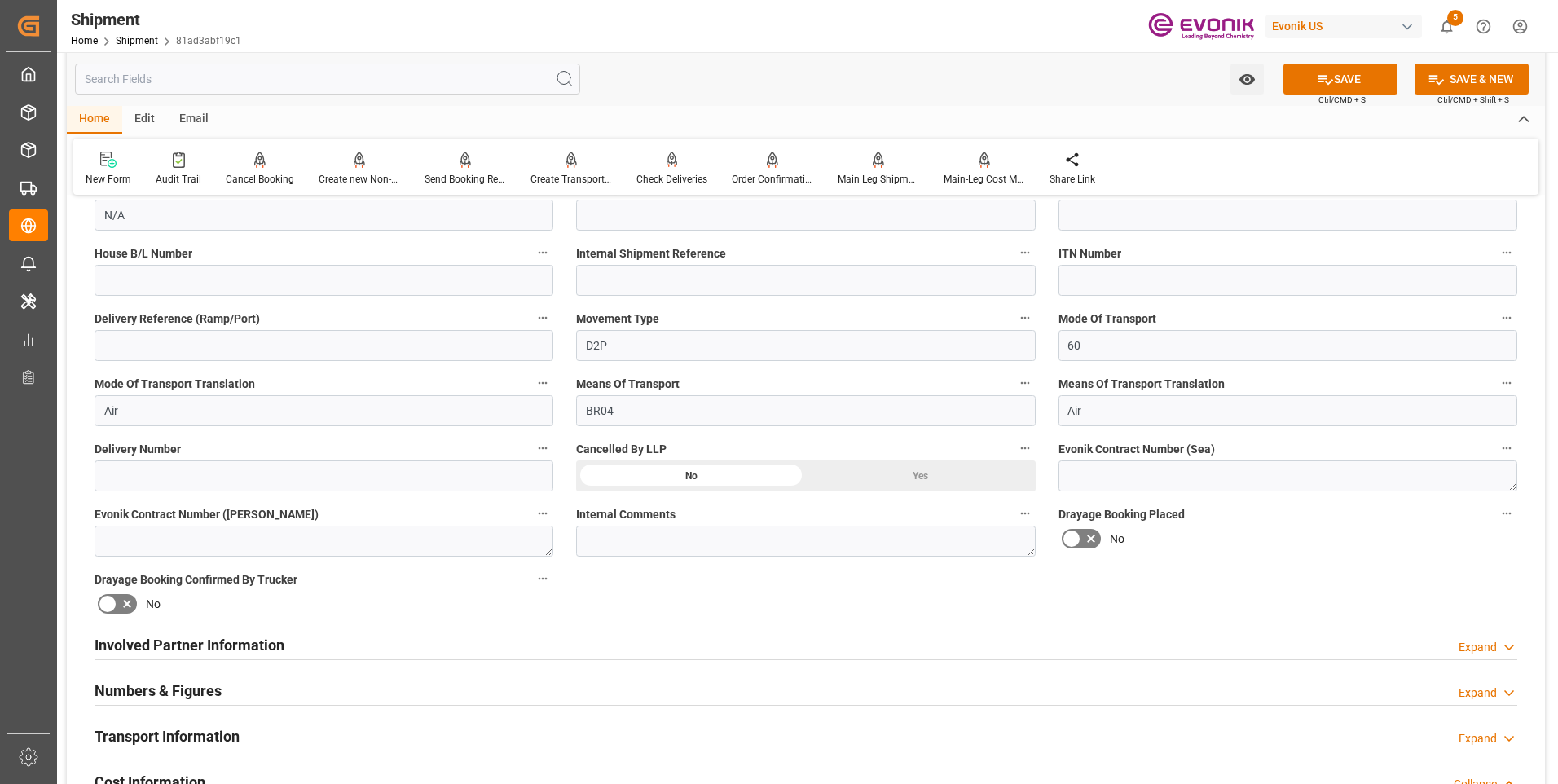
scroll to position [244, 0]
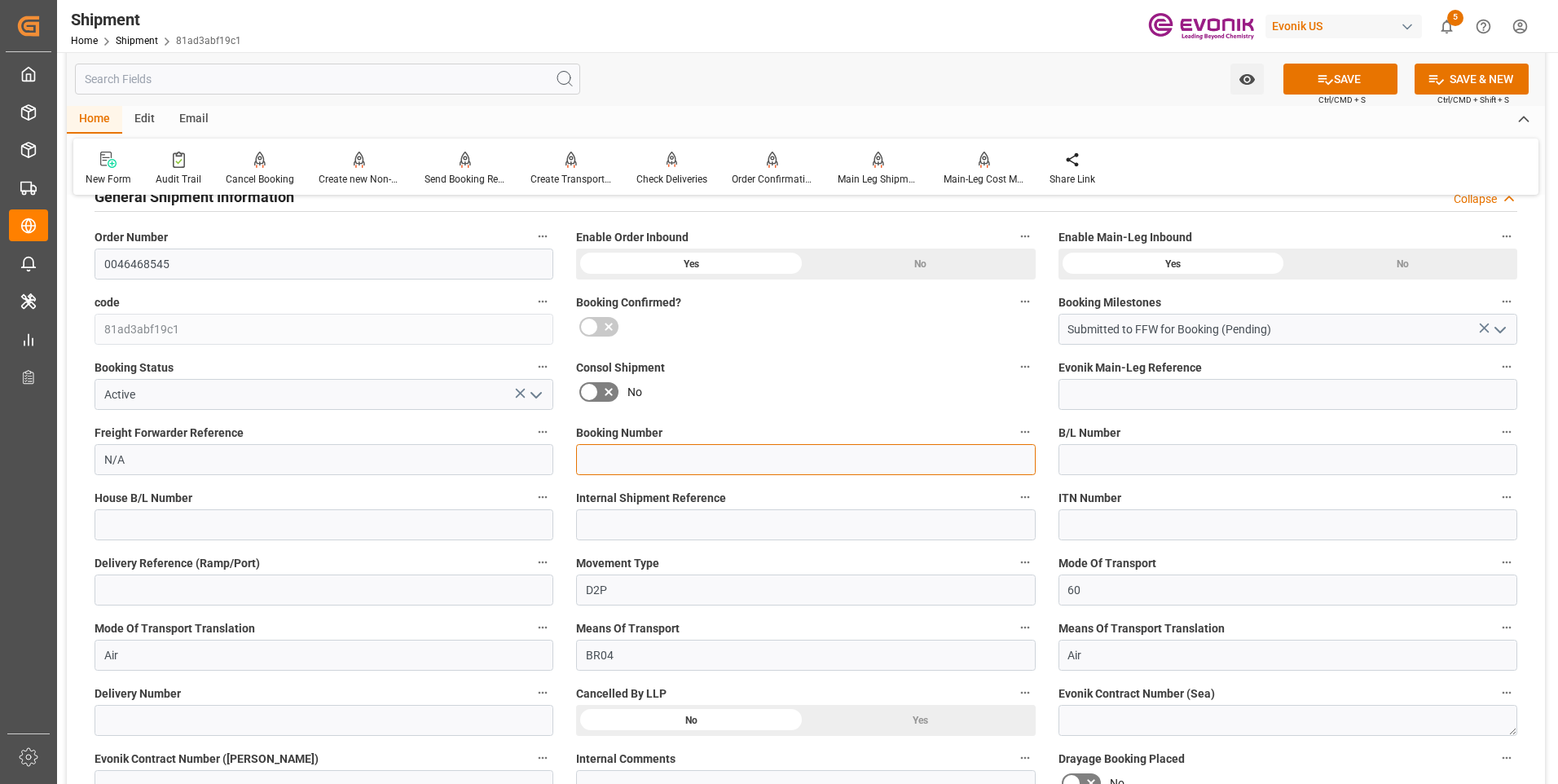
click at [630, 450] on input at bounding box center [806, 460] width 459 height 31
paste input "QEWR00300354"
type input "QEWR00300354"
click at [775, 169] on div "Order Confirmation" at bounding box center [773, 168] width 106 height 36
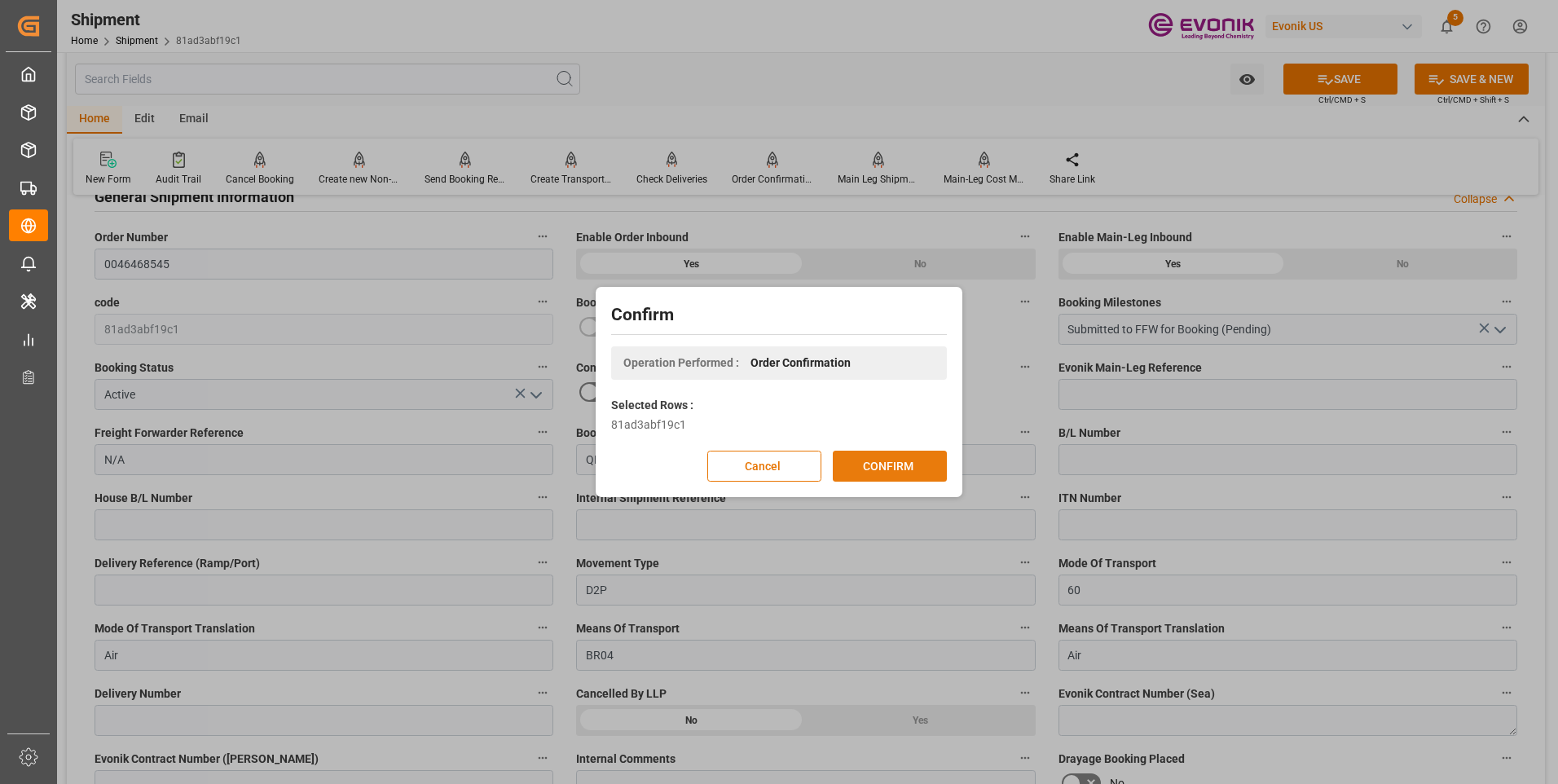
click at [907, 461] on button "CONFIRM" at bounding box center [889, 466] width 114 height 31
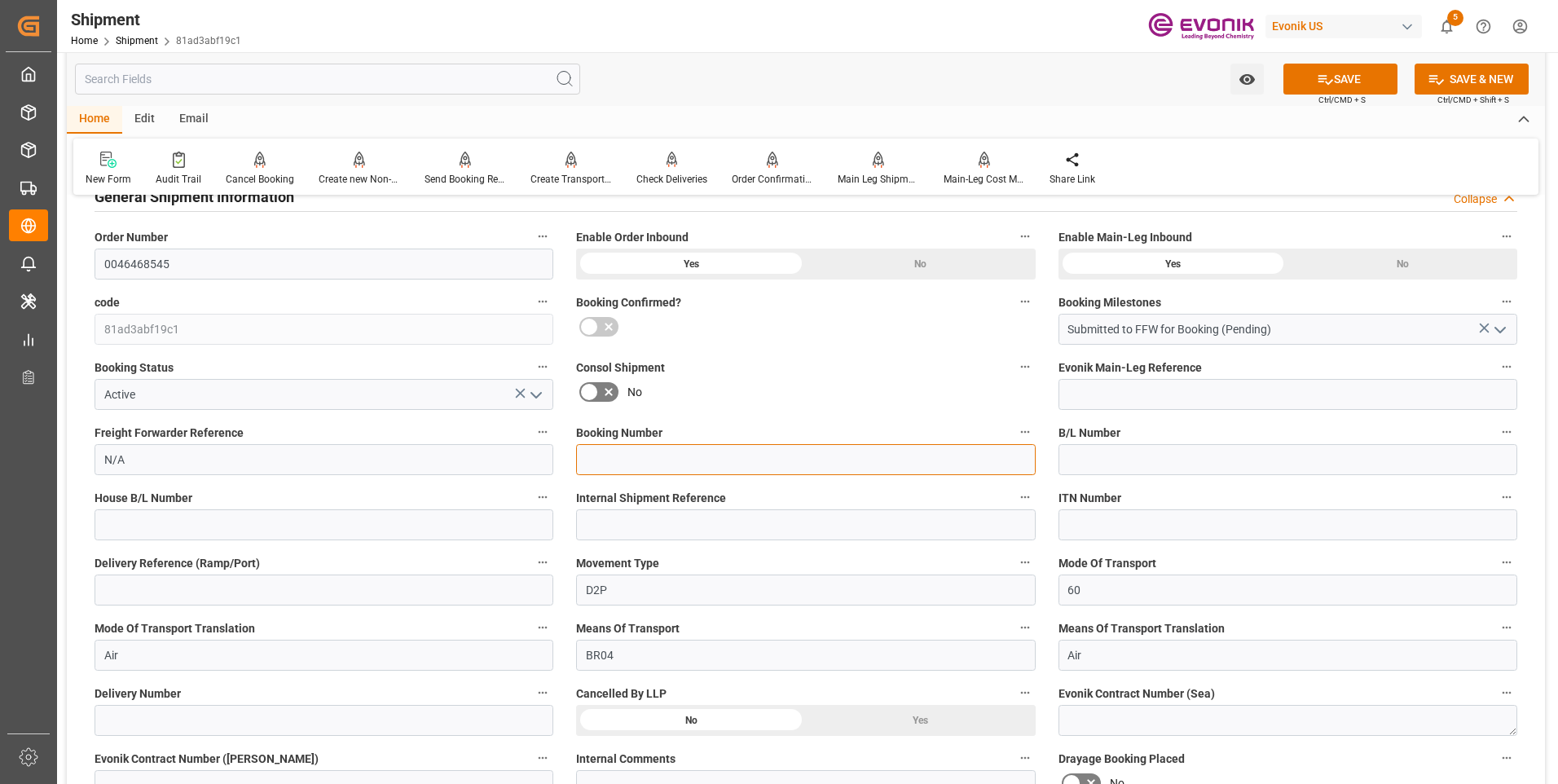
click at [636, 455] on input at bounding box center [806, 460] width 459 height 31
click at [1353, 79] on button "SAVE" at bounding box center [1340, 79] width 114 height 31
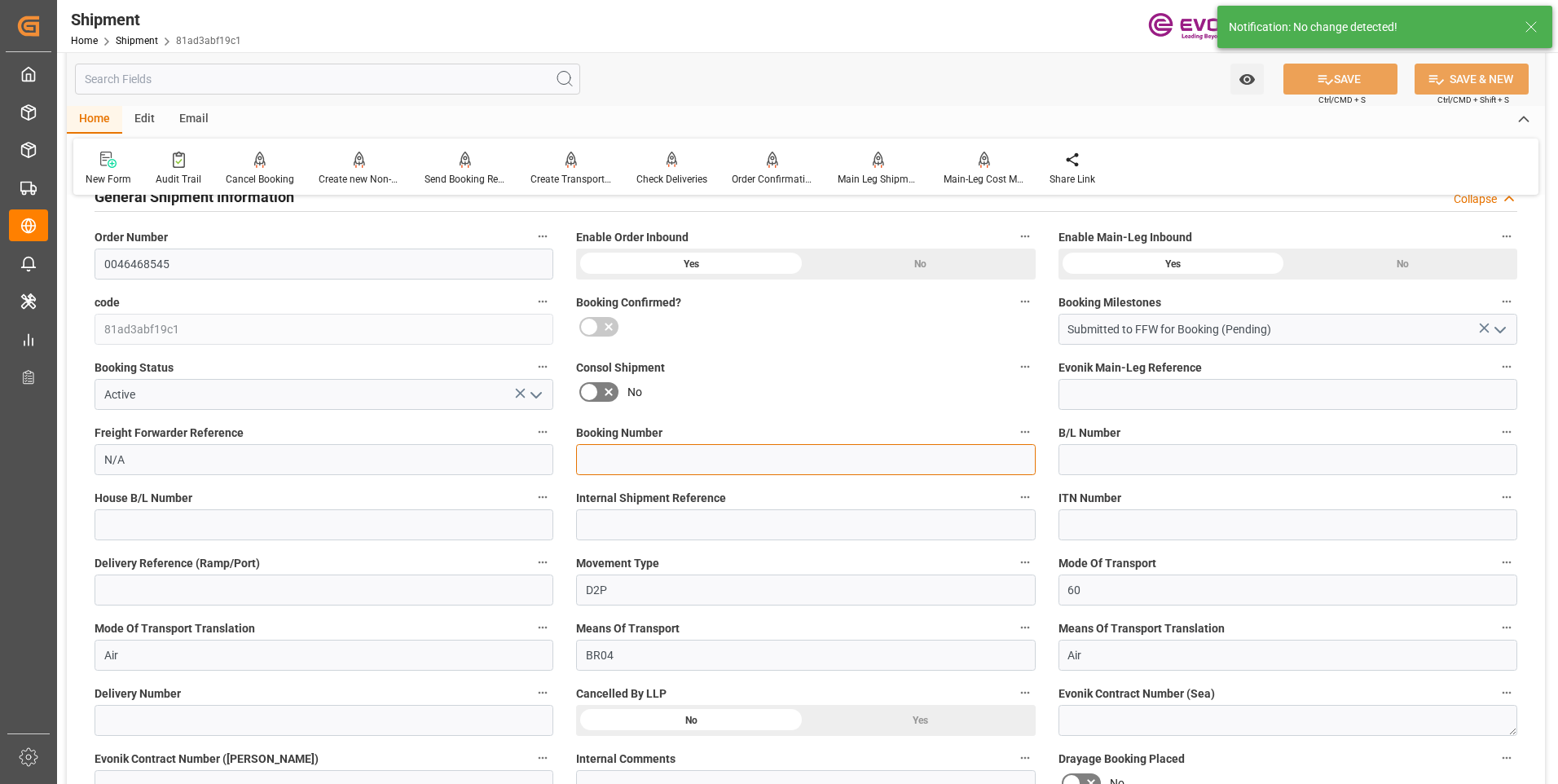
click at [643, 455] on input at bounding box center [806, 460] width 459 height 31
paste input "QEWR00300354"
type input "QEWR00300354"
click at [1348, 87] on button "SAVE" at bounding box center [1340, 79] width 114 height 31
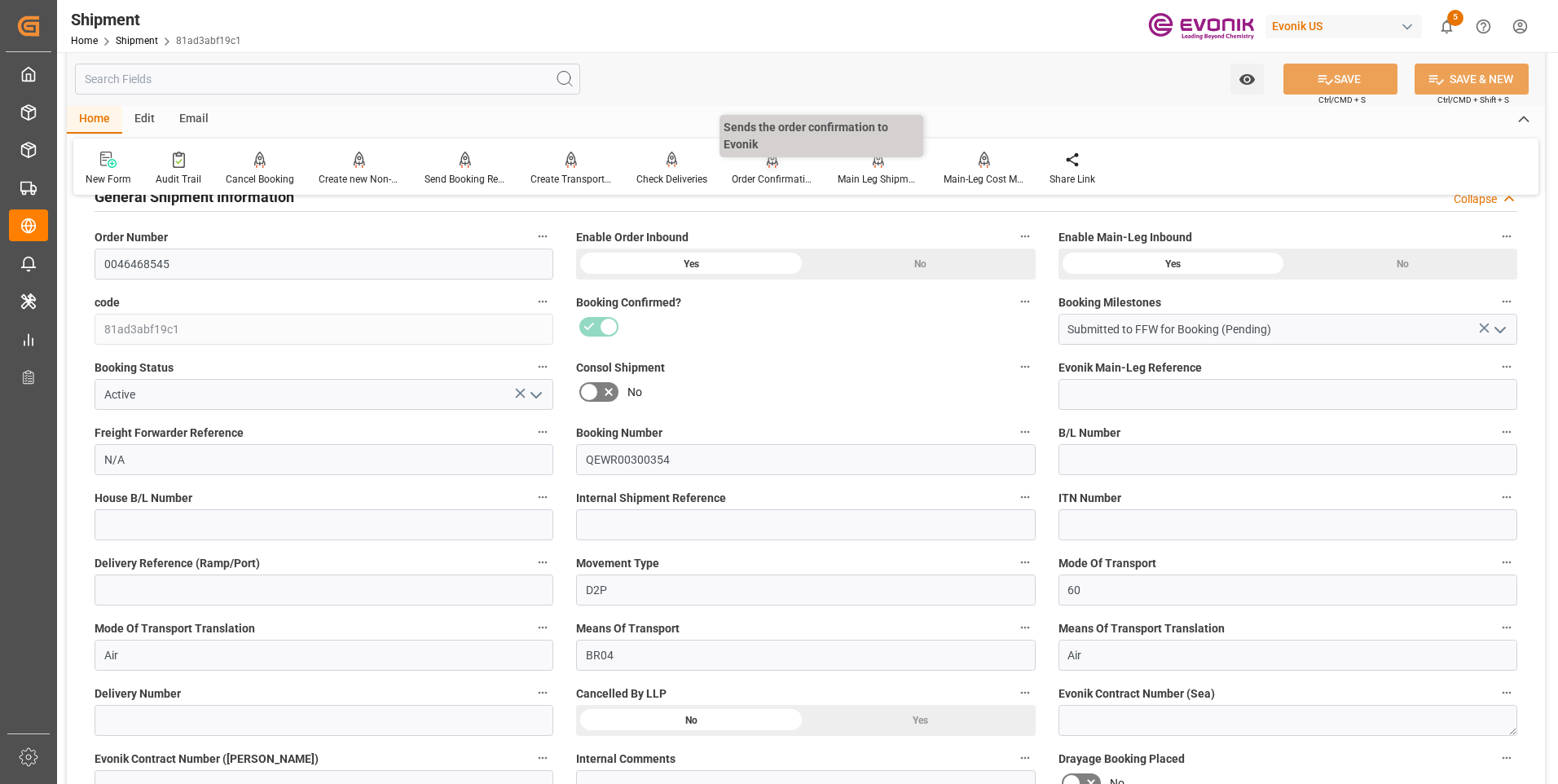
click at [764, 172] on div "Order Confirmation" at bounding box center [773, 168] width 106 height 36
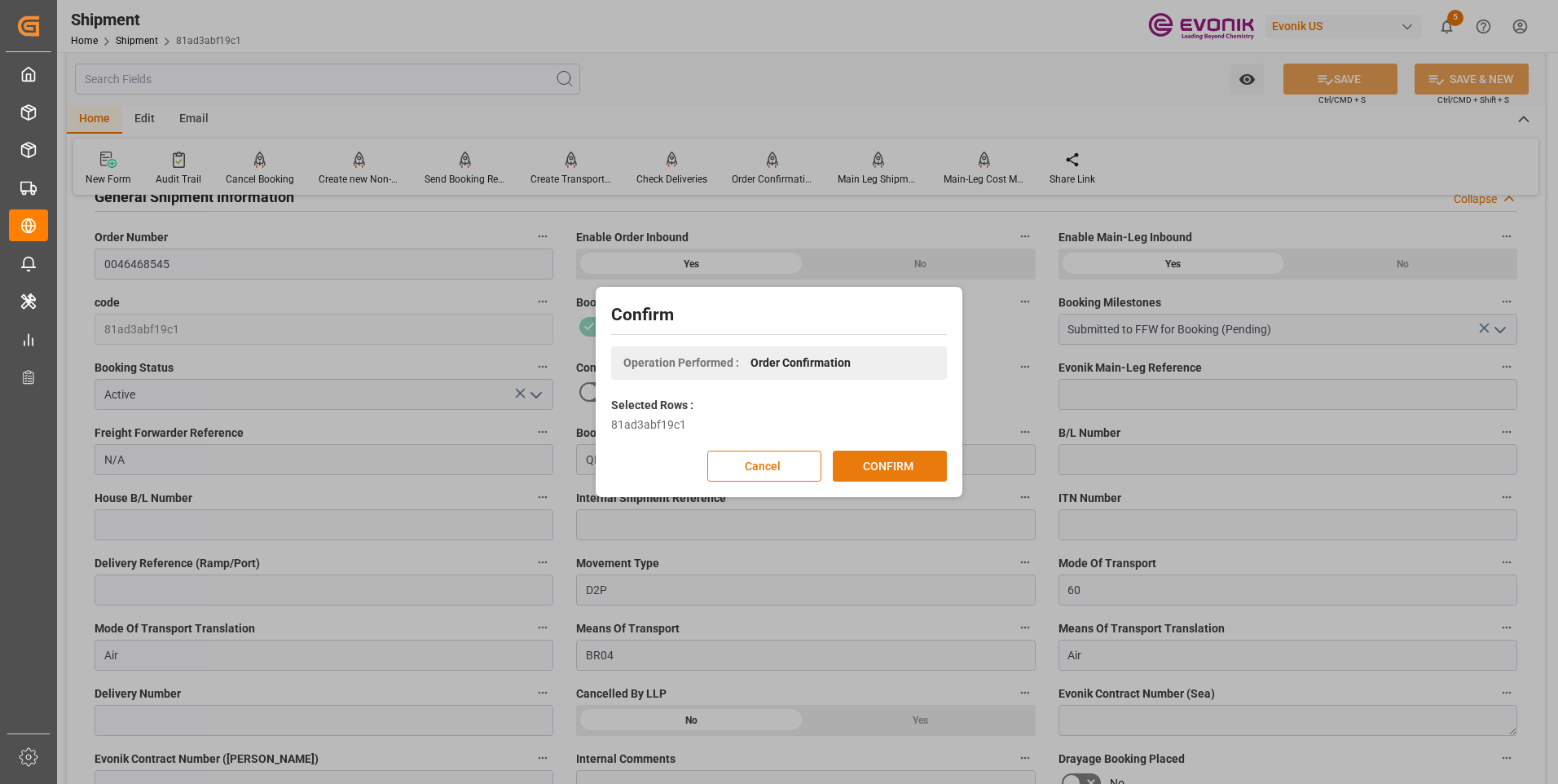
click at [885, 468] on button "CONFIRM" at bounding box center [889, 466] width 114 height 31
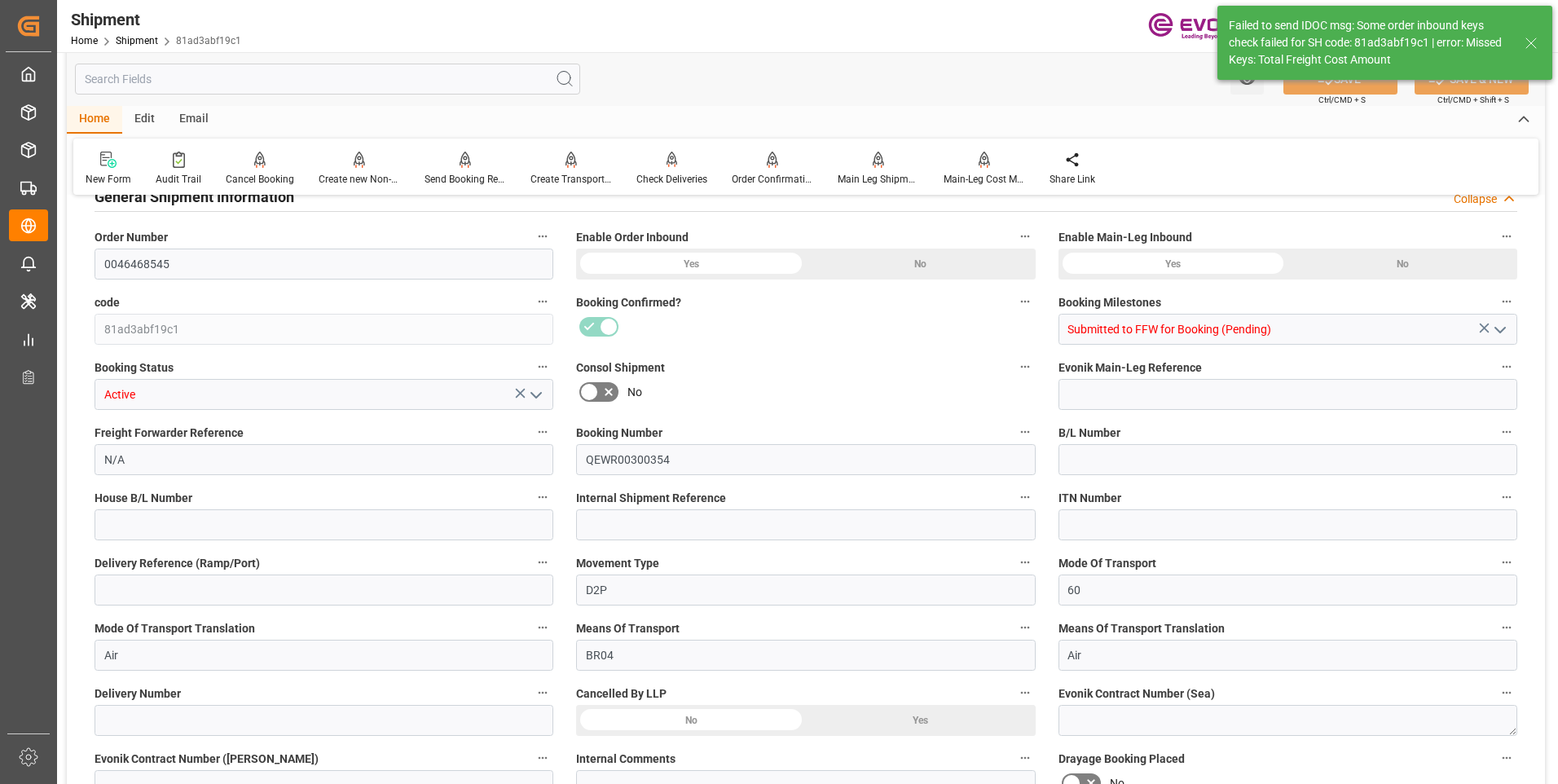
type input "0"
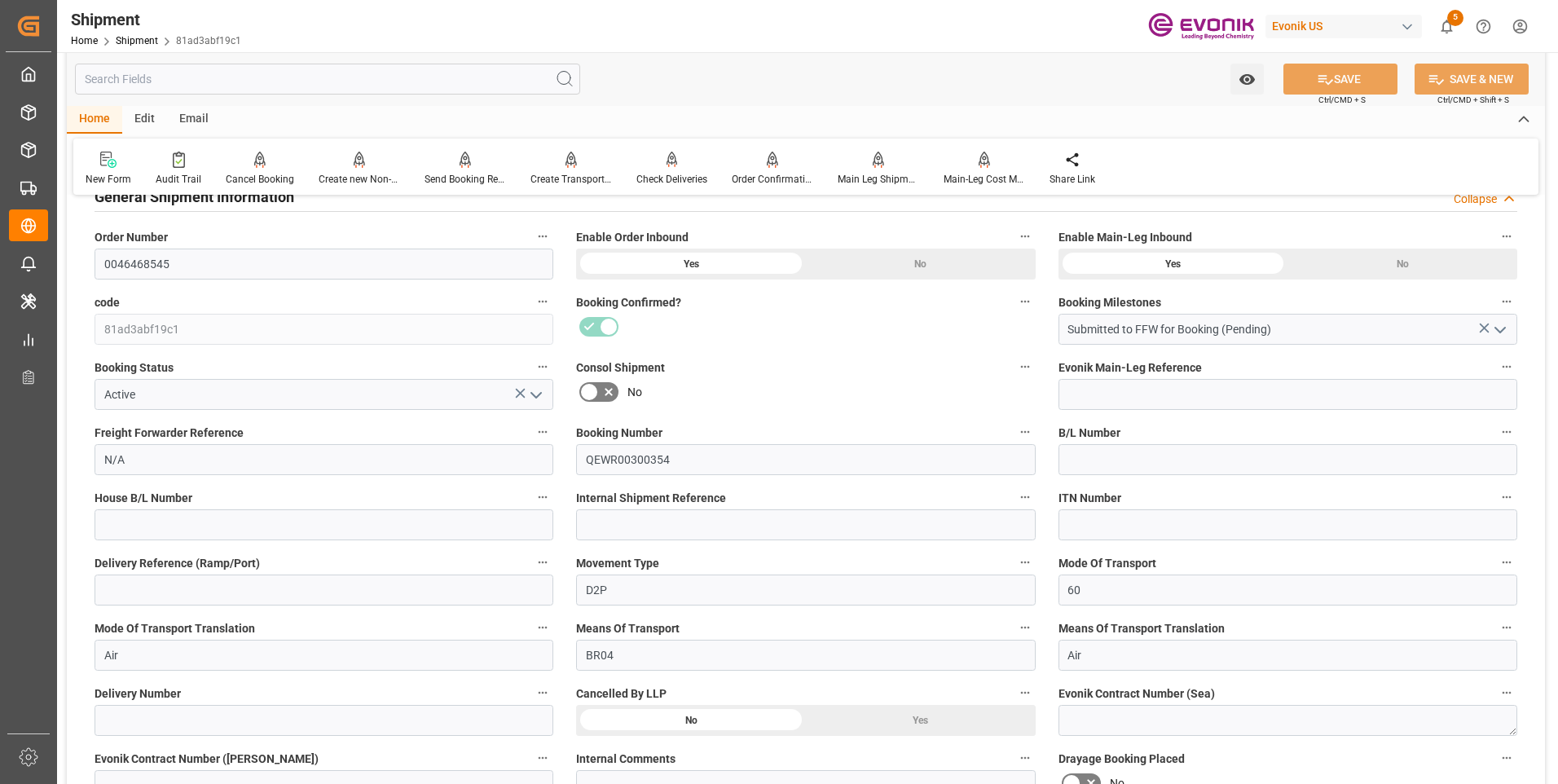
scroll to position [652, 0]
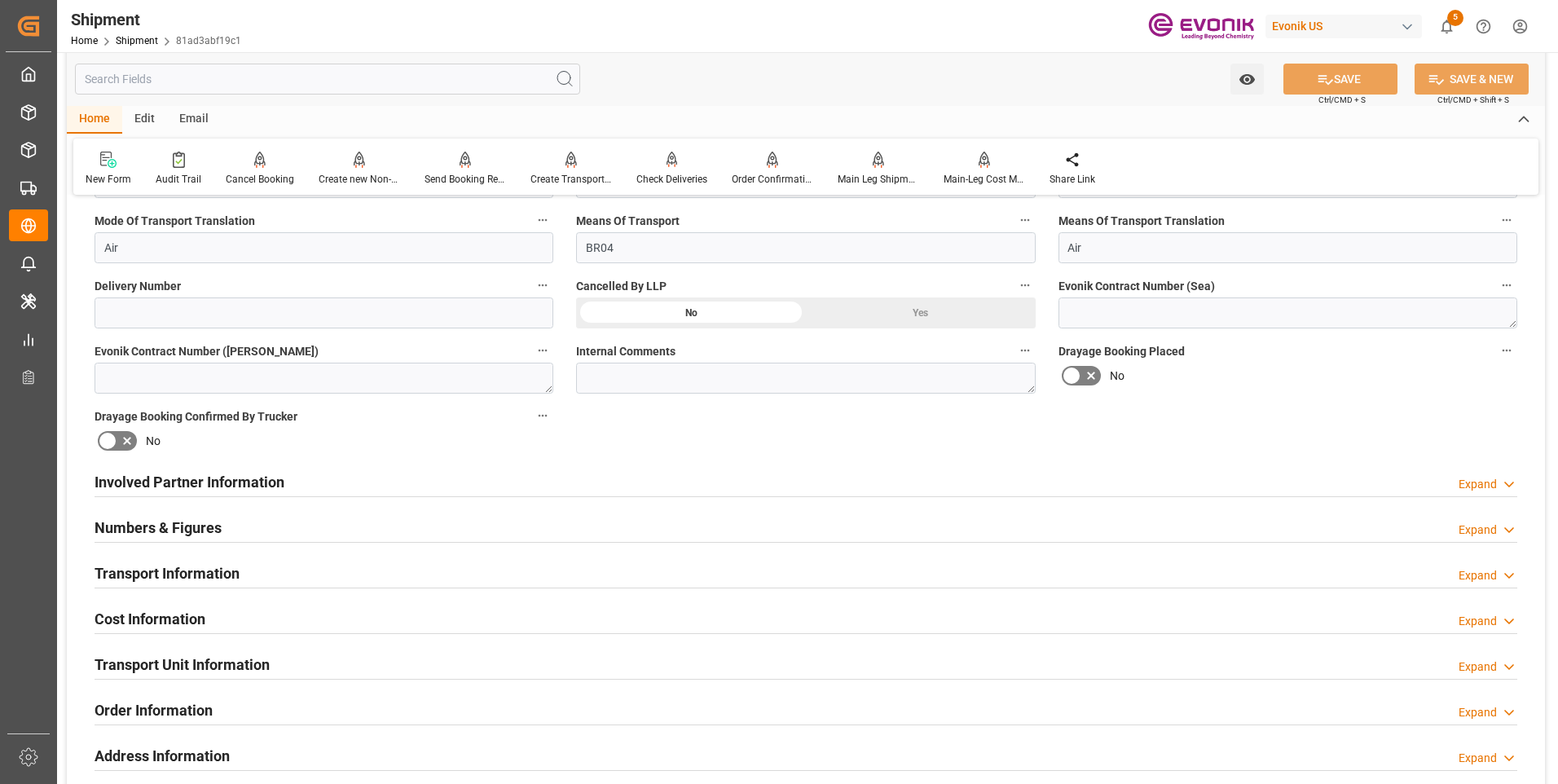
click at [383, 613] on div "Cost Information Expand" at bounding box center [806, 618] width 1423 height 31
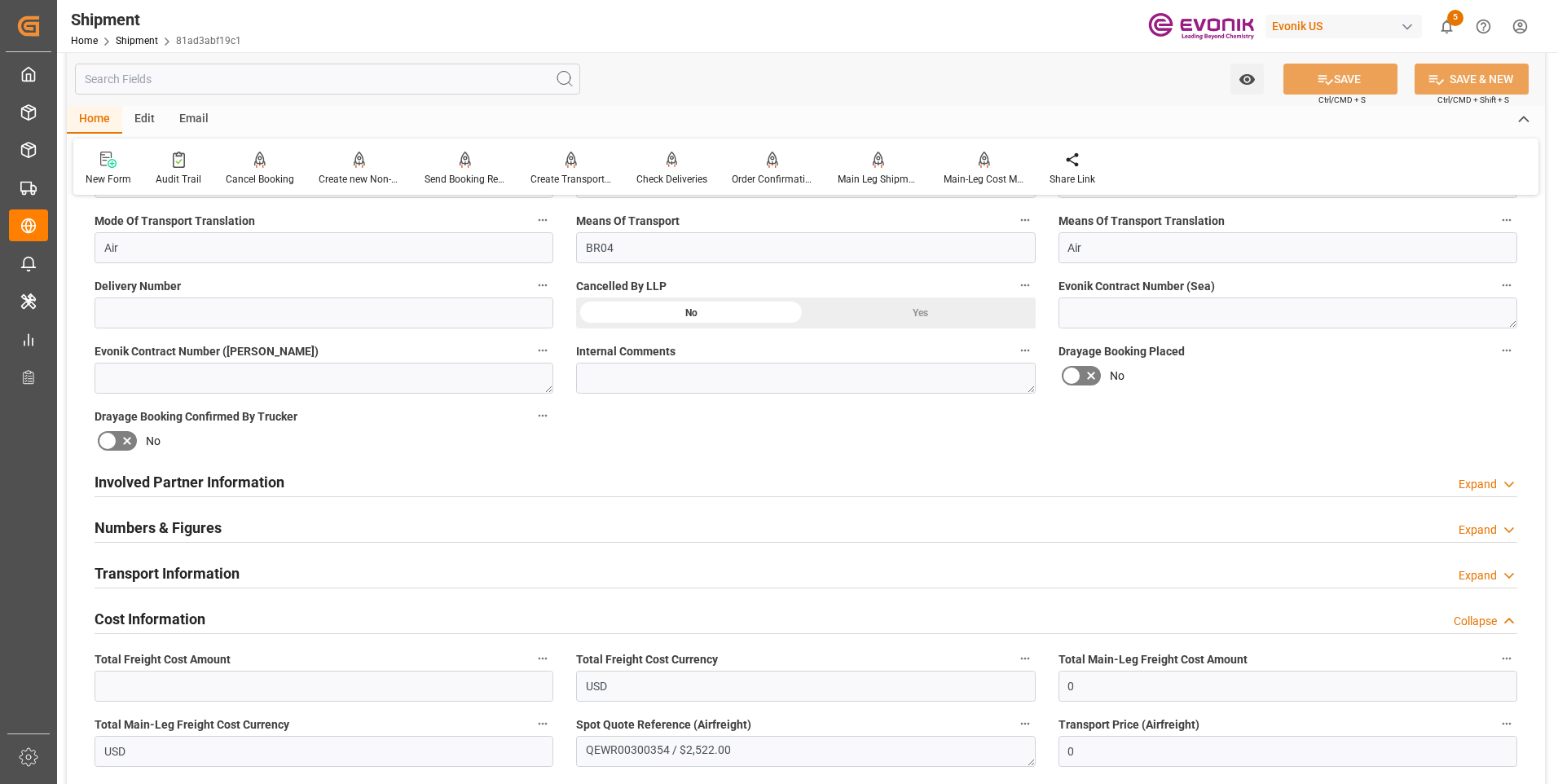
scroll to position [734, 0]
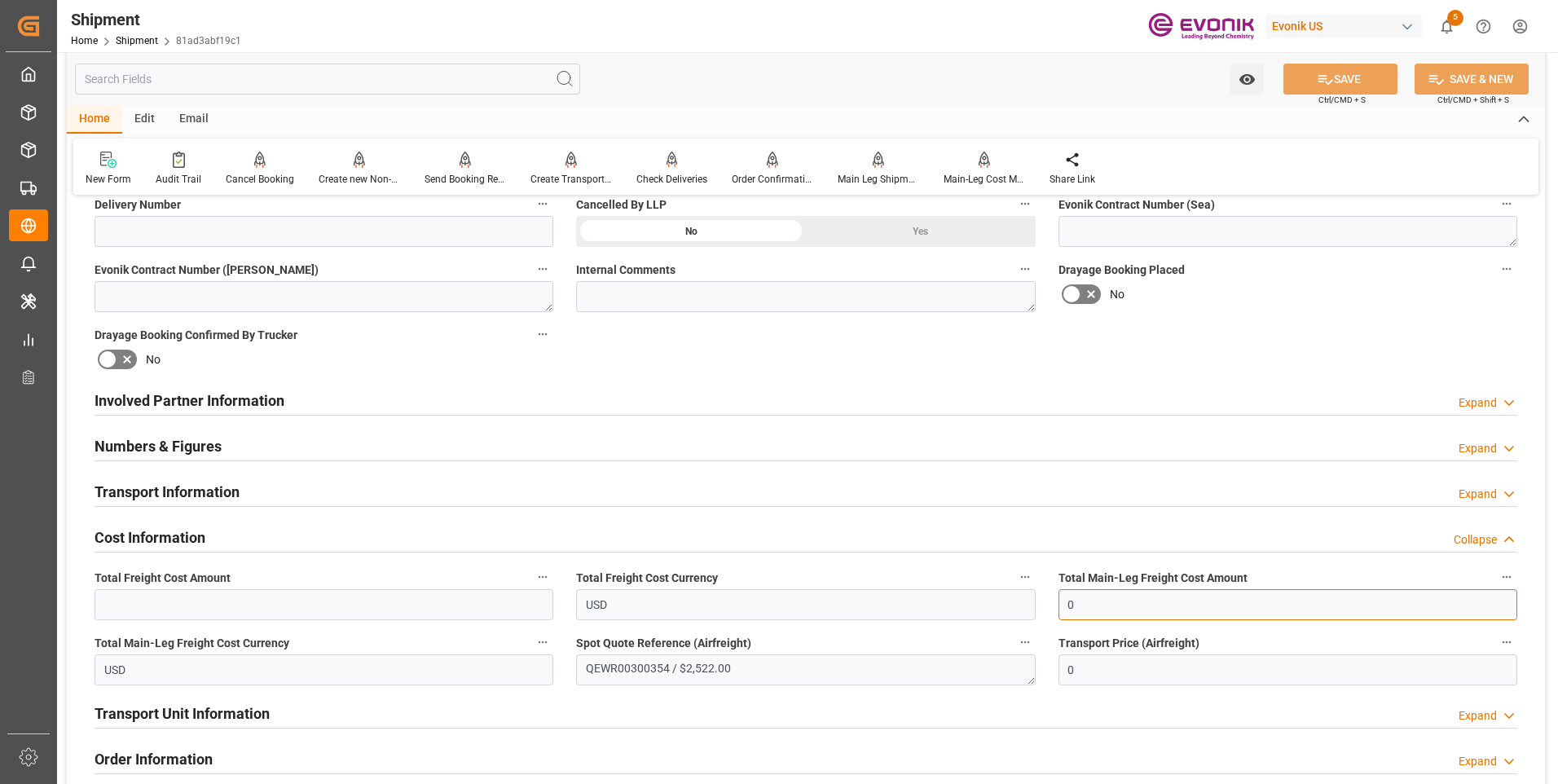
click at [1095, 606] on input "0" at bounding box center [1288, 605] width 459 height 31
type input "2522"
click at [283, 600] on input "text" at bounding box center [324, 605] width 459 height 31
type input "2522"
click at [1350, 78] on button "SAVE" at bounding box center [1340, 79] width 114 height 31
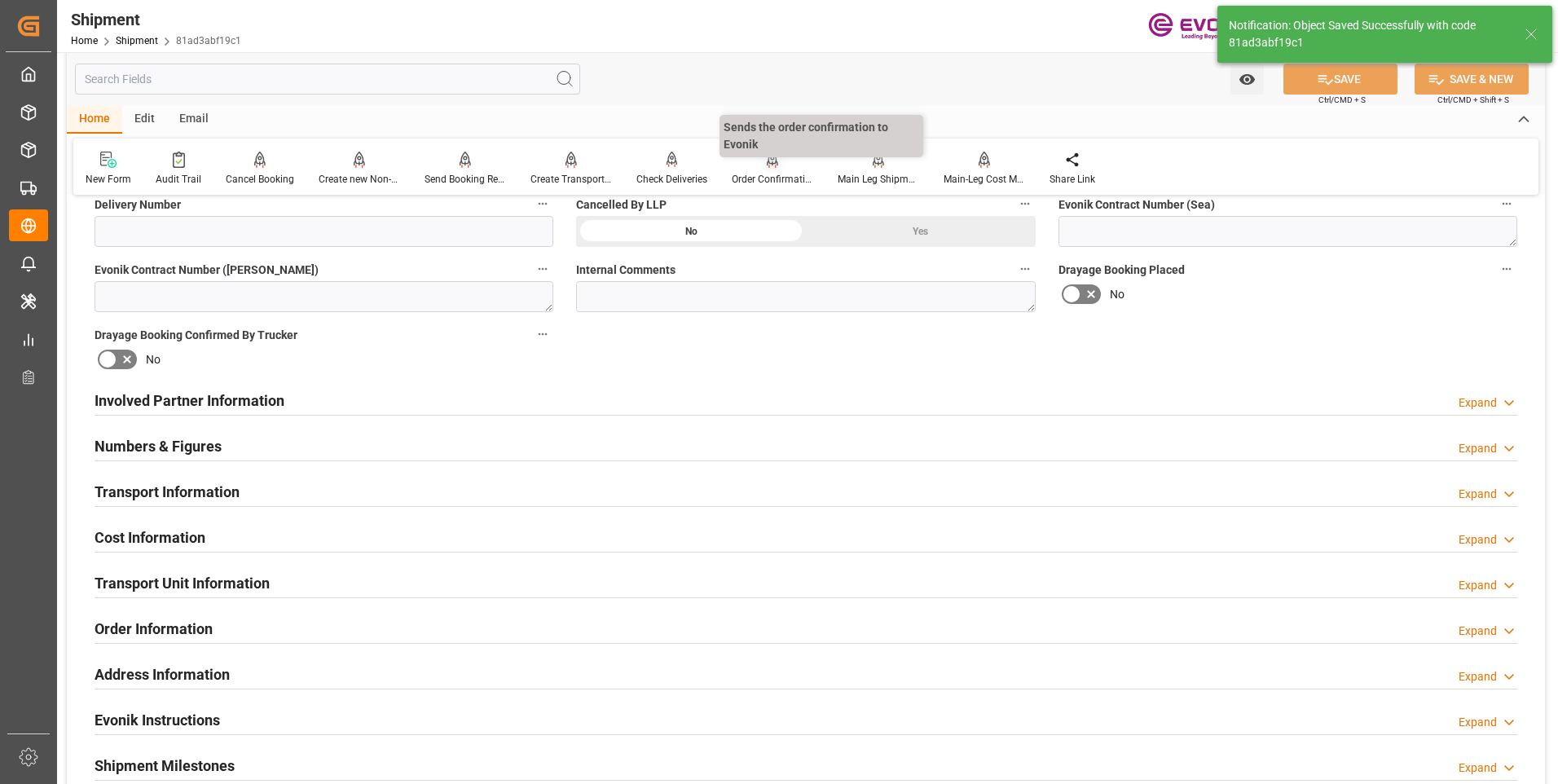
click at [770, 176] on div "Order Confirmation" at bounding box center [773, 179] width 82 height 15
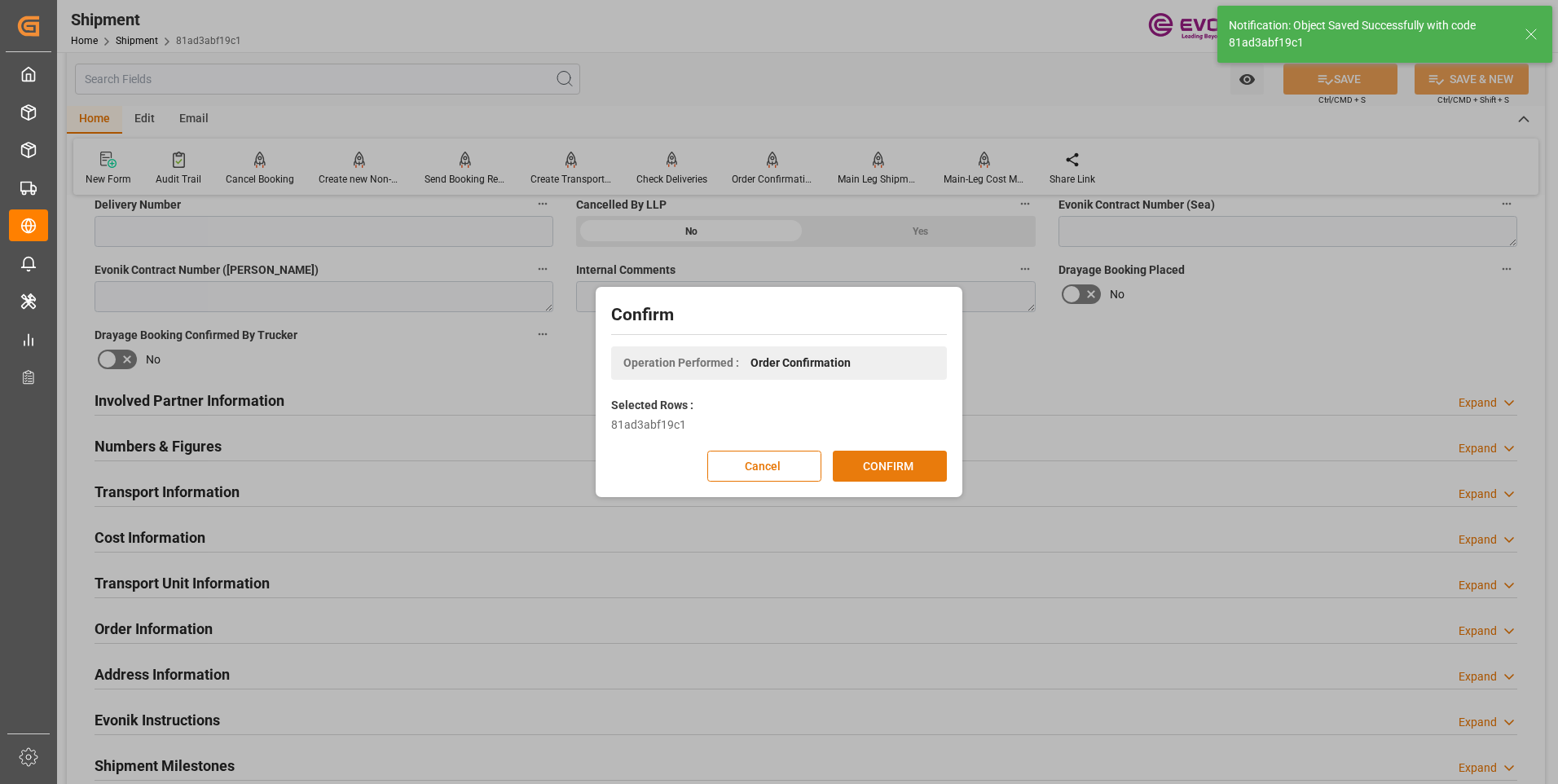
click at [869, 473] on button "CONFIRM" at bounding box center [889, 466] width 114 height 31
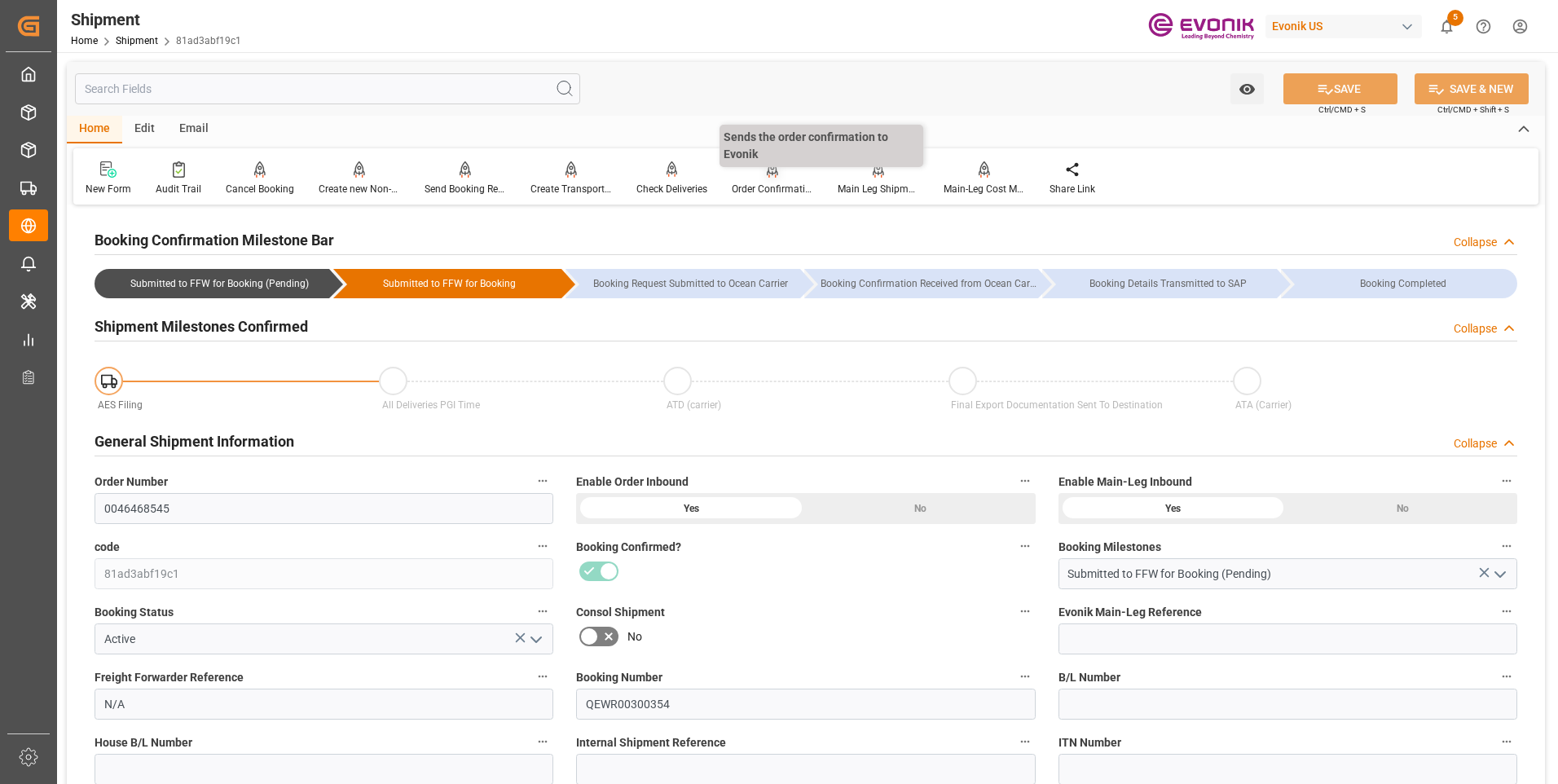
click at [750, 189] on div "Order Confirmation" at bounding box center [773, 189] width 82 height 15
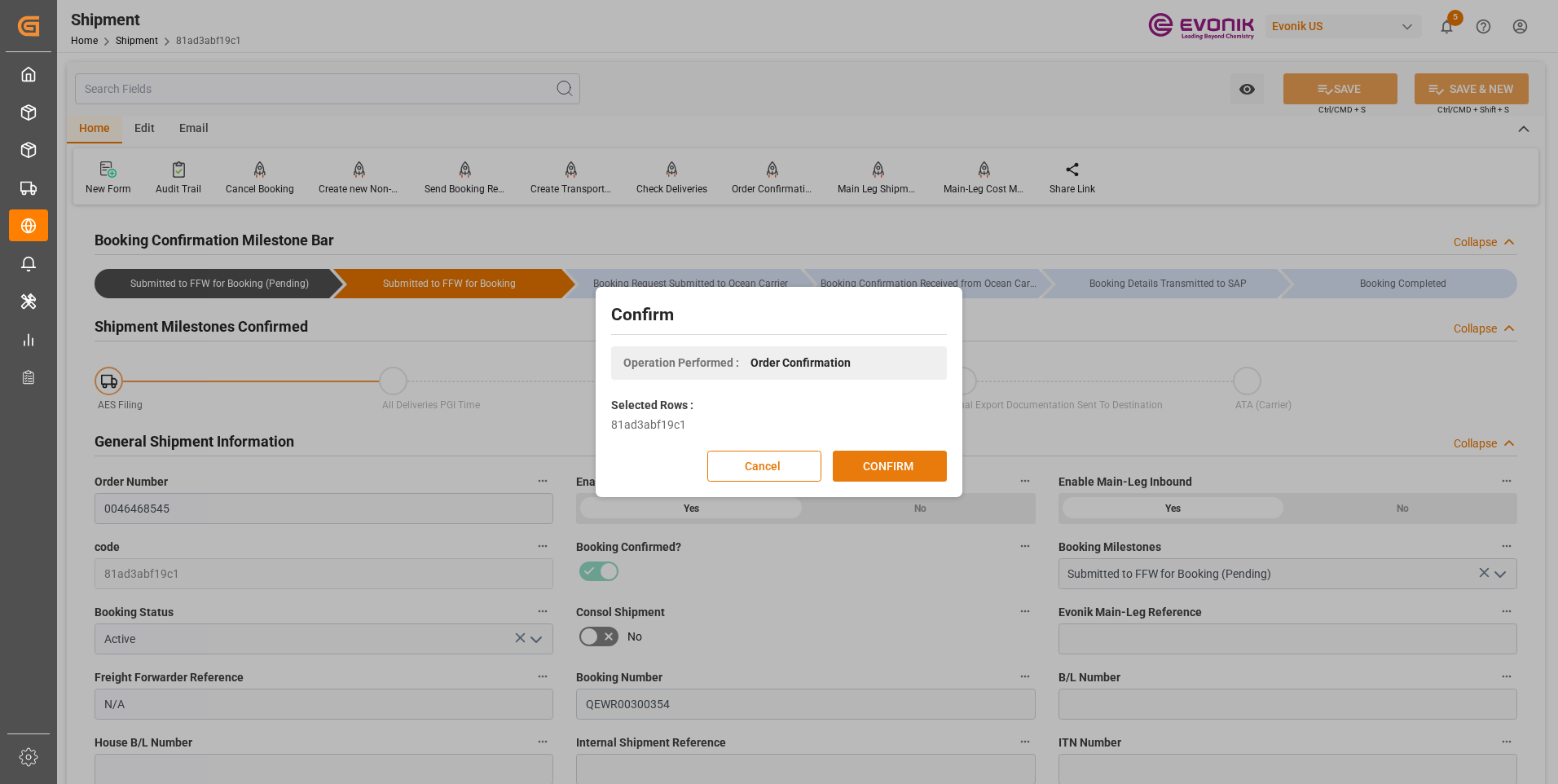
click at [874, 467] on button "CONFIRM" at bounding box center [889, 466] width 114 height 31
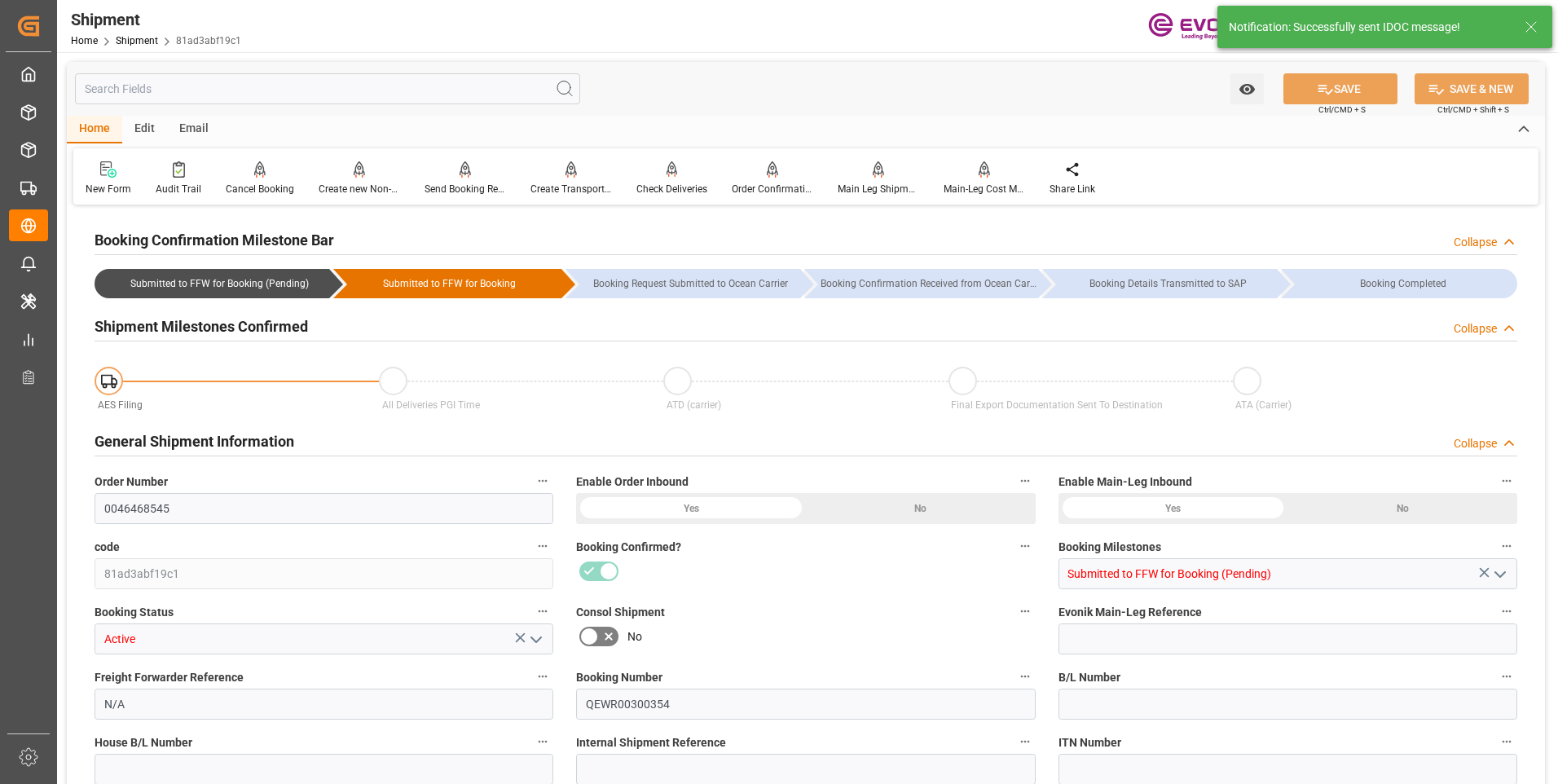
type input "0046468545"
type input "81ad3abf19c1"
type input "Submitted to FFW for Booking (Pending)"
type input "Active"
type input "N/A"
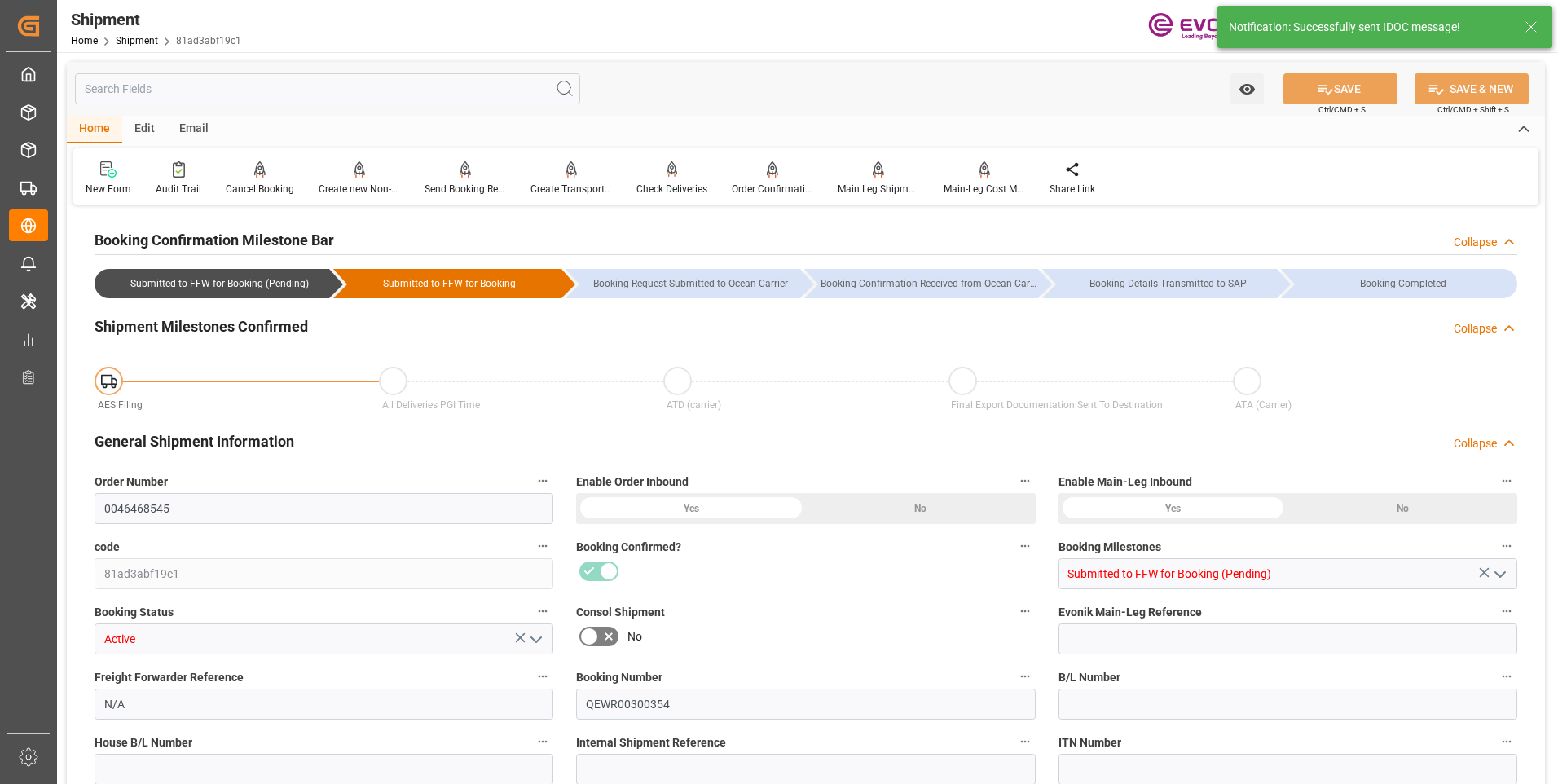
type input "QEWR00300354"
type input "D2P"
type input "60"
type input "Air"
type input "BR04"
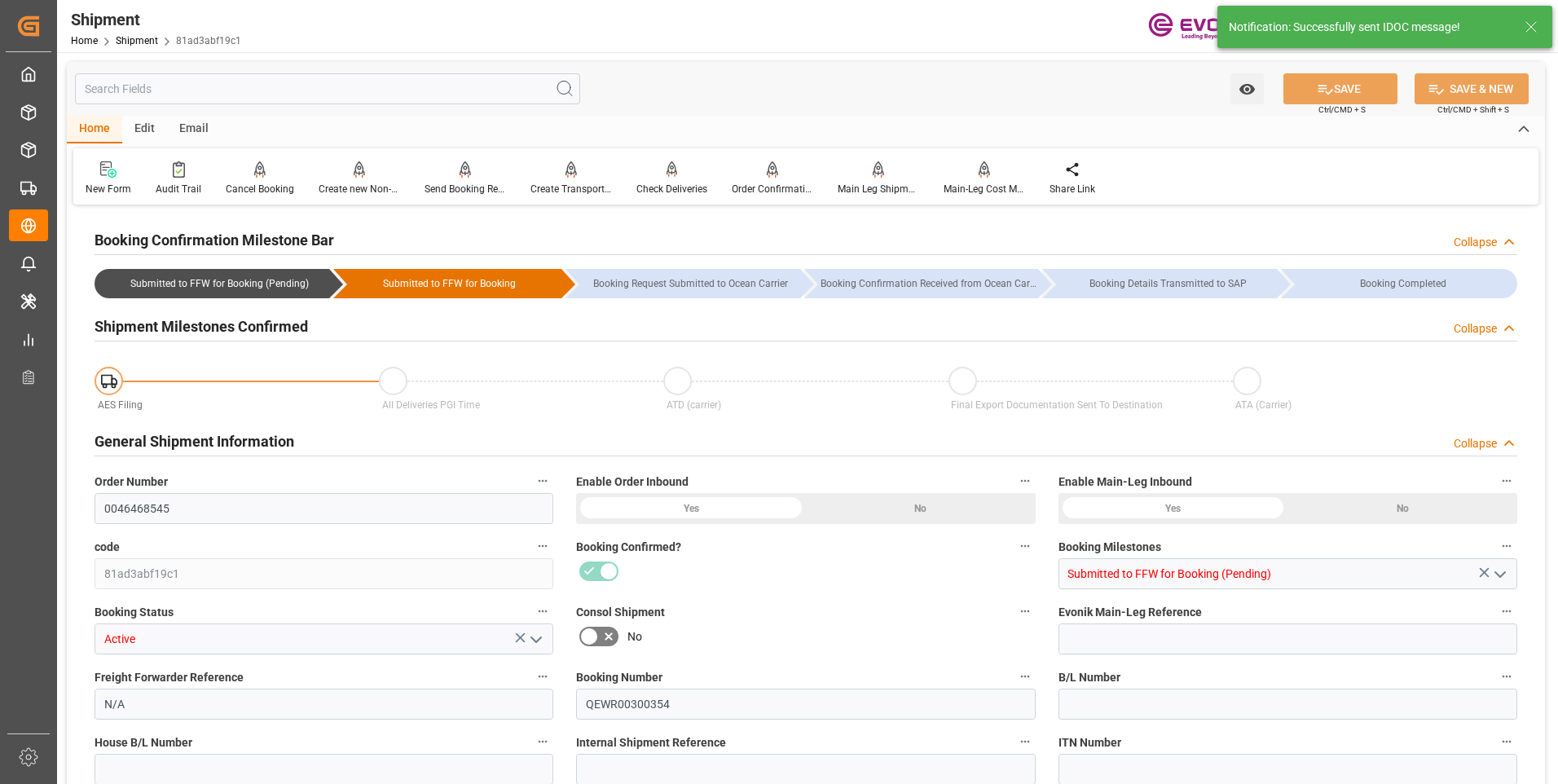
type input "Air"
